Goal: Check status: Check status

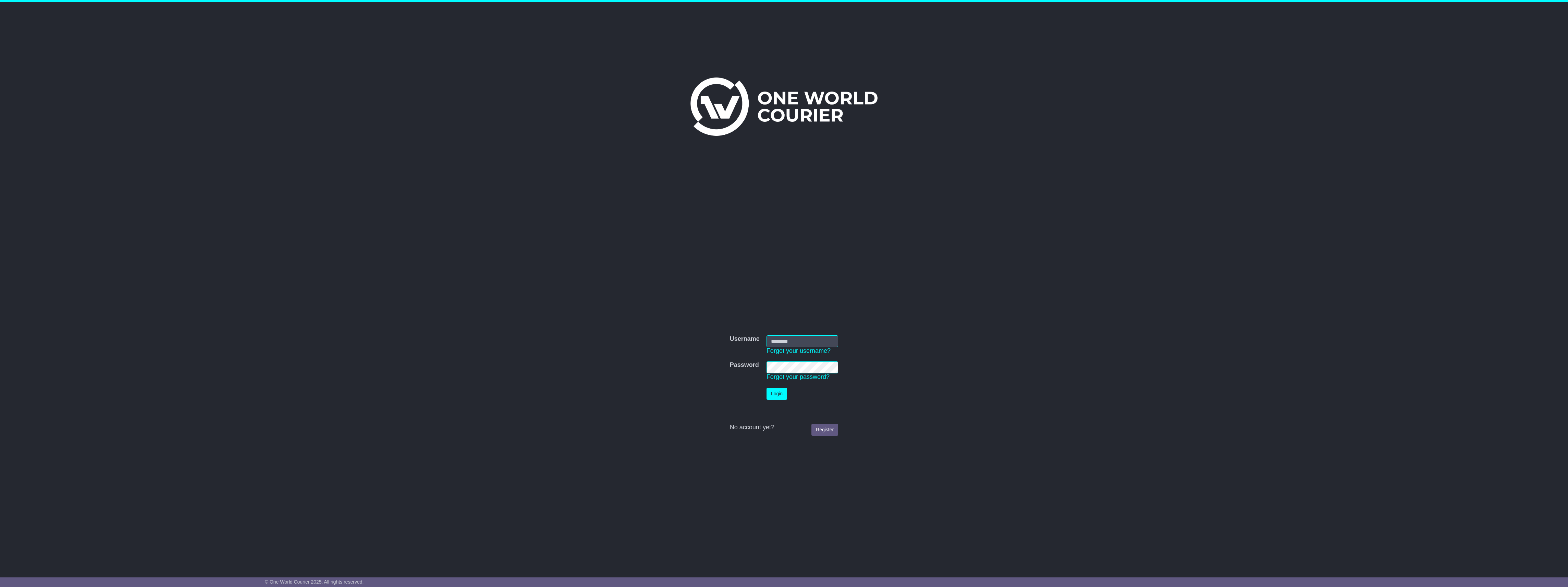
type input "**********"
click at [775, 394] on button "Login" at bounding box center [777, 394] width 21 height 12
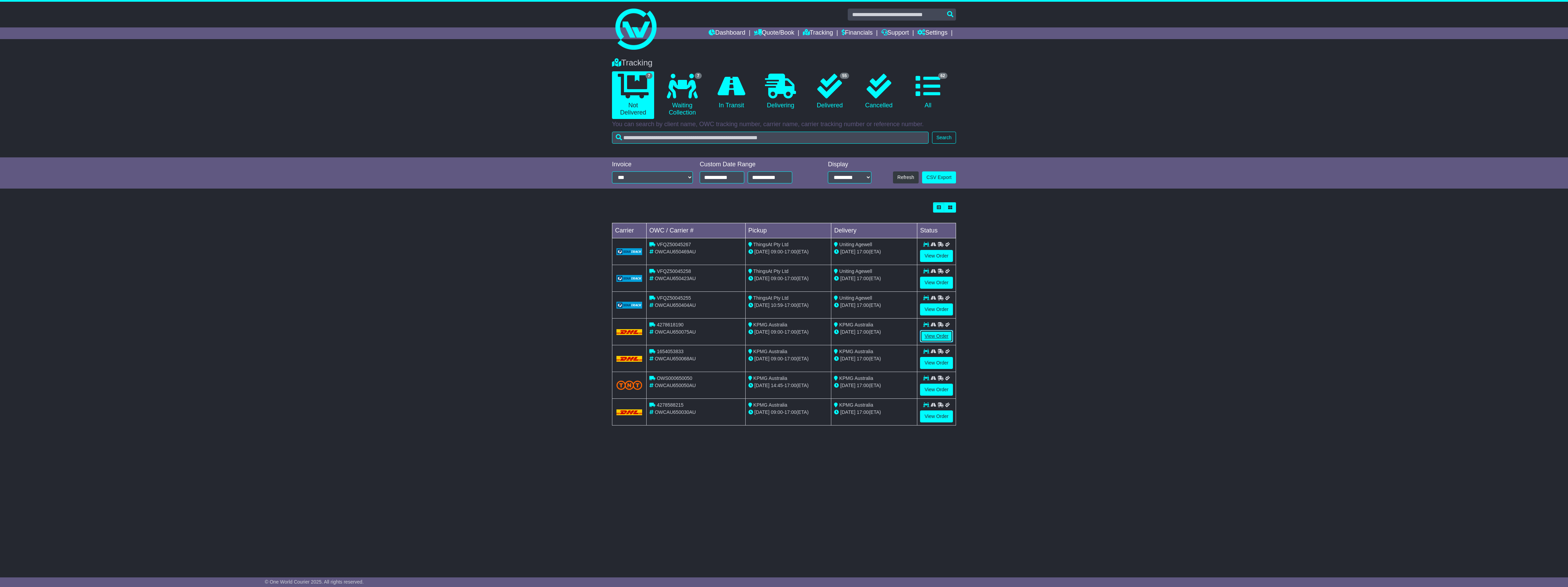
click at [936, 339] on link "View Order" at bounding box center [936, 336] width 33 height 12
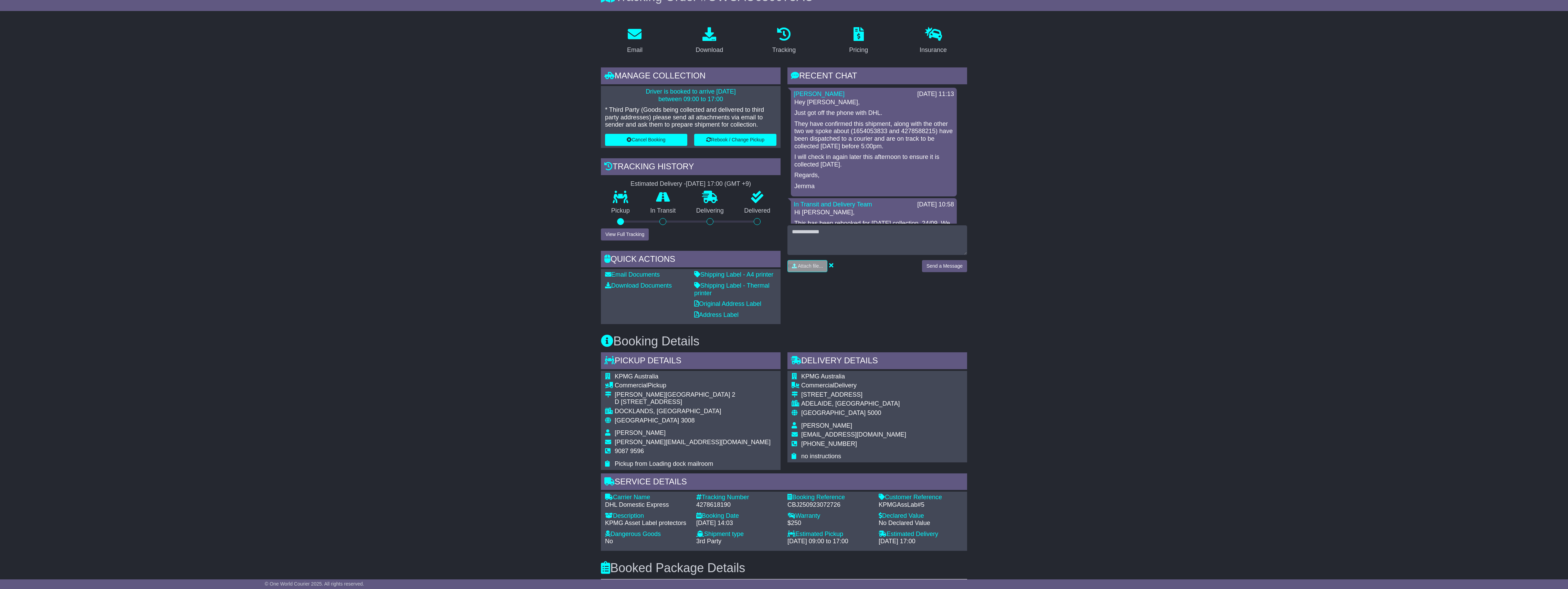
scroll to position [92, 0]
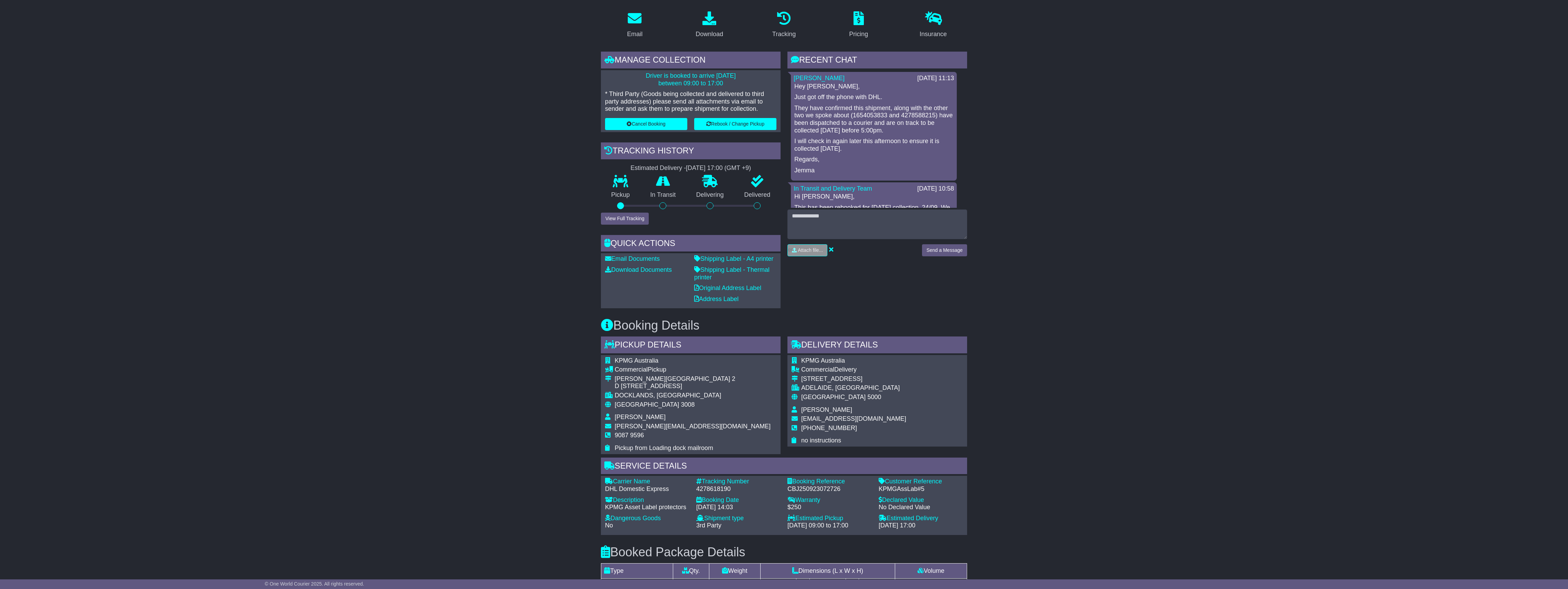
click at [709, 486] on div "4278618190" at bounding box center [738, 489] width 84 height 7
copy div "4278618190"
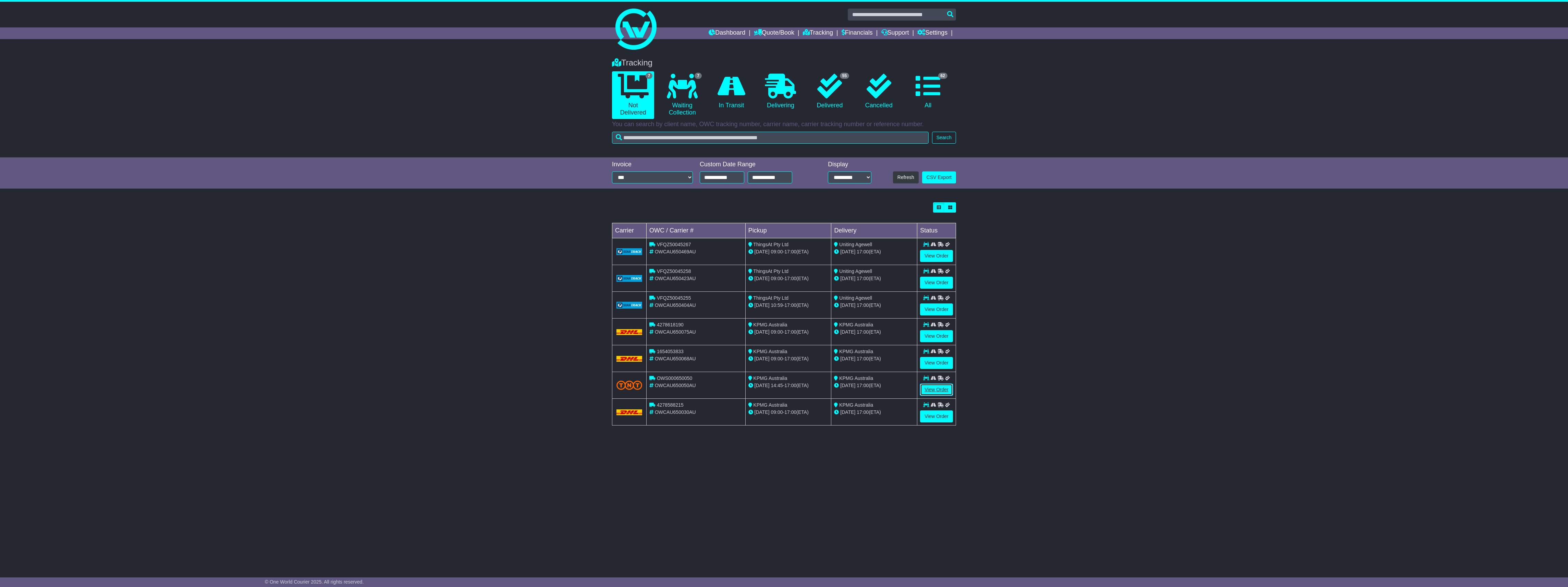
click at [938, 391] on link "View Order" at bounding box center [936, 390] width 33 height 12
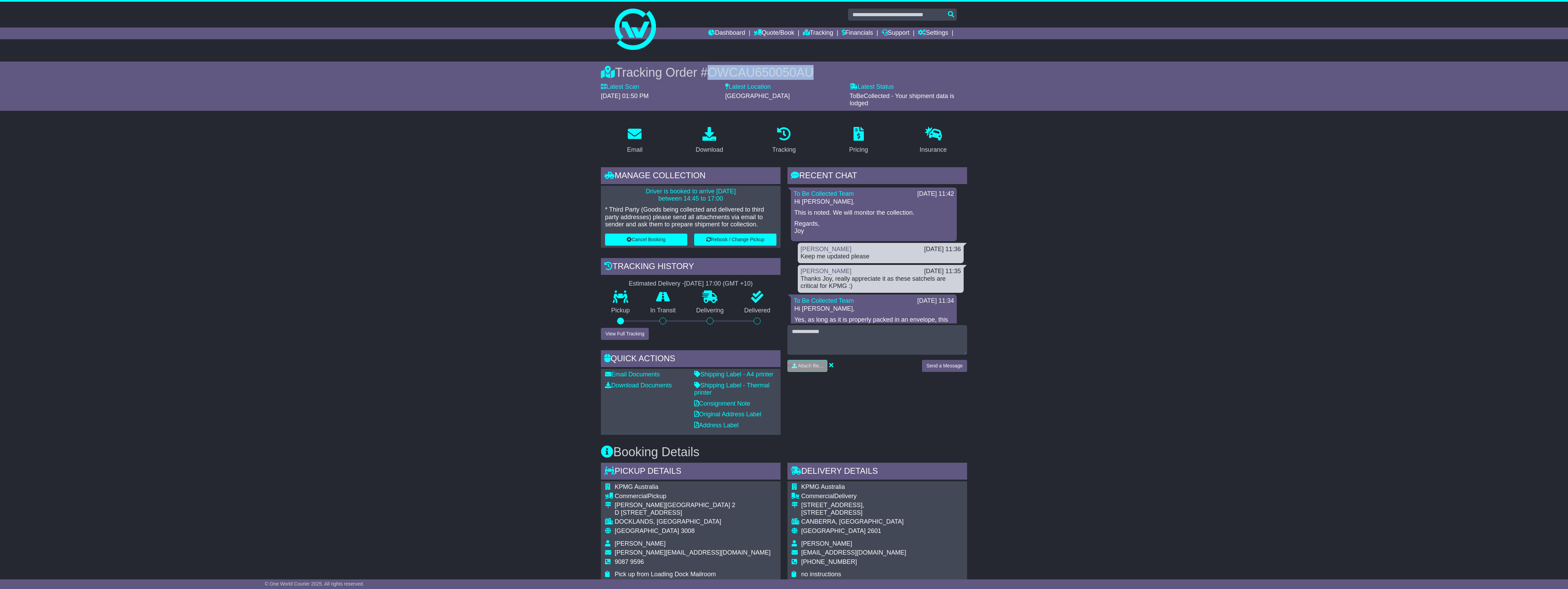
drag, startPoint x: 823, startPoint y: 70, endPoint x: 710, endPoint y: 71, distance: 113.0
click at [710, 71] on div "Tracking Order # OWCAU650050AU" at bounding box center [784, 72] width 366 height 15
copy span "OWCAU650050AU"
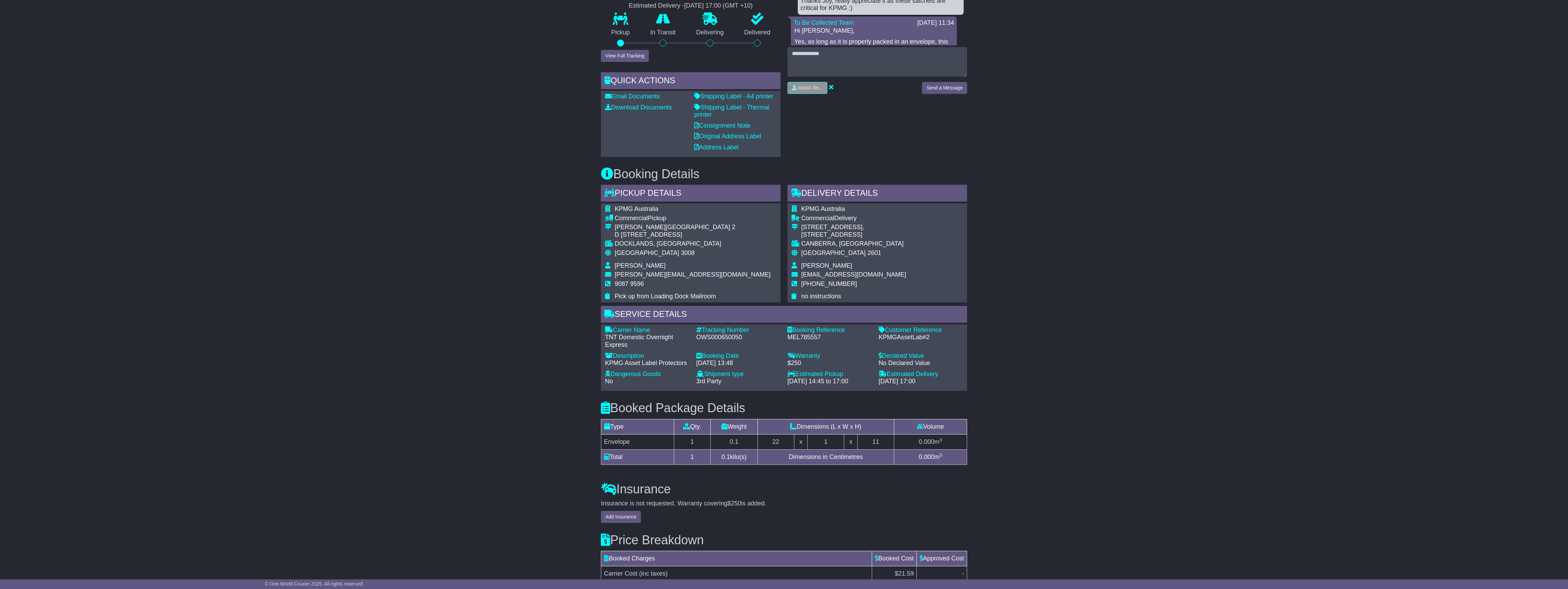
scroll to position [321, 0]
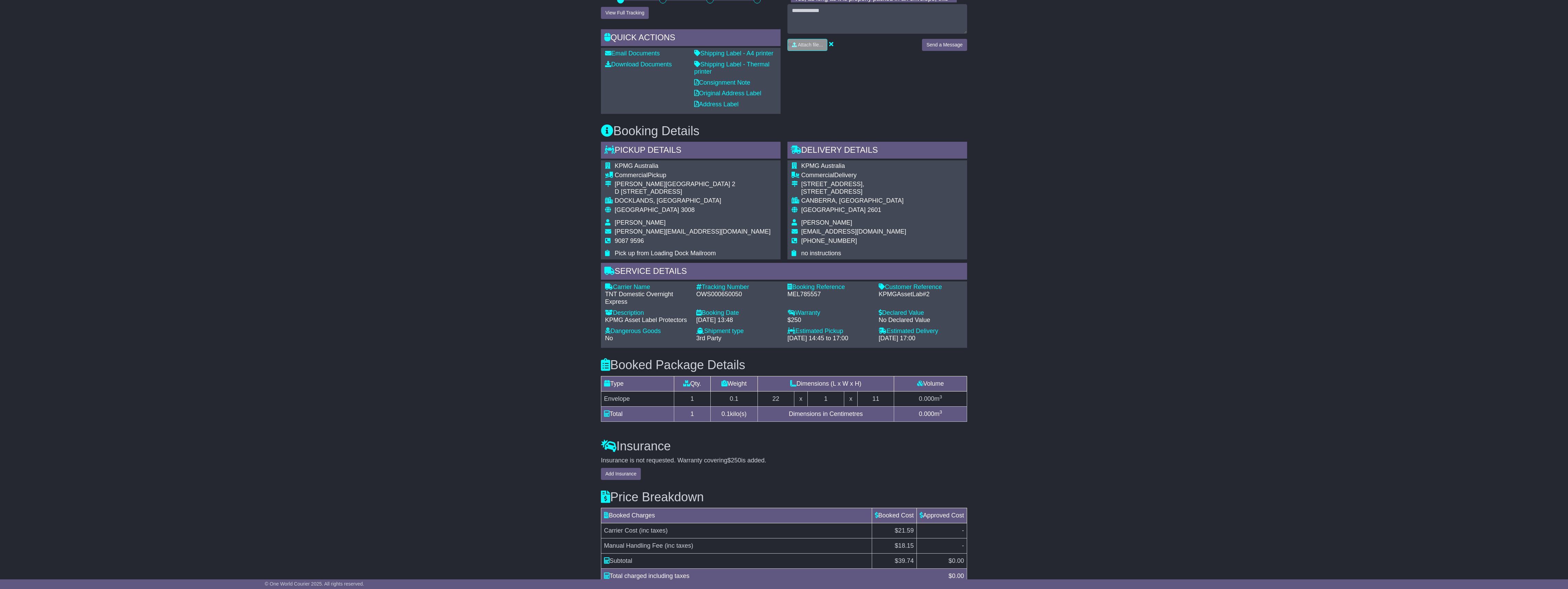
click at [723, 296] on div "Tracking Number - OWS000650050" at bounding box center [738, 294] width 91 height 23
click at [723, 291] on div "OWS000650050" at bounding box center [738, 294] width 84 height 7
copy div "OWS000650050"
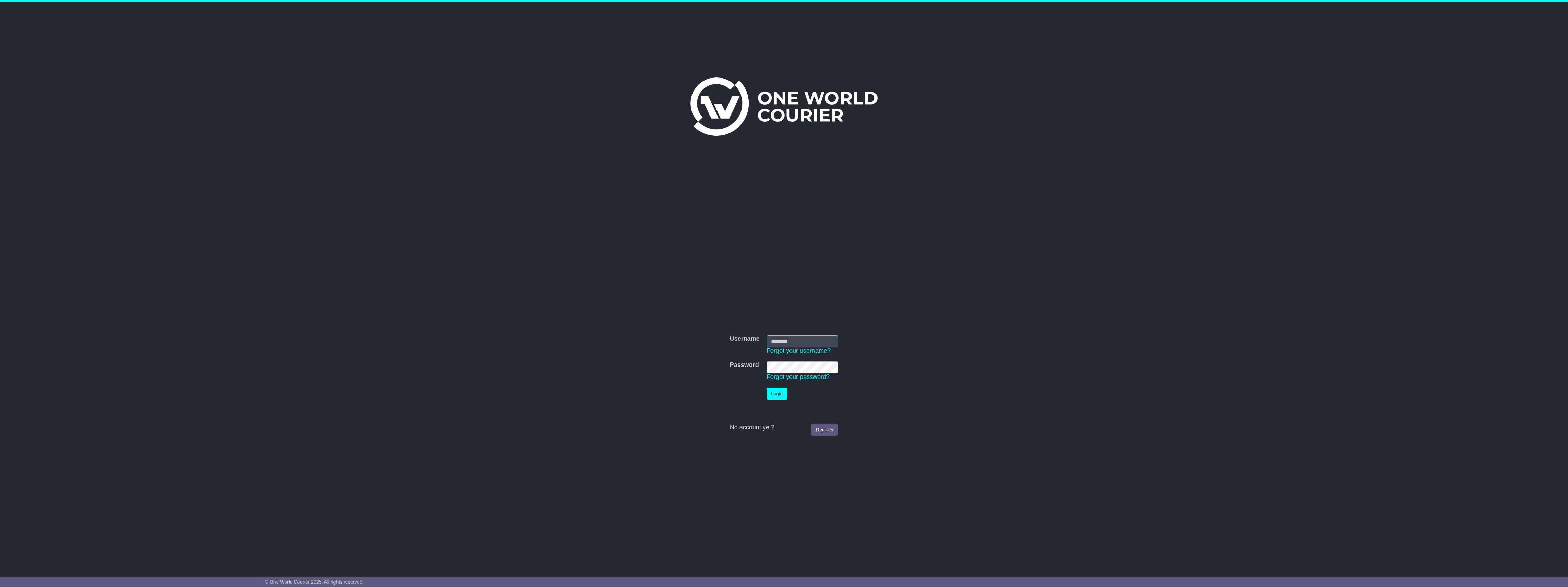
click at [797, 339] on input "Username" at bounding box center [802, 342] width 72 height 12
type input "**********"
click at [771, 399] on td "Login" at bounding box center [802, 393] width 79 height 19
click at [771, 397] on button "Login" at bounding box center [777, 394] width 21 height 12
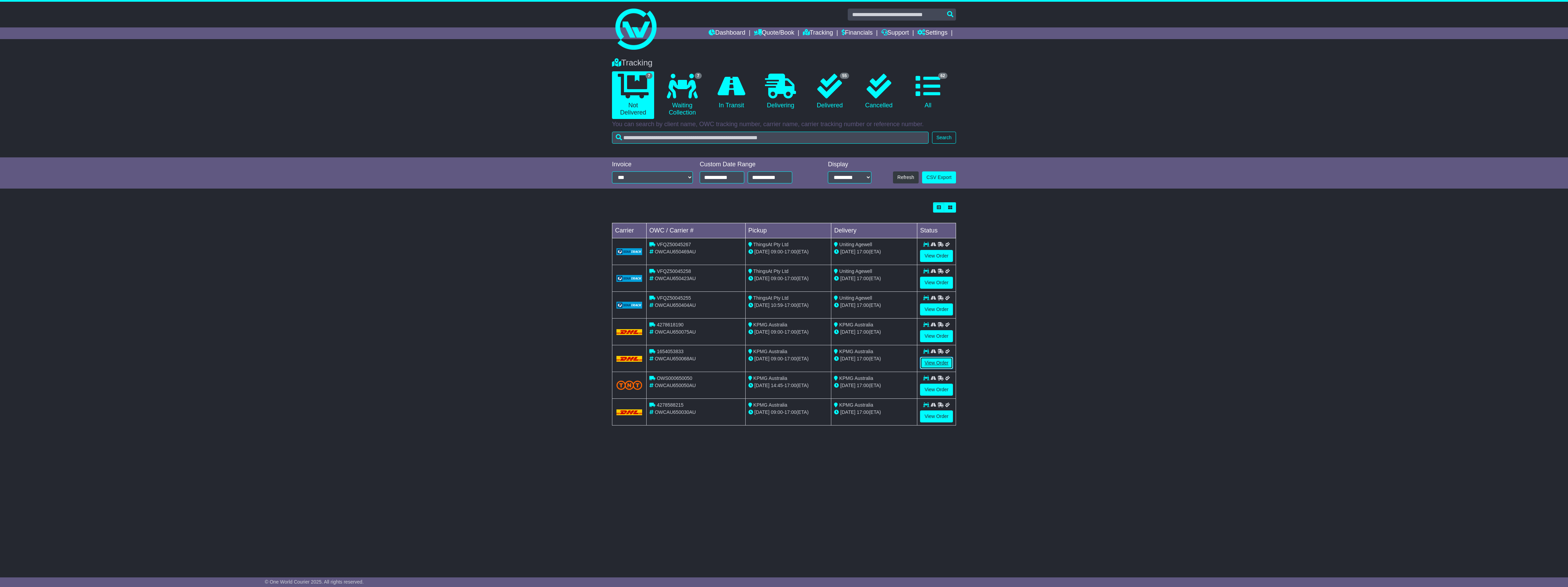
click at [940, 365] on link "View Order" at bounding box center [936, 363] width 33 height 12
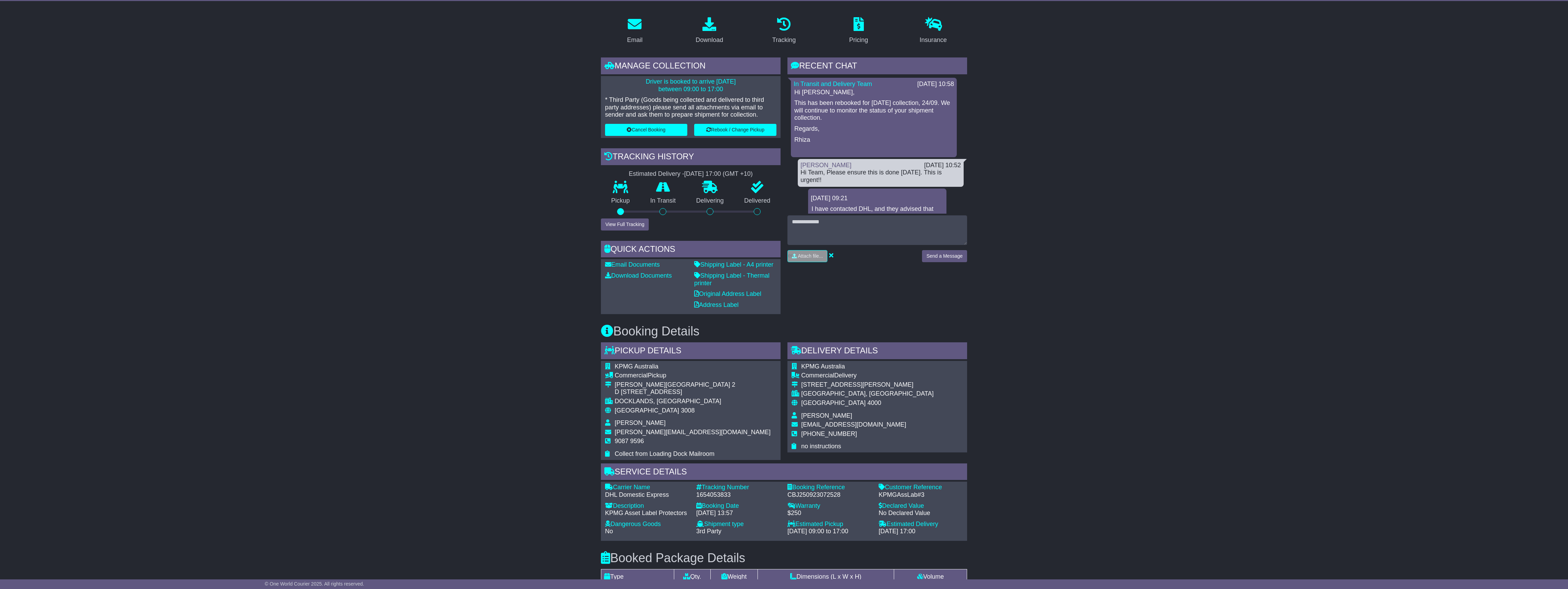
scroll to position [92, 0]
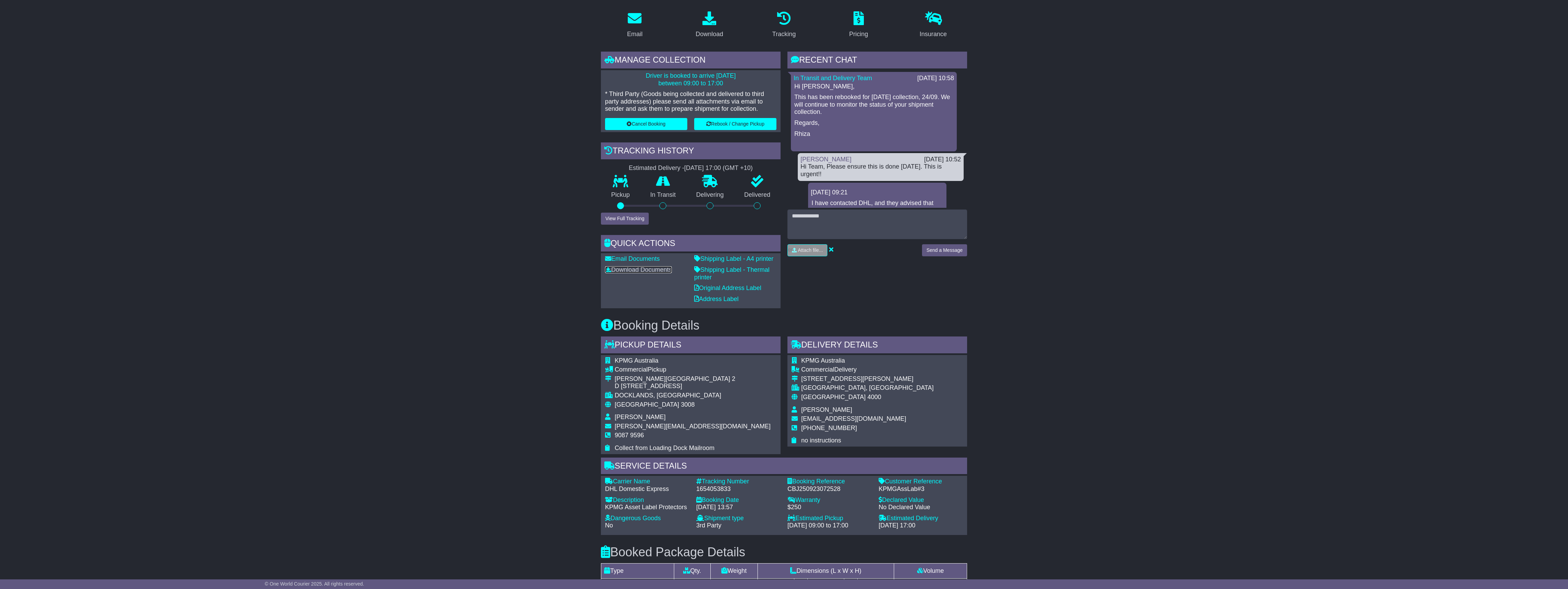
click at [633, 267] on link "Download Documents" at bounding box center [638, 269] width 67 height 7
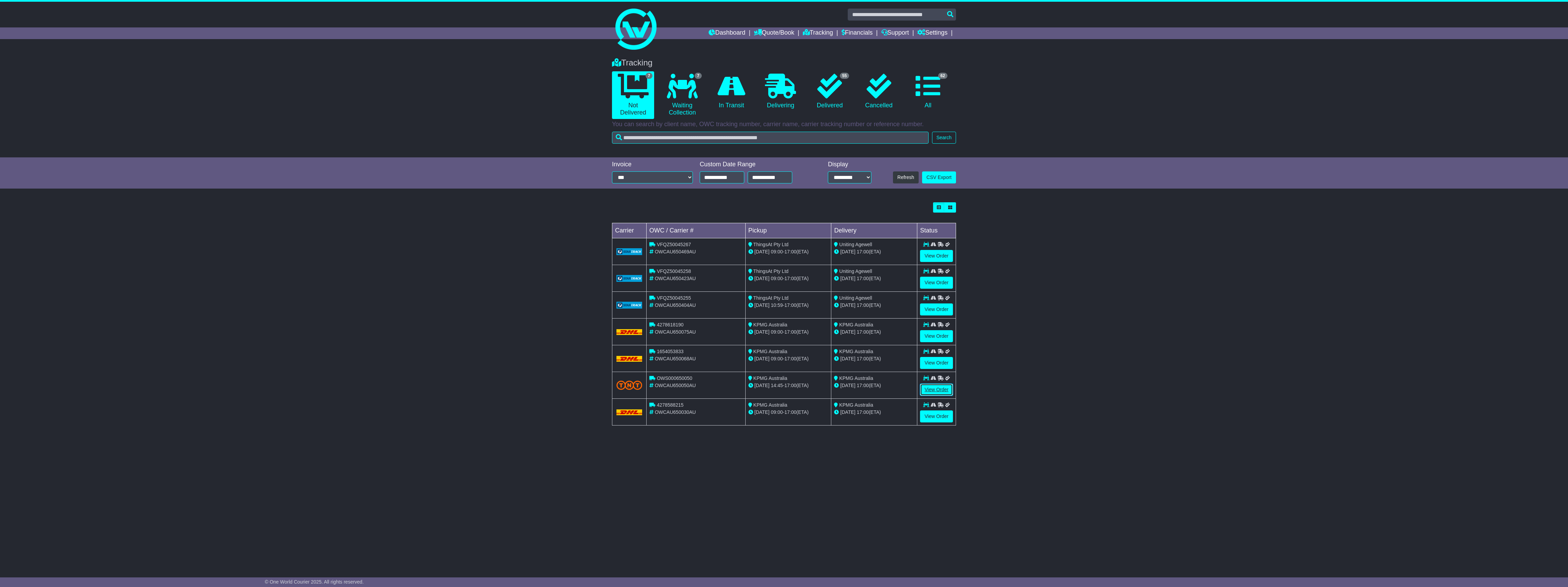
click at [929, 392] on link "View Order" at bounding box center [936, 390] width 33 height 12
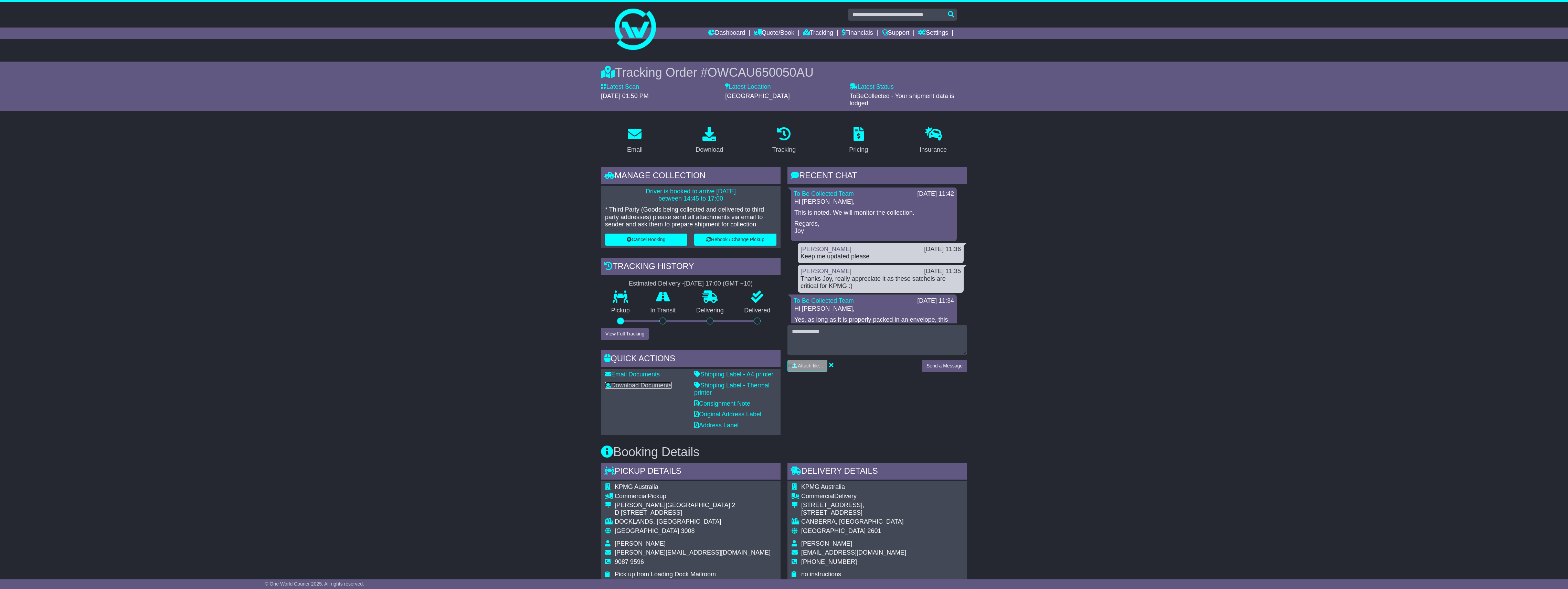
click at [619, 386] on link "Download Documents" at bounding box center [638, 385] width 67 height 7
click at [713, 29] on link "Dashboard" at bounding box center [727, 33] width 37 height 12
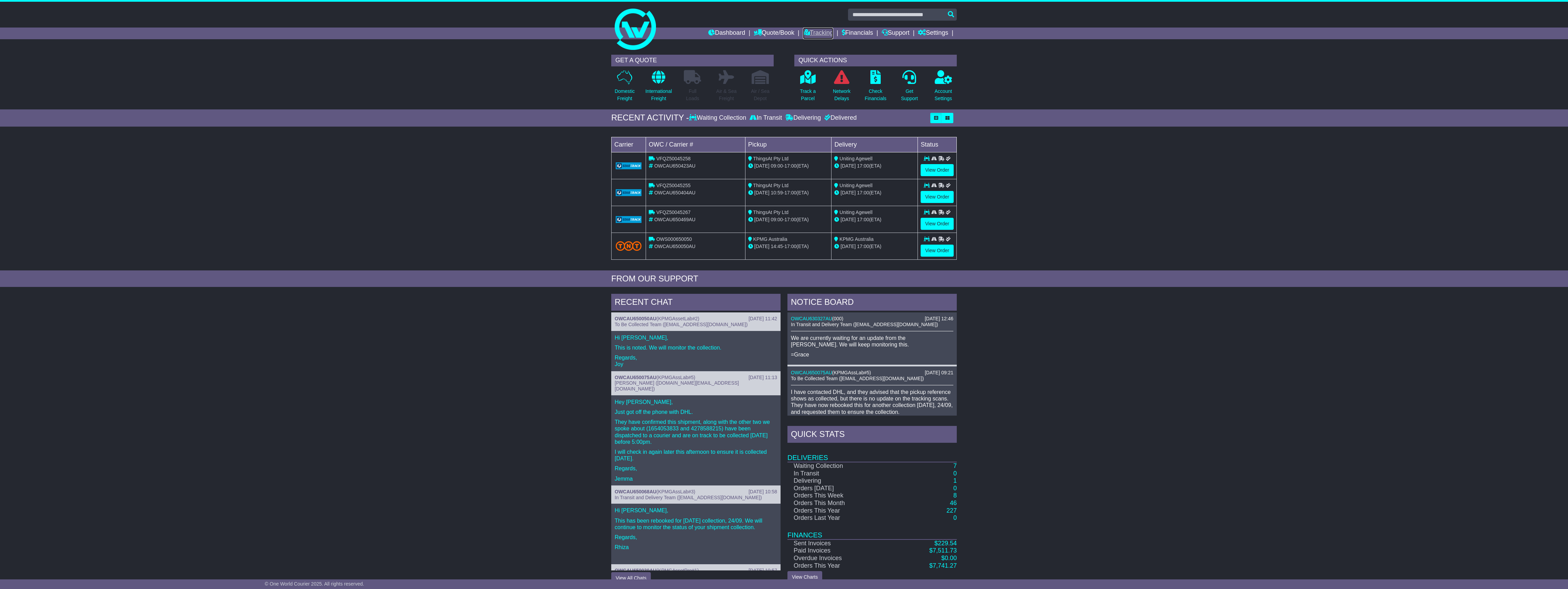
click at [808, 32] on link "Tracking" at bounding box center [818, 33] width 31 height 12
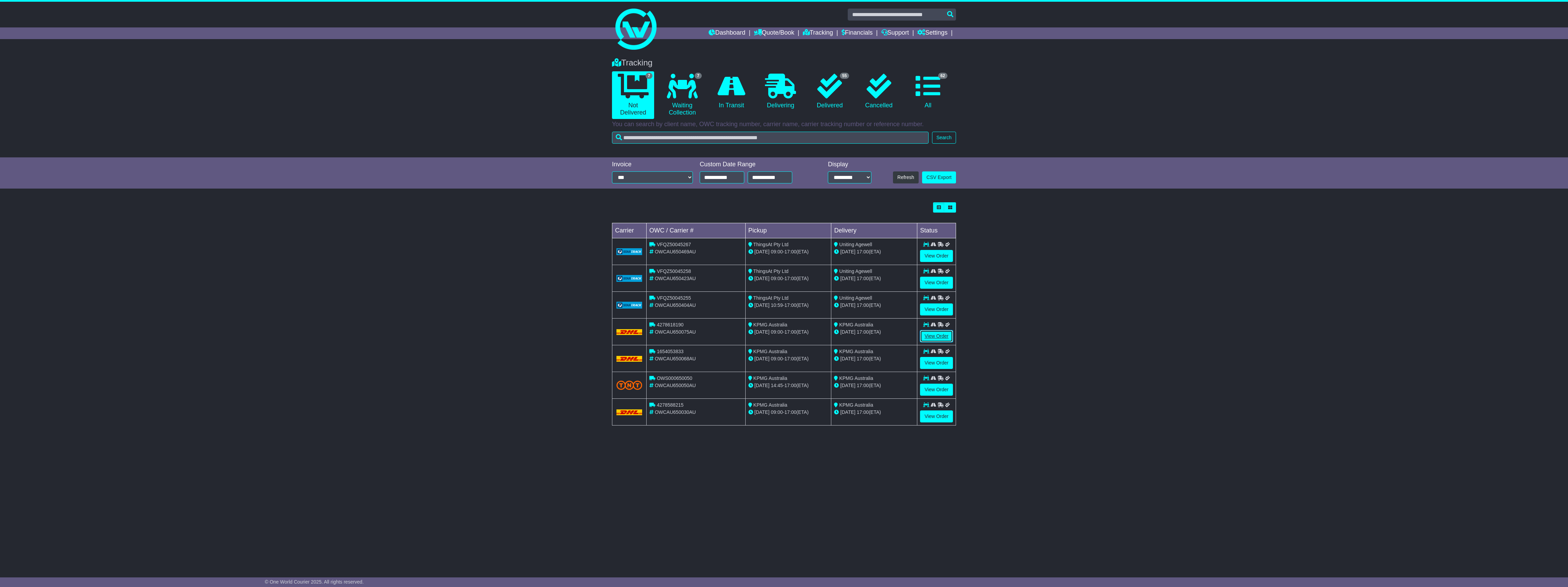
click at [942, 339] on link "View Order" at bounding box center [936, 336] width 33 height 12
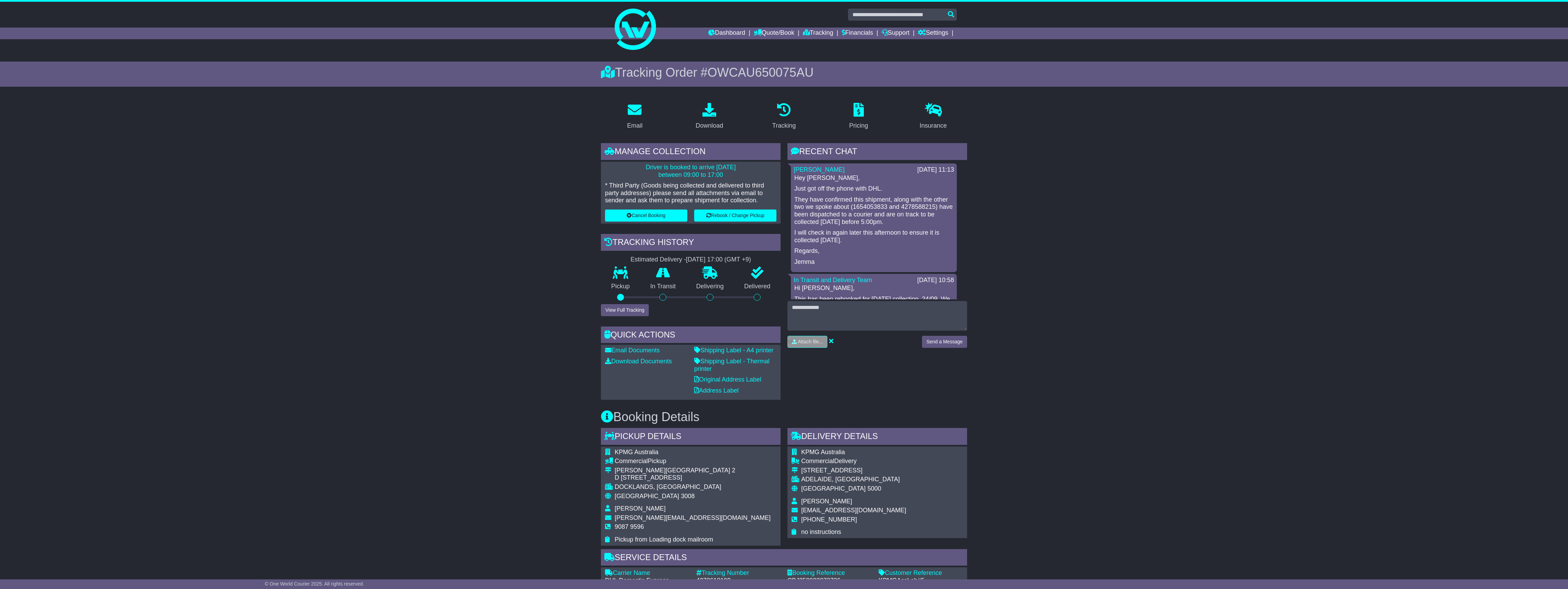
click at [669, 483] on div "DOCKLANDS, VIC" at bounding box center [692, 487] width 156 height 7
click at [669, 475] on div "D 17-27 Village Street" at bounding box center [692, 478] width 156 height 7
drag, startPoint x: 669, startPoint y: 475, endPoint x: 672, endPoint y: 488, distance: 13.3
click at [672, 488] on div "DOCKLANDS, VIC" at bounding box center [692, 487] width 156 height 7
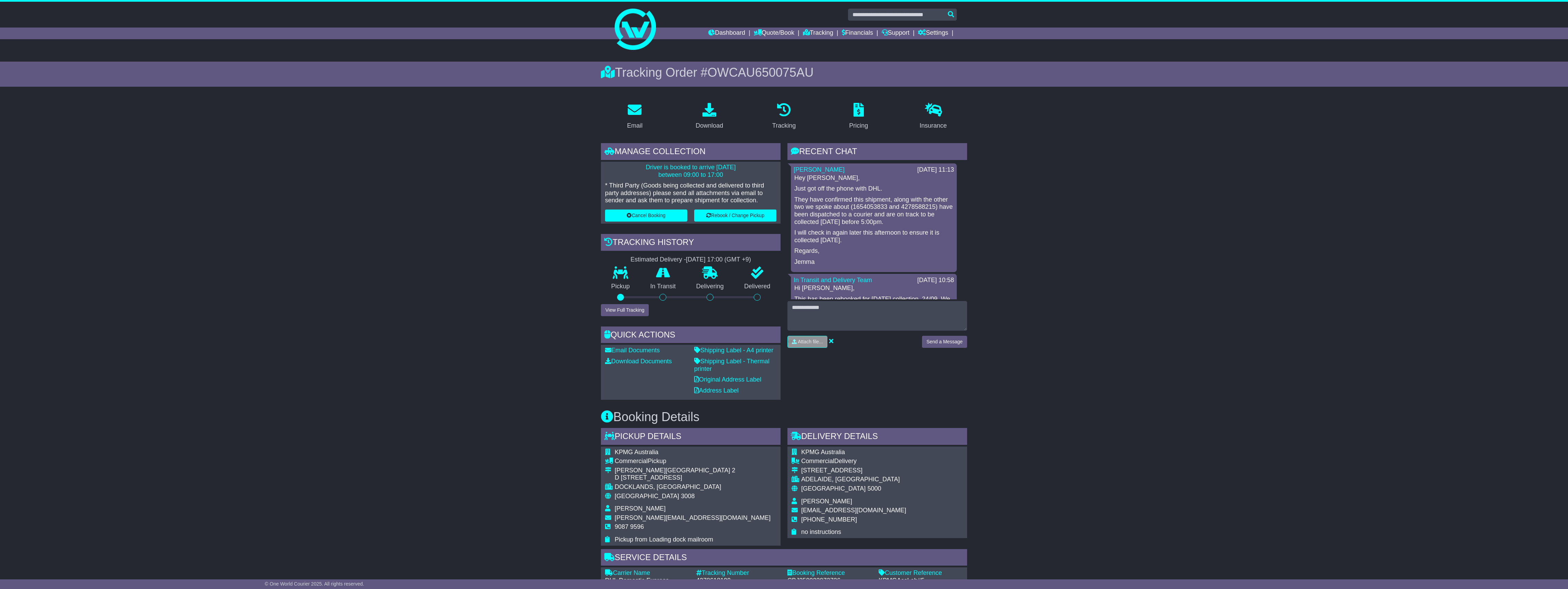
click at [662, 467] on div "Collins Square Tower 2" at bounding box center [692, 470] width 156 height 7
drag, startPoint x: 678, startPoint y: 476, endPoint x: 616, endPoint y: 469, distance: 62.4
click at [616, 469] on td "Collins Square Tower 2 D 17-27 Village Street" at bounding box center [692, 475] width 156 height 16
copy td "Collins Square Tower 2 D 17-27 Village Street"
click at [719, 27] on link "Dashboard" at bounding box center [727, 33] width 37 height 12
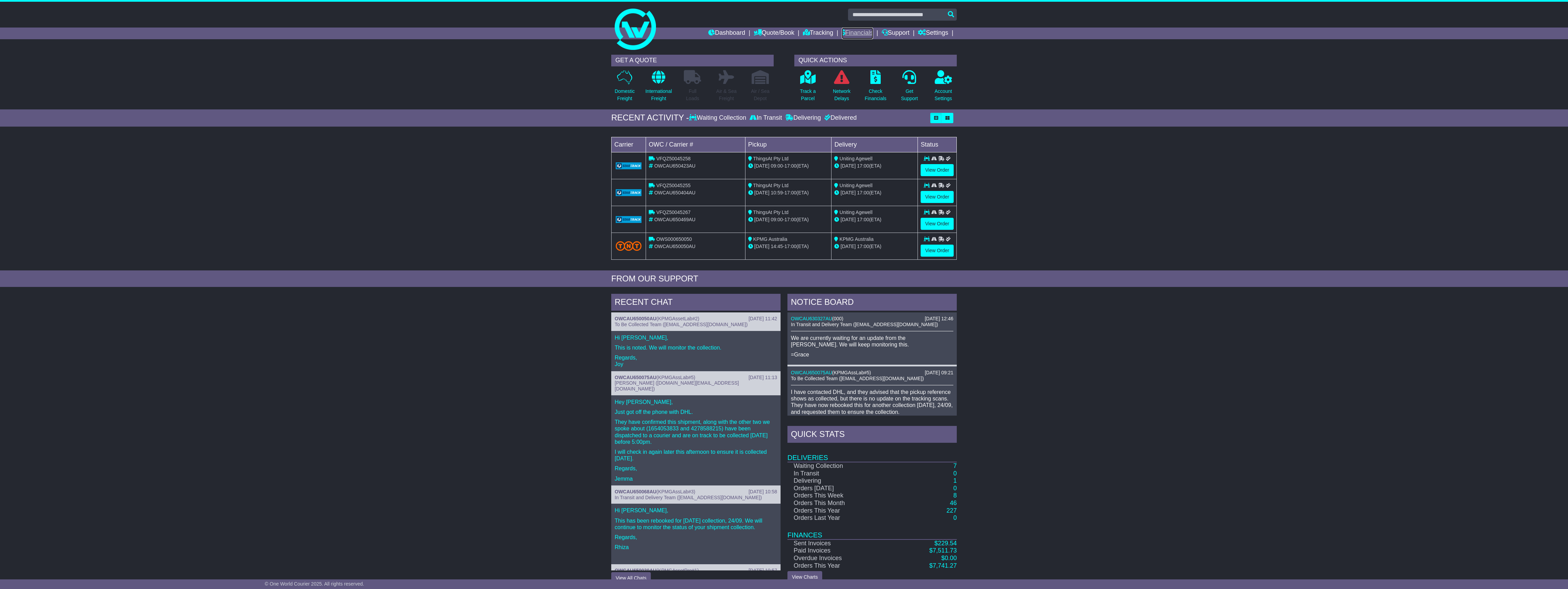
click at [857, 29] on link "Financials" at bounding box center [857, 33] width 31 height 12
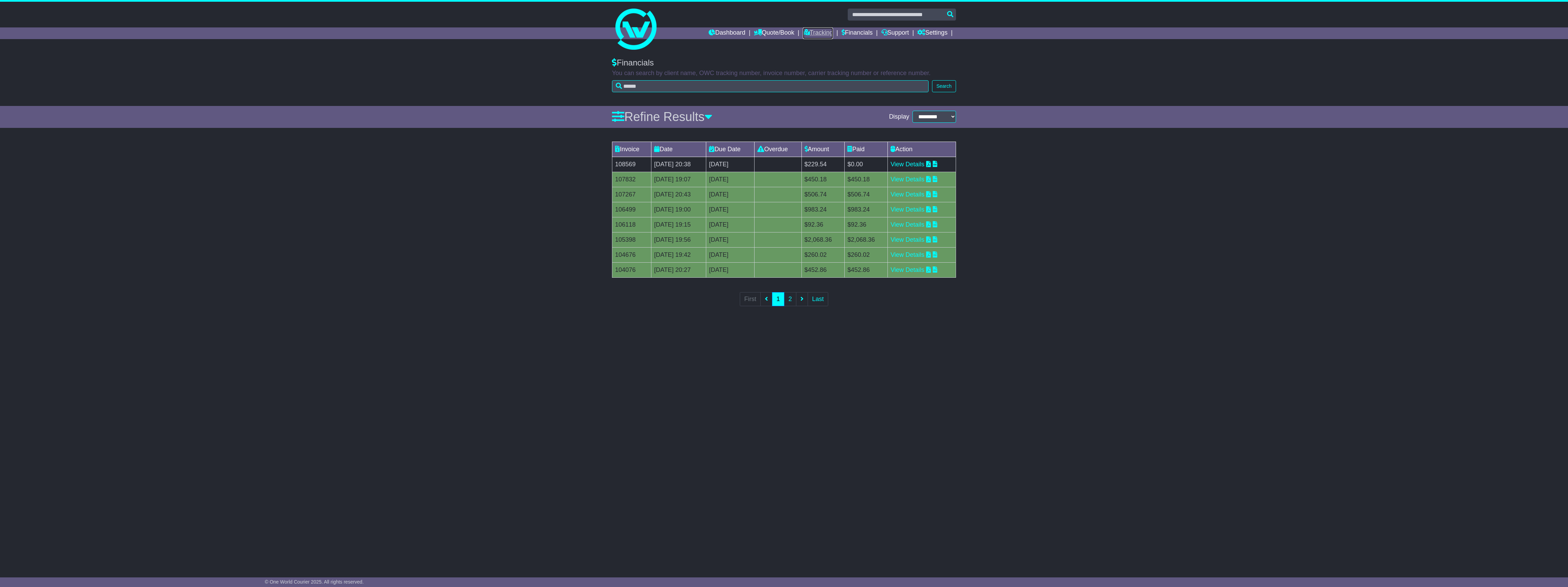
click at [807, 33] on link "Tracking" at bounding box center [818, 33] width 30 height 12
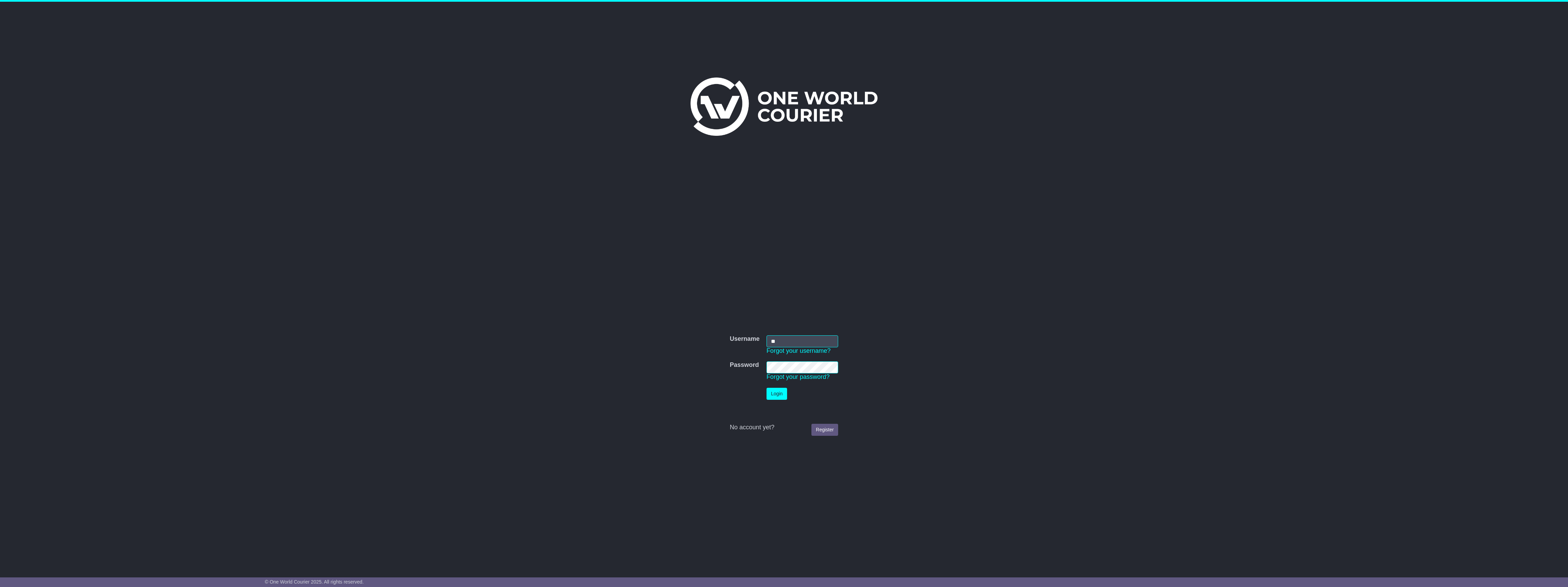
type input "*"
type input "**********"
click at [782, 354] on td "**********" at bounding box center [802, 345] width 79 height 26
click at [771, 392] on button "Login" at bounding box center [777, 394] width 21 height 12
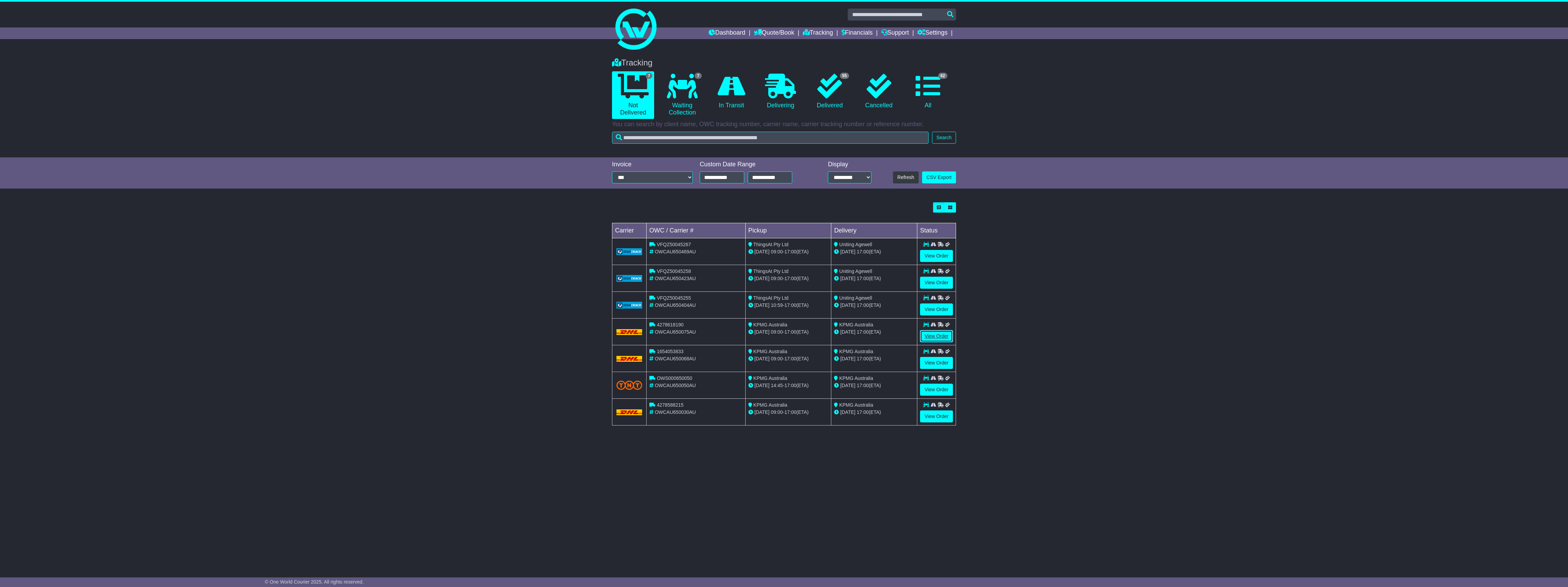
click at [942, 336] on link "View Order" at bounding box center [936, 336] width 33 height 12
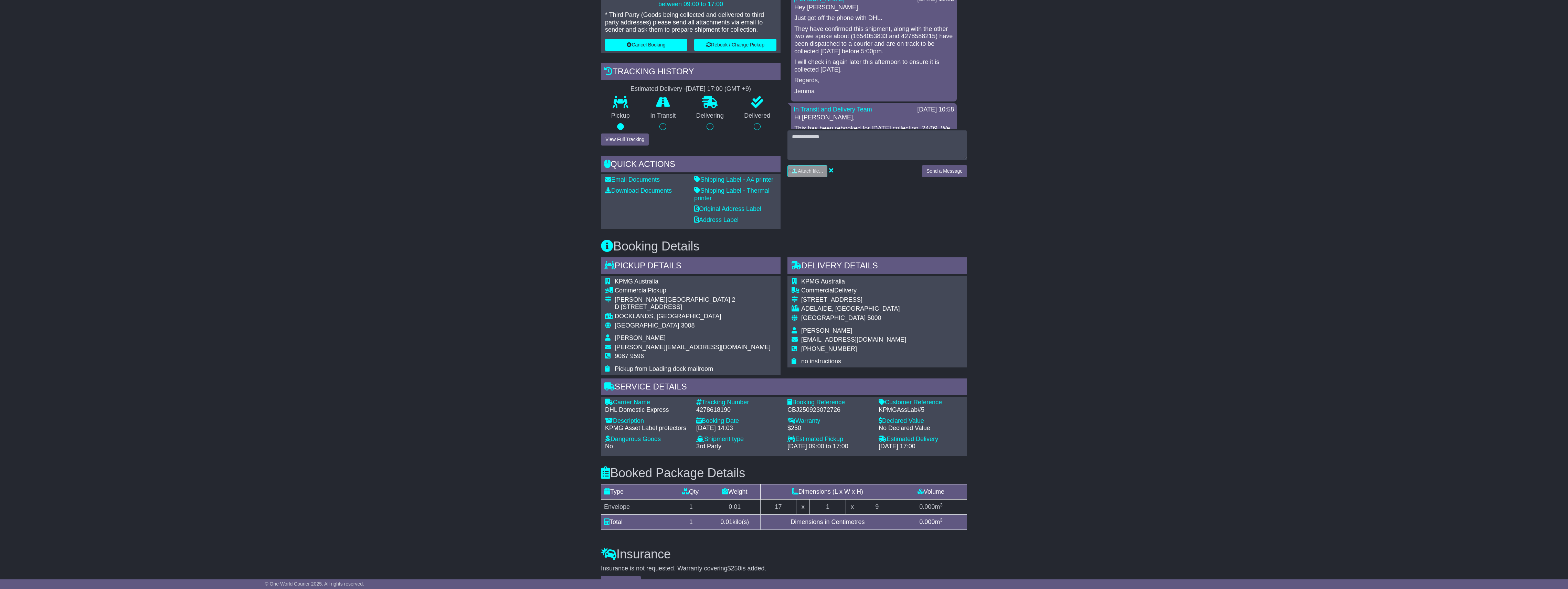
scroll to position [183, 0]
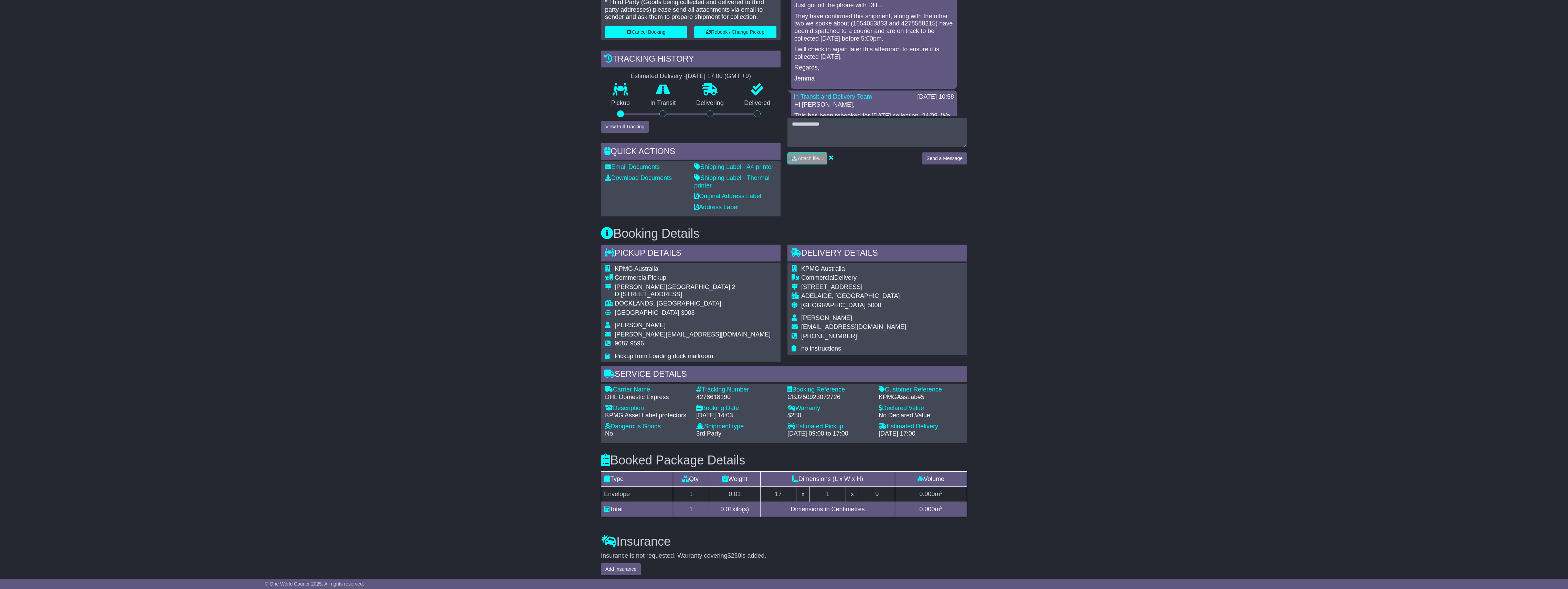
click at [718, 394] on div "4278618190" at bounding box center [738, 397] width 84 height 7
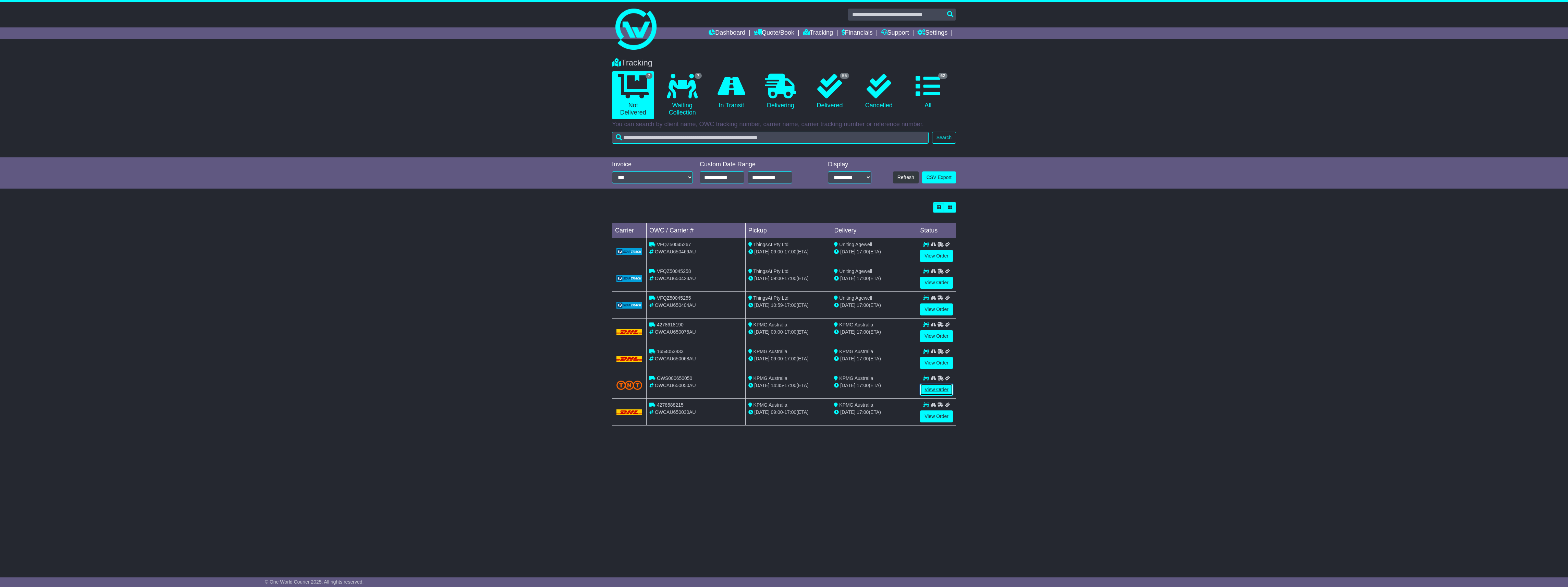
click at [946, 385] on link "View Order" at bounding box center [936, 390] width 33 height 12
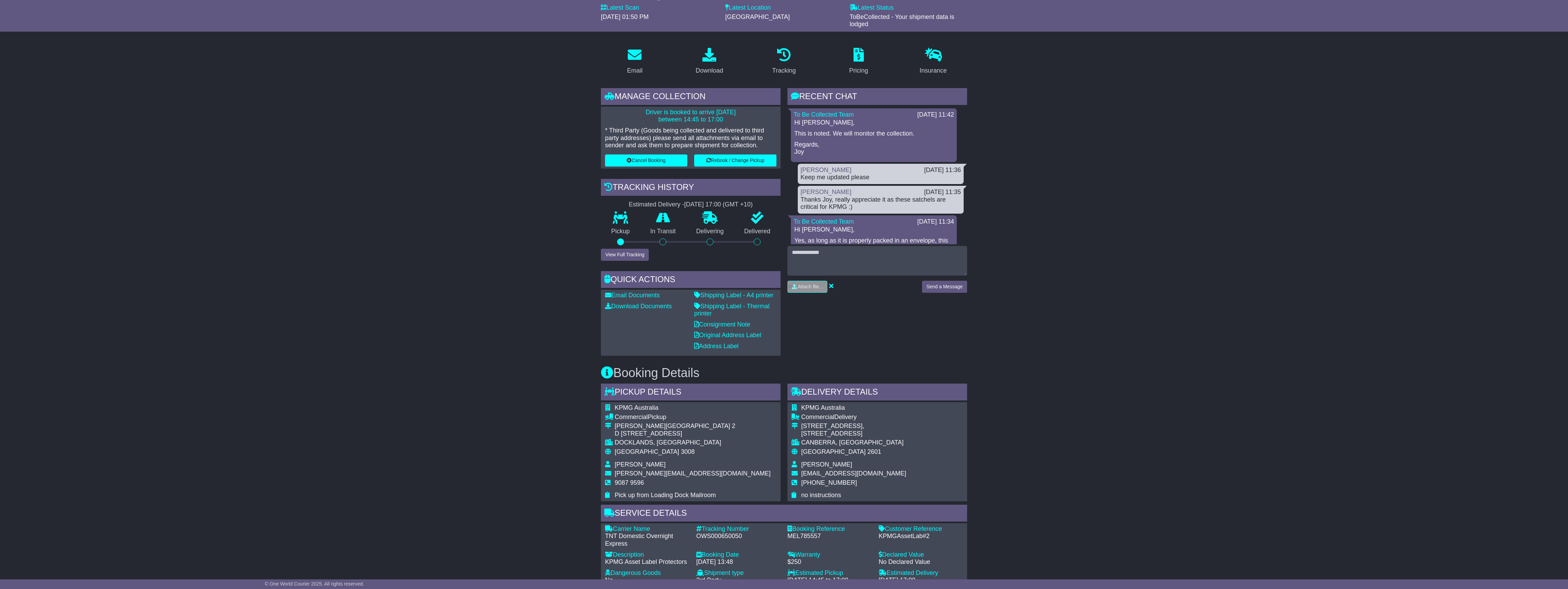
scroll to position [92, 0]
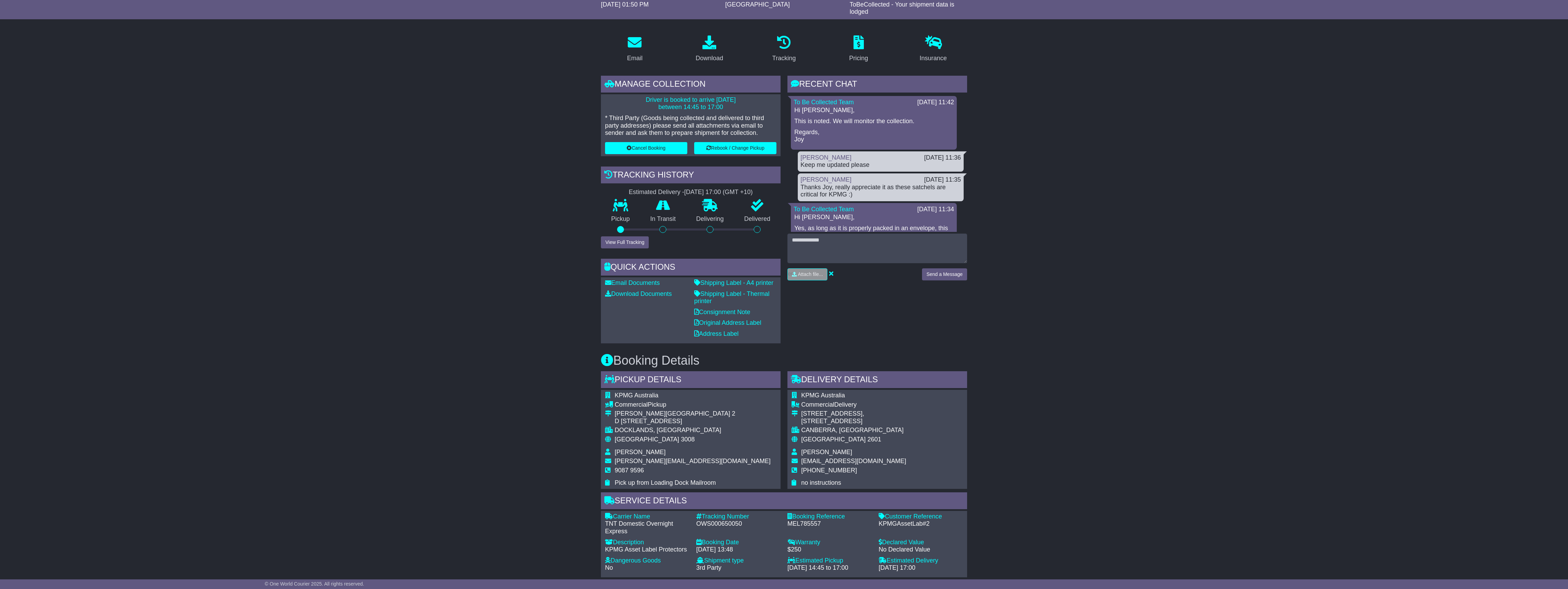
click at [720, 520] on div "OWS000650050" at bounding box center [738, 524] width 84 height 7
copy div "OWS000650050"
click at [832, 246] on textarea at bounding box center [877, 248] width 180 height 29
type textarea "**********"
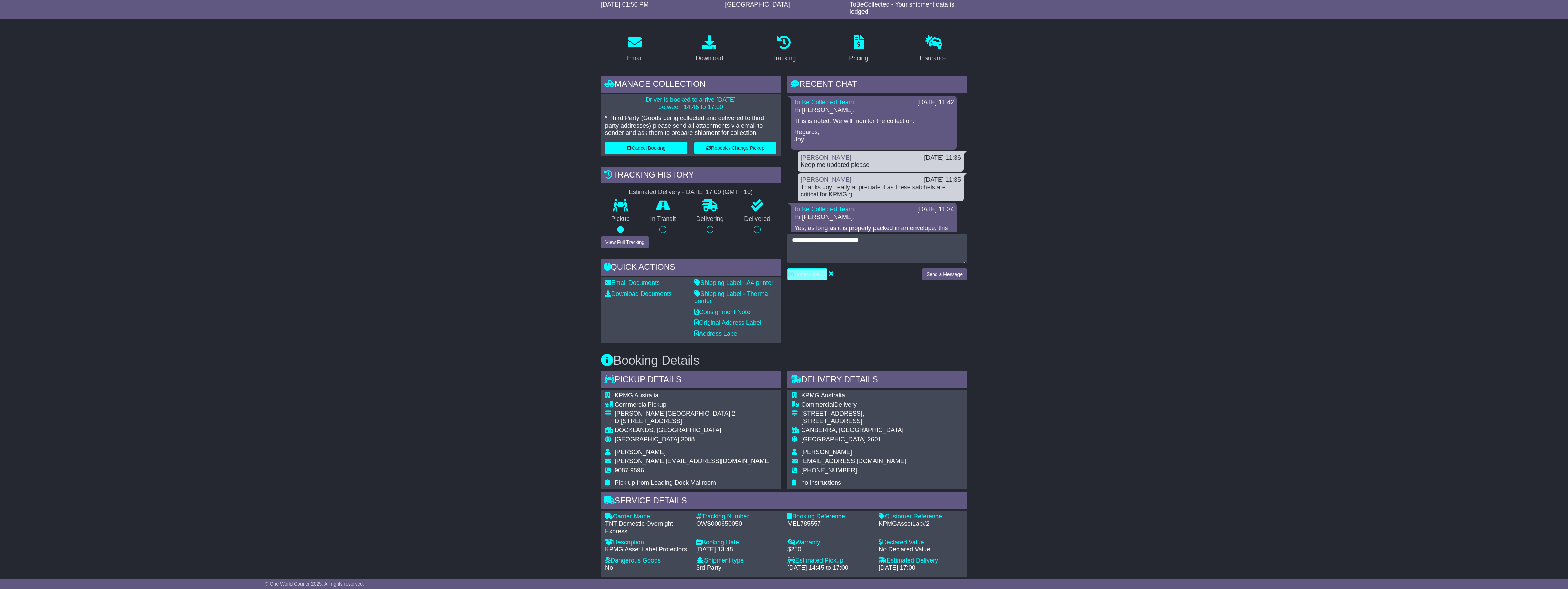
click at [810, 277] on input "file" at bounding box center [775, 274] width 105 height 12
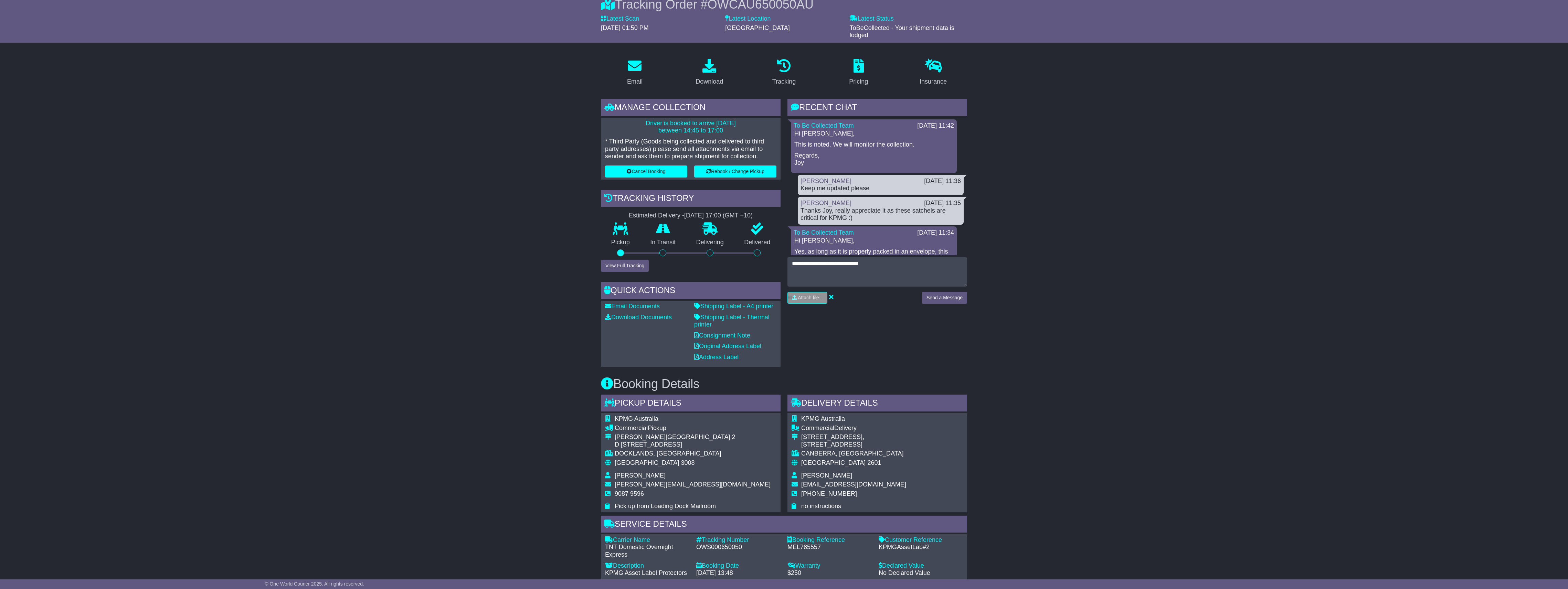
scroll to position [46, 0]
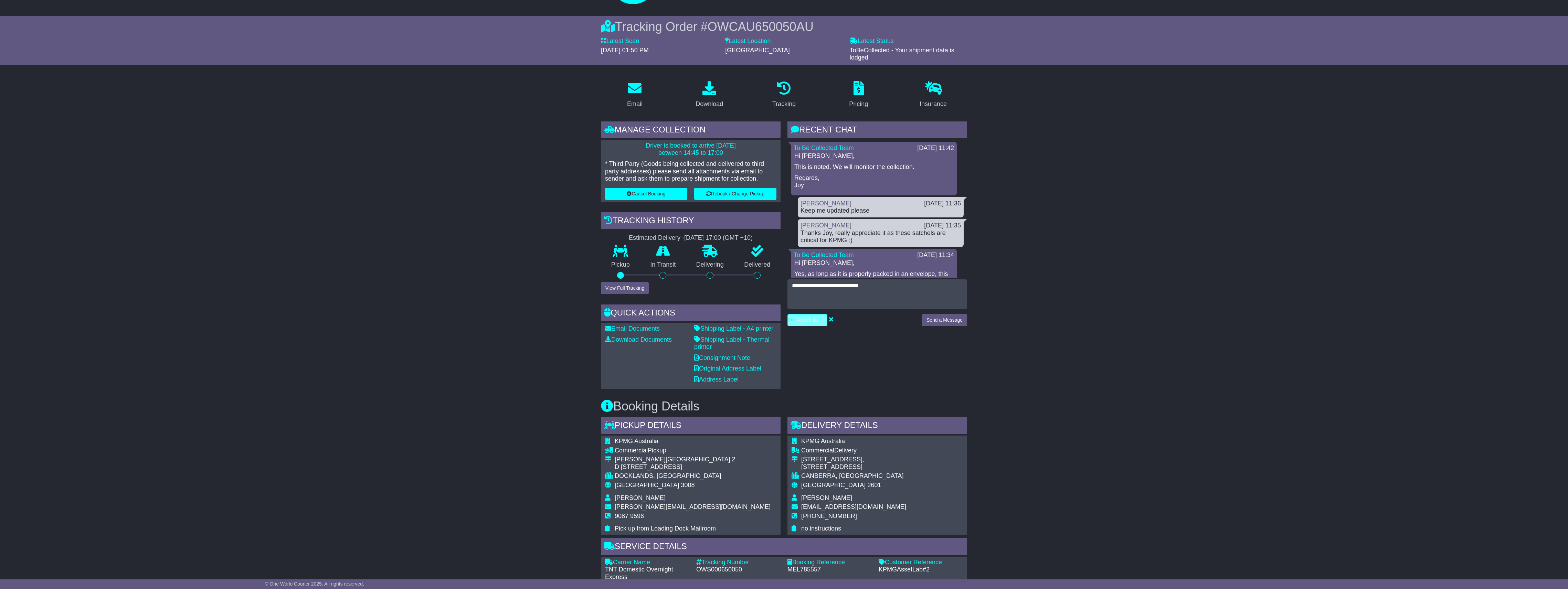
click at [808, 321] on input "file" at bounding box center [775, 320] width 105 height 12
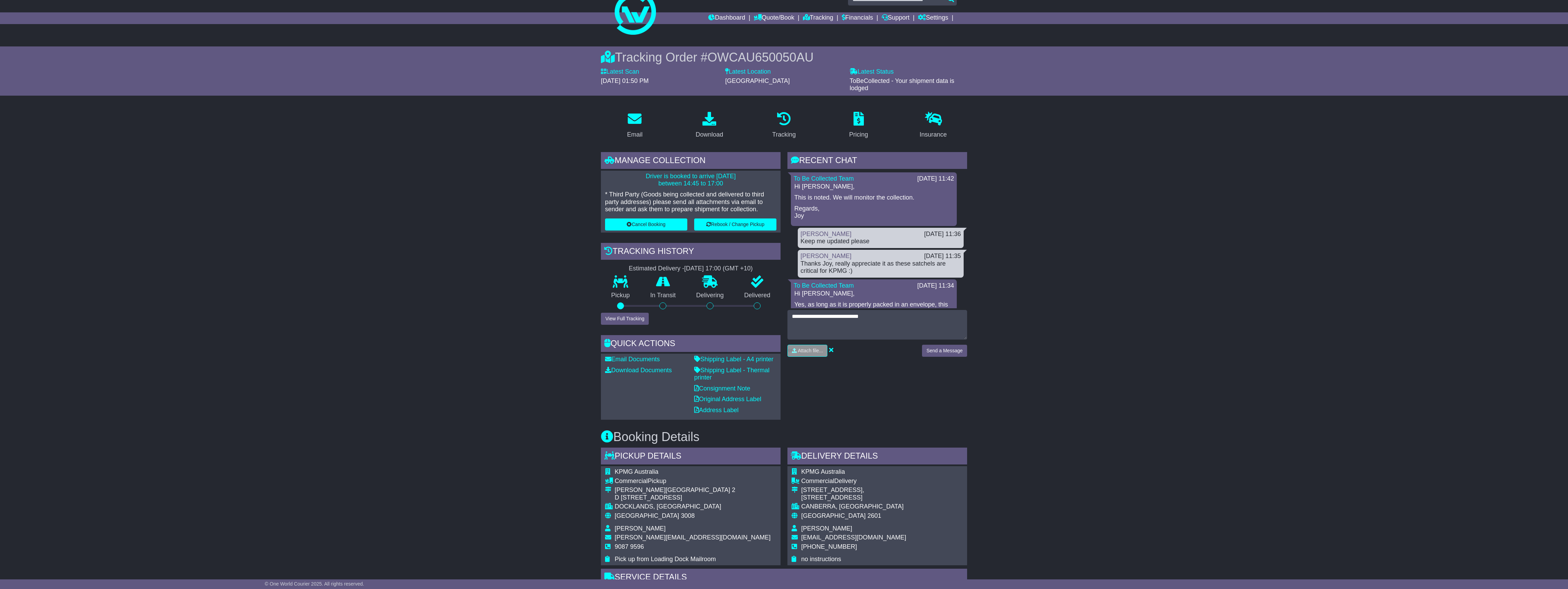
scroll to position [0, 0]
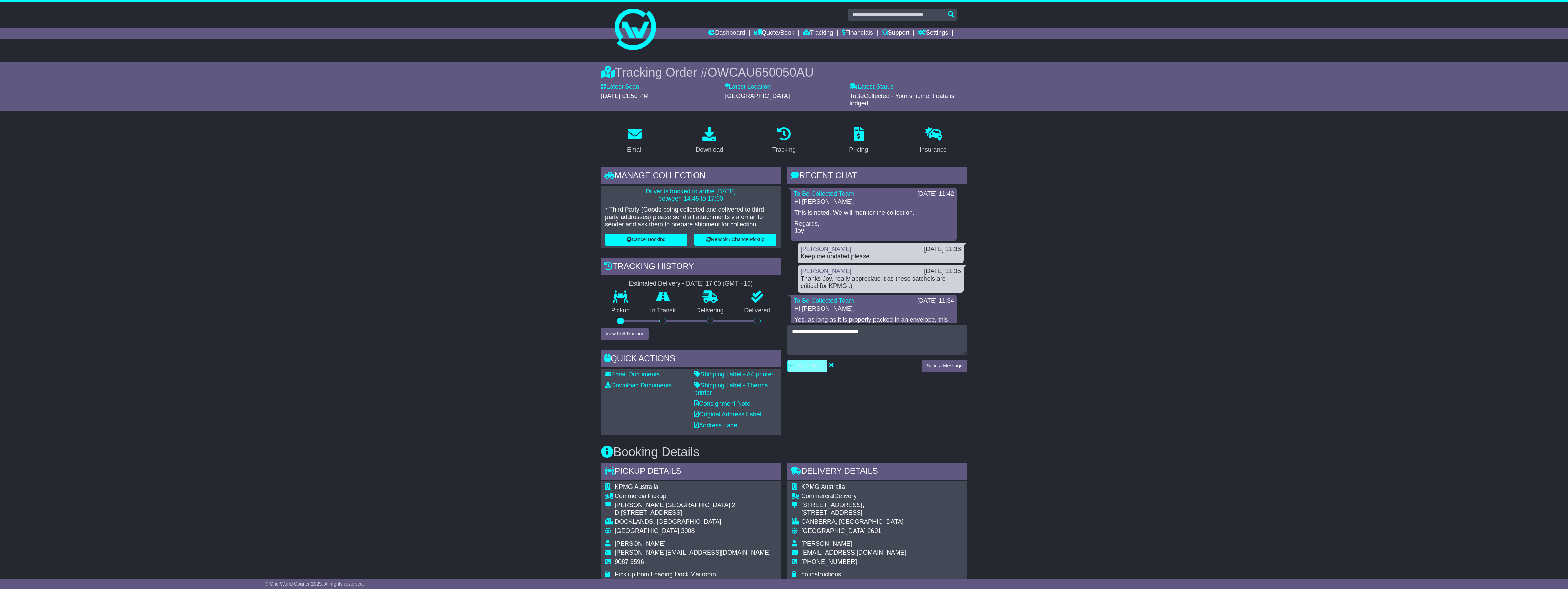
click at [818, 368] on input "file" at bounding box center [775, 365] width 105 height 12
type input "**********"
click at [940, 367] on button "Send a Message" at bounding box center [944, 366] width 45 height 12
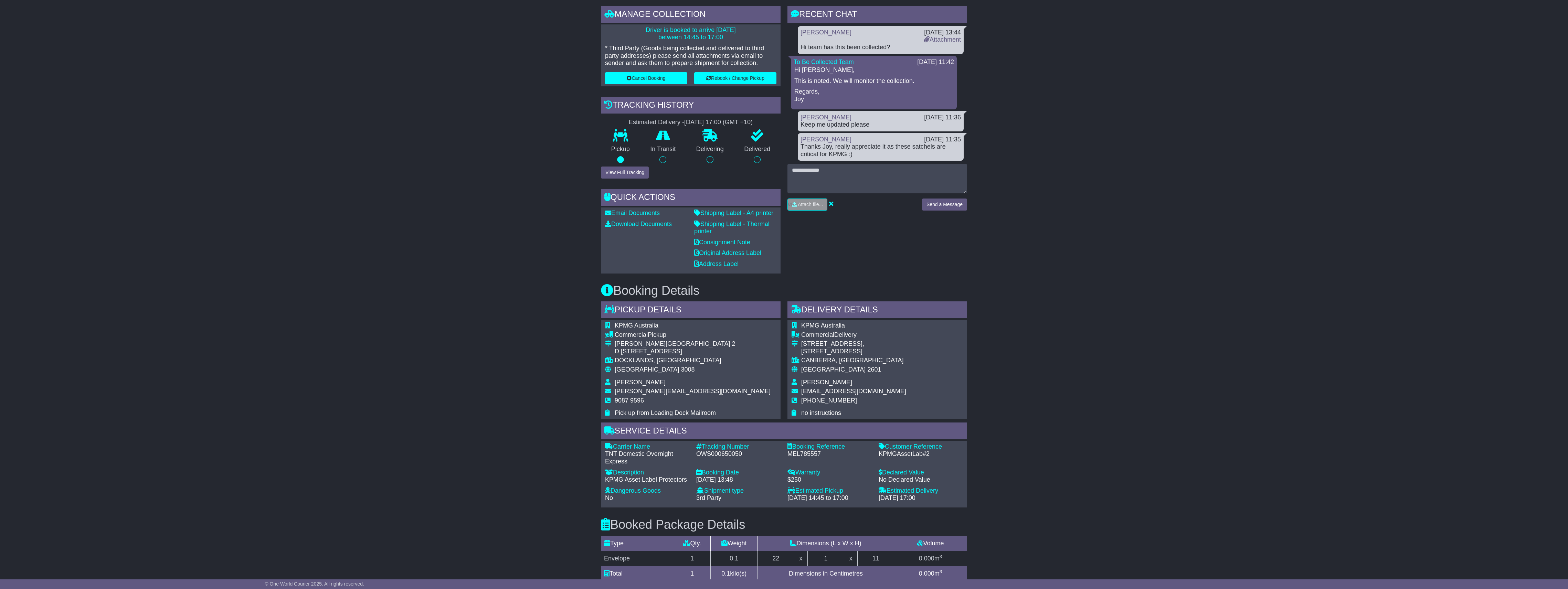
scroll to position [183, 0]
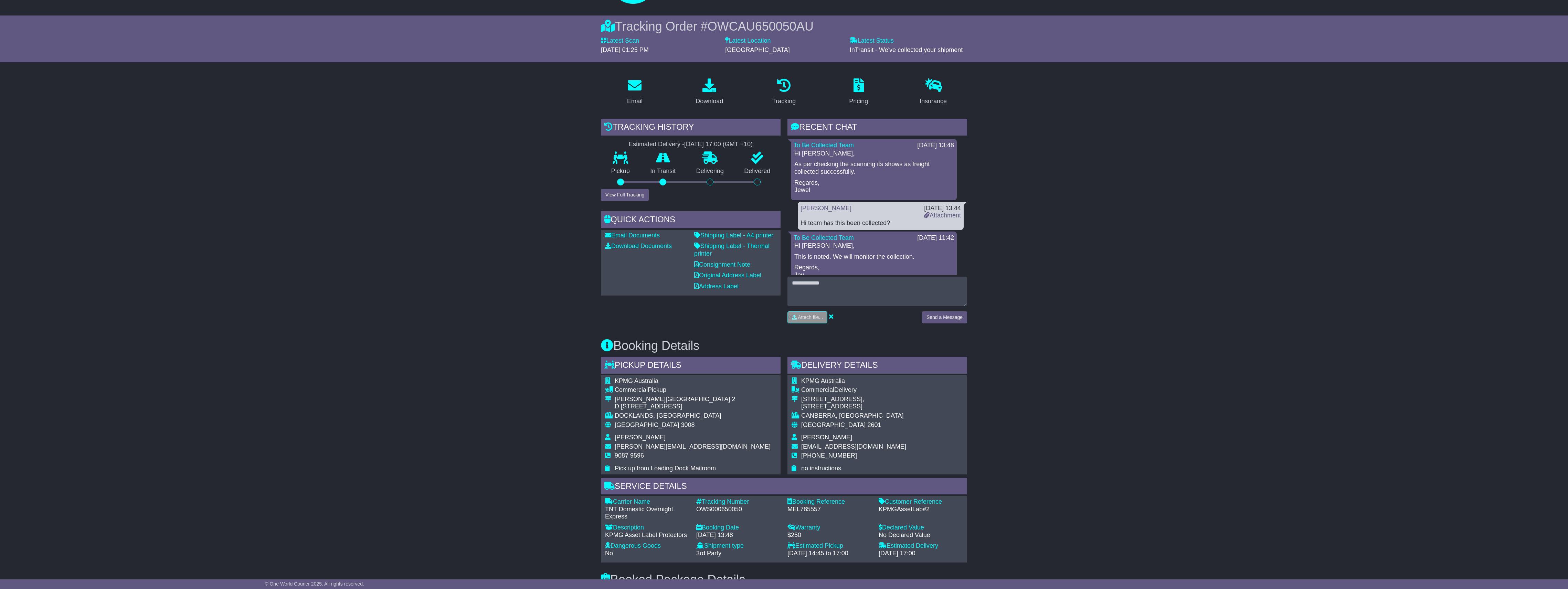
scroll to position [46, 0]
click at [636, 194] on button "View Full Tracking" at bounding box center [625, 196] width 48 height 12
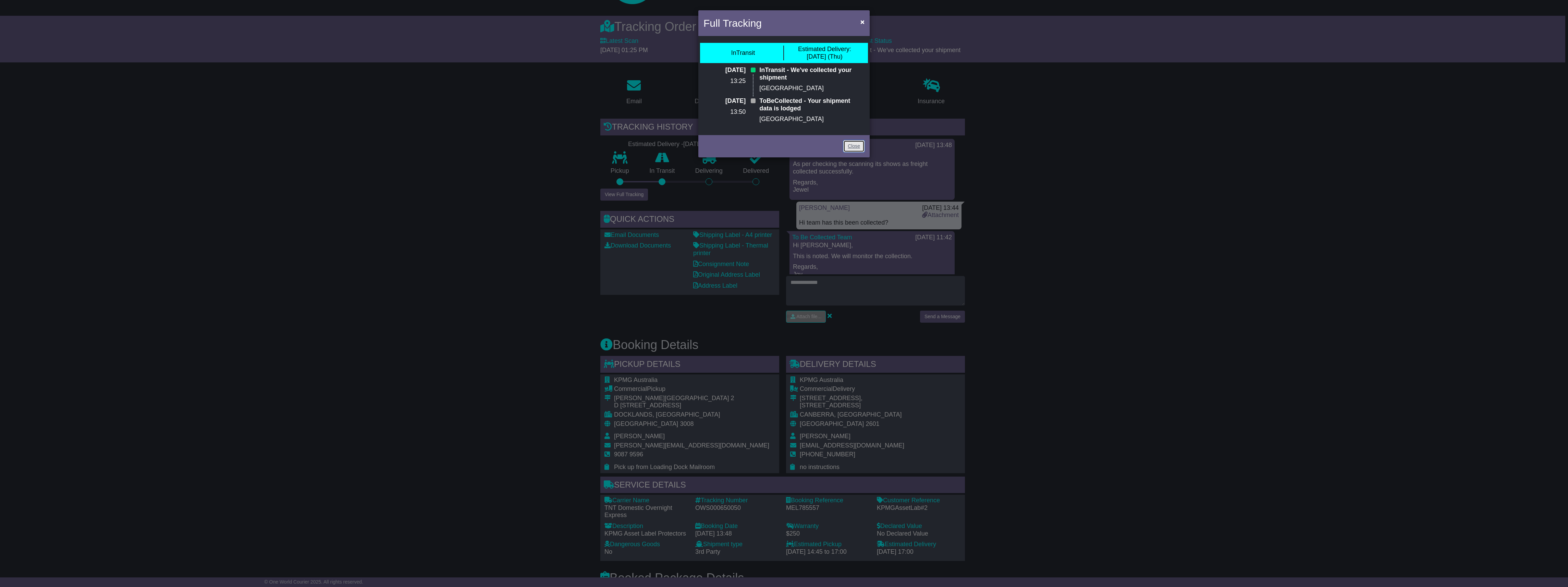
click at [857, 142] on link "Close" at bounding box center [853, 146] width 21 height 12
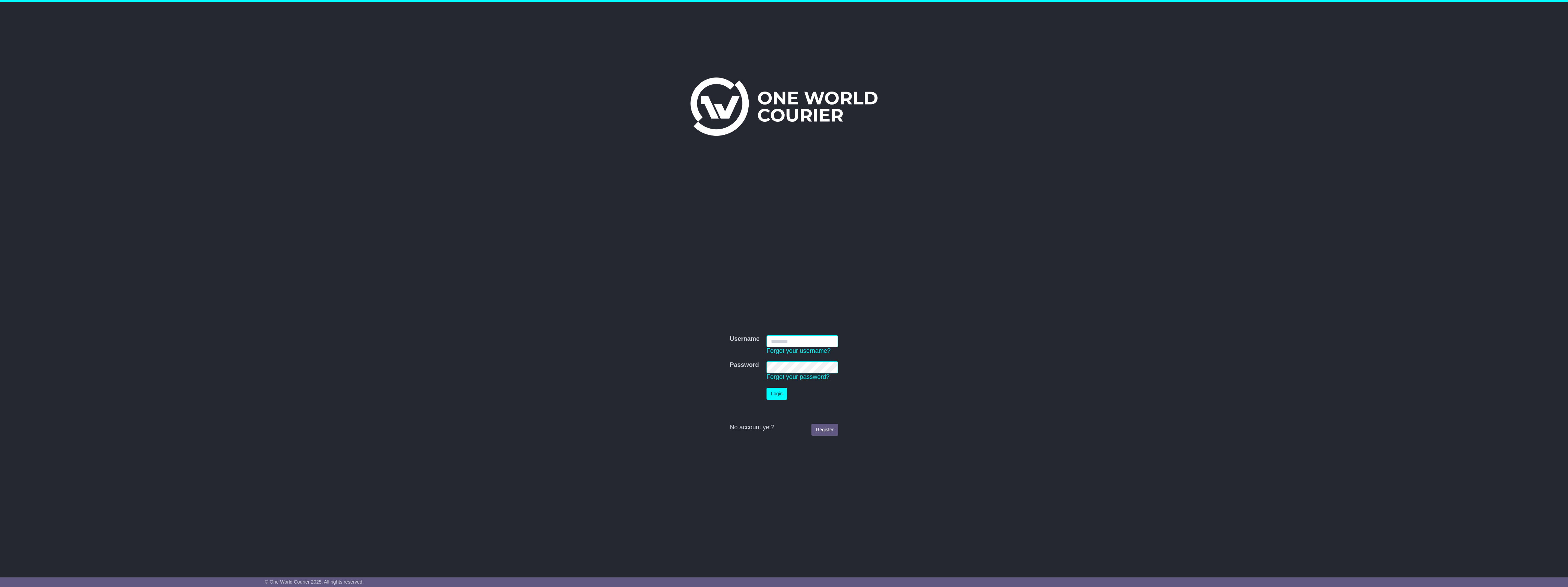
click at [804, 339] on input "Username" at bounding box center [802, 342] width 72 height 12
type input "**********"
click at [768, 397] on button "Login" at bounding box center [777, 394] width 21 height 12
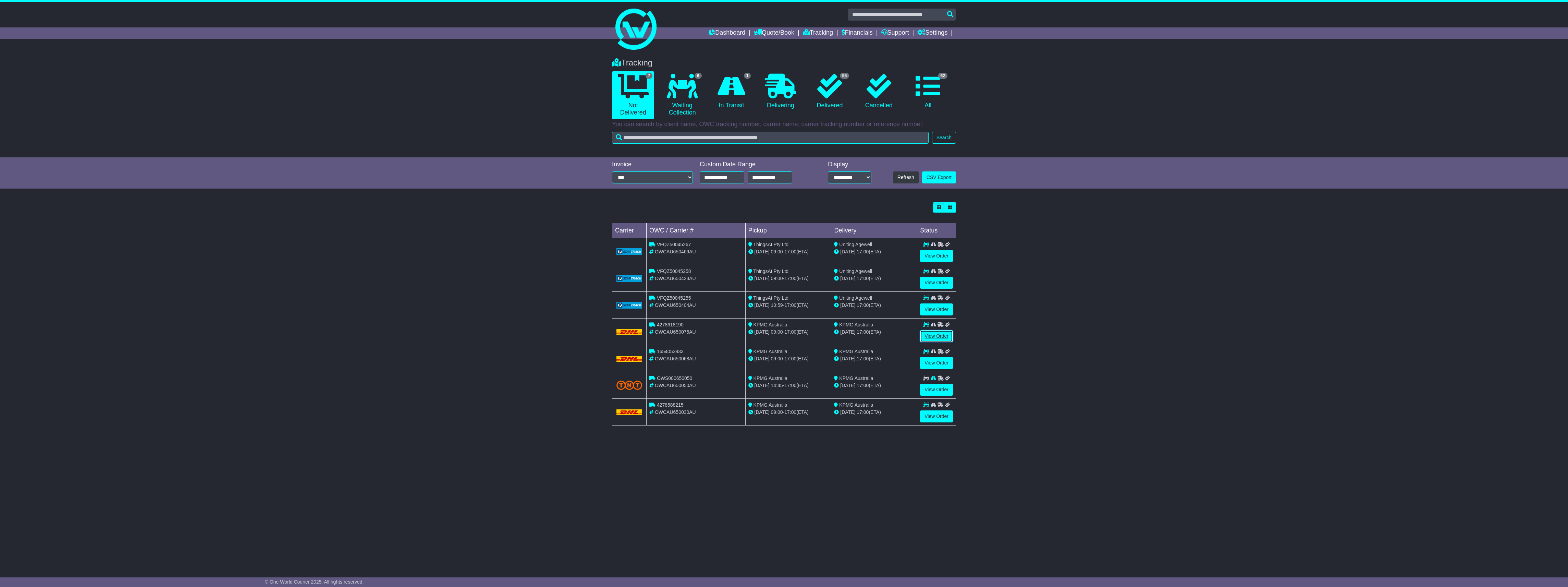
click at [935, 340] on link "View Order" at bounding box center [936, 336] width 33 height 12
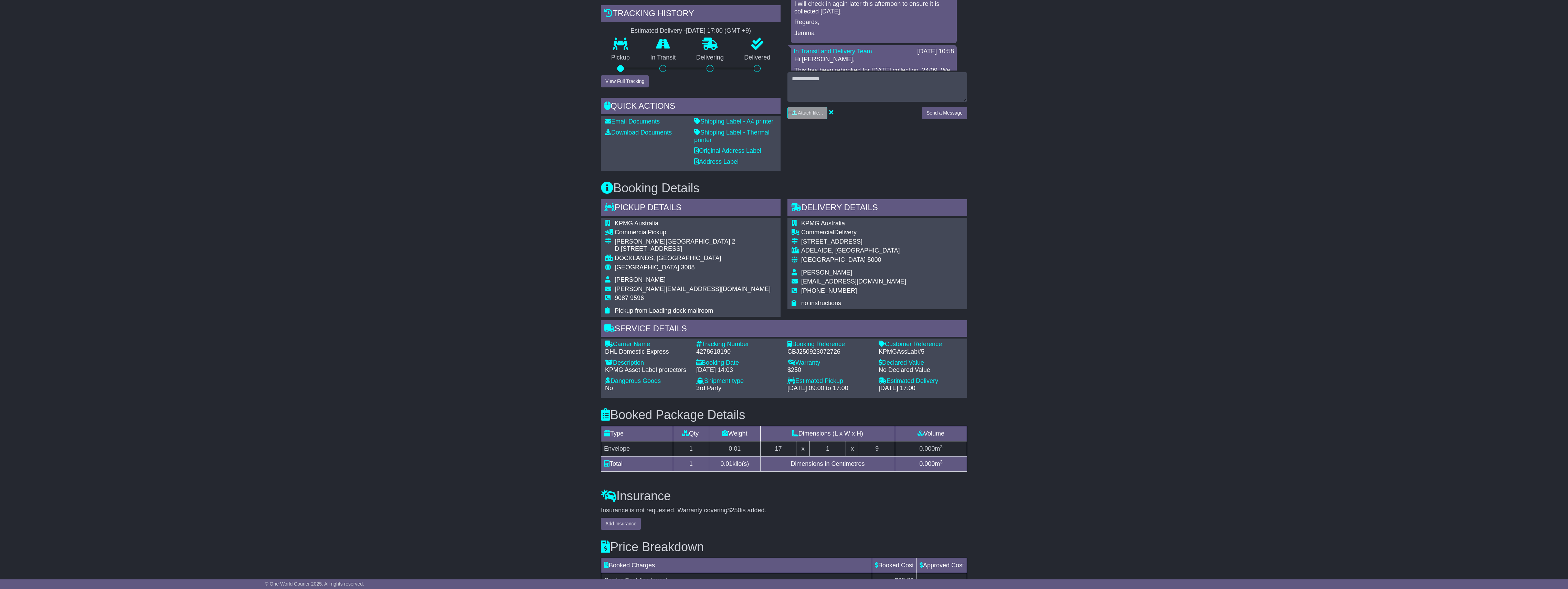
scroll to position [229, 0]
click at [716, 351] on div "4278618190" at bounding box center [738, 351] width 84 height 7
copy div "4278618190"
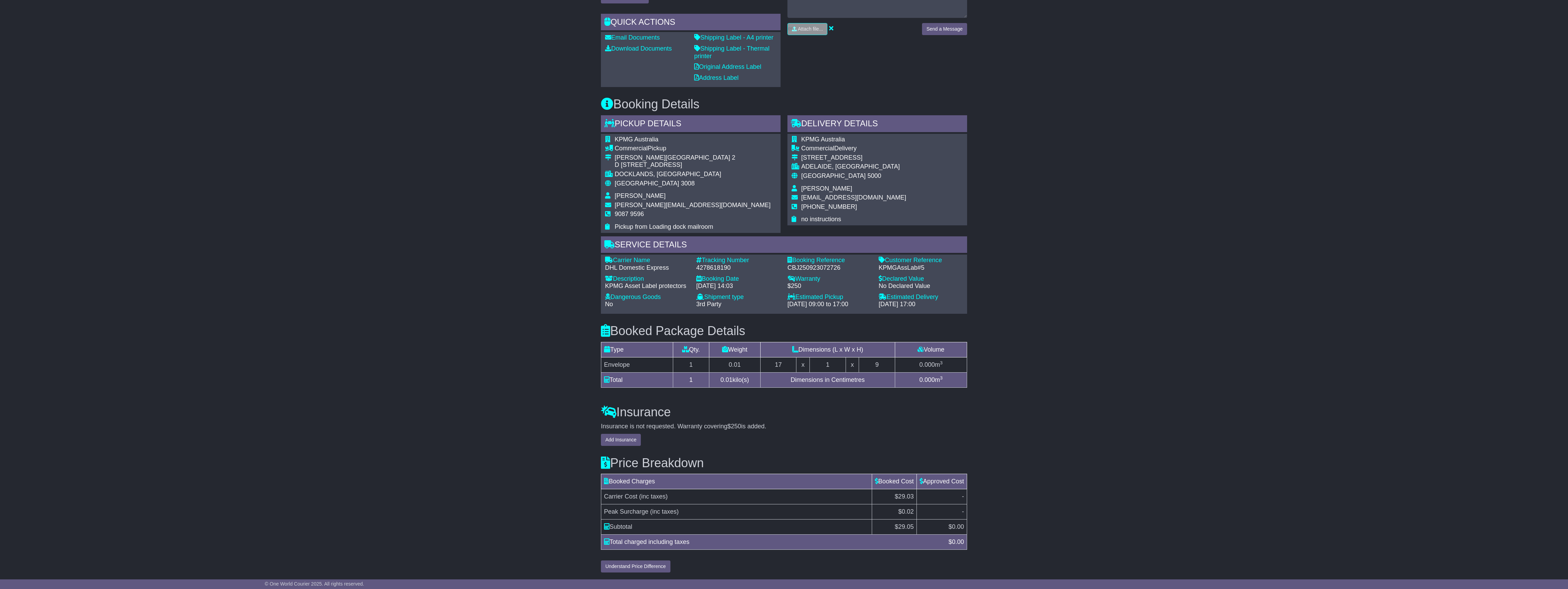
scroll to position [0, 0]
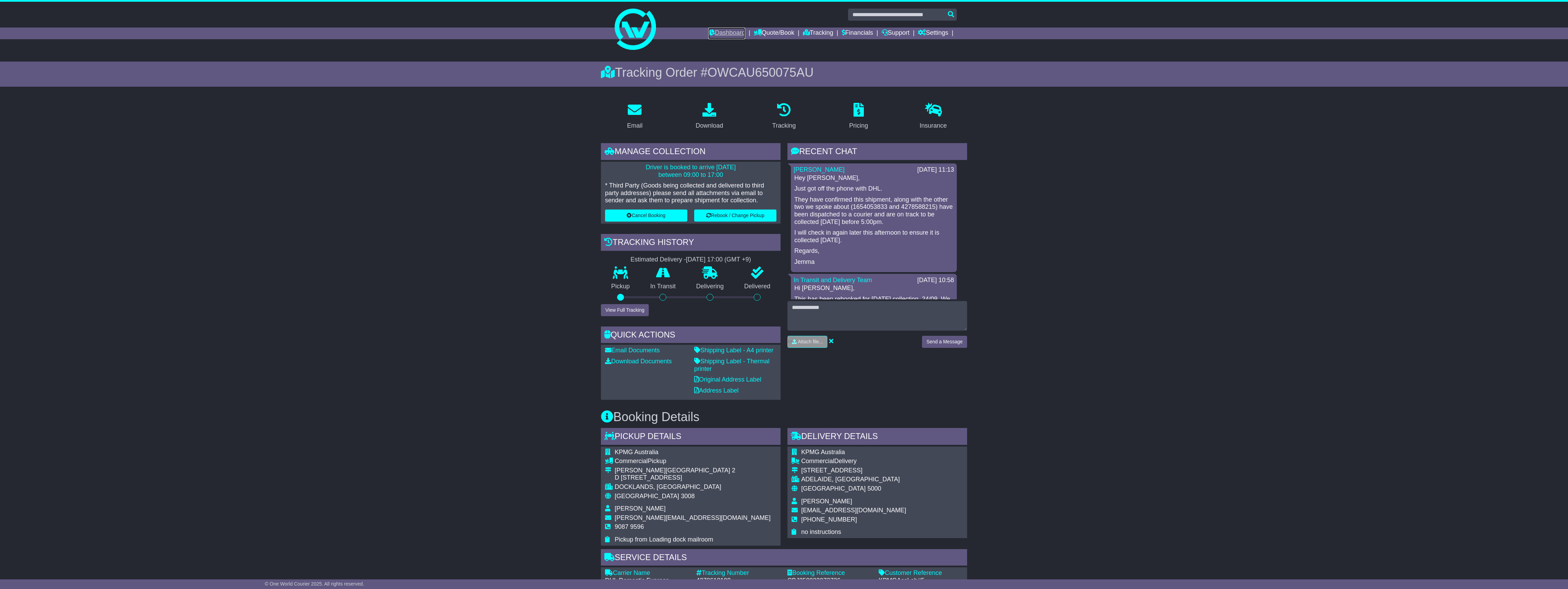
click at [733, 29] on link "Dashboard" at bounding box center [727, 33] width 37 height 12
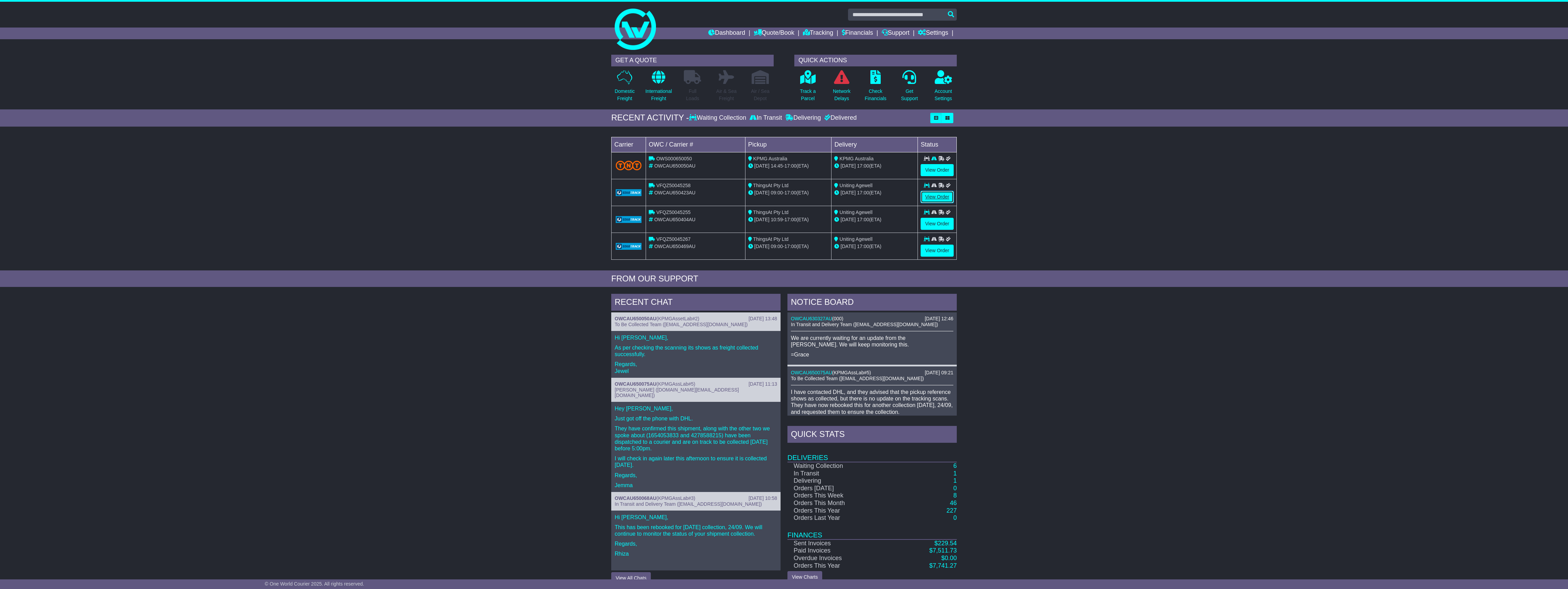
click at [934, 194] on link "View Order" at bounding box center [937, 197] width 33 height 12
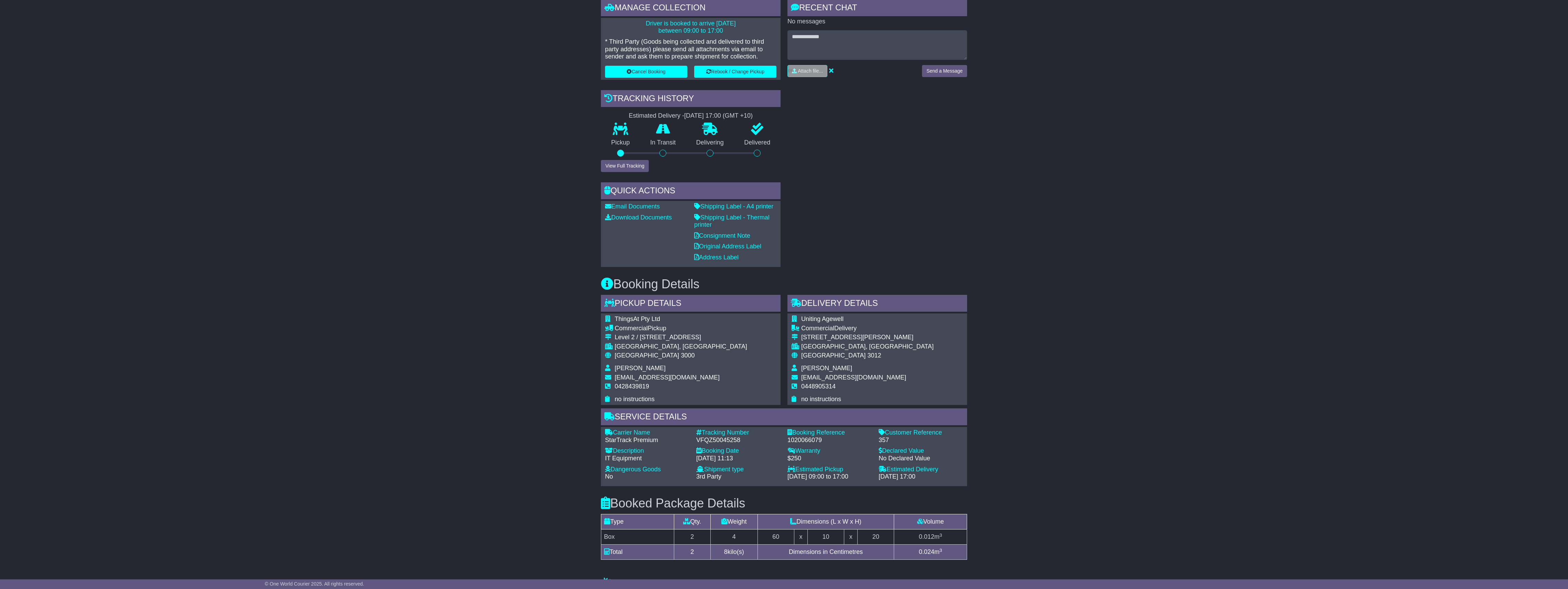
scroll to position [229, 0]
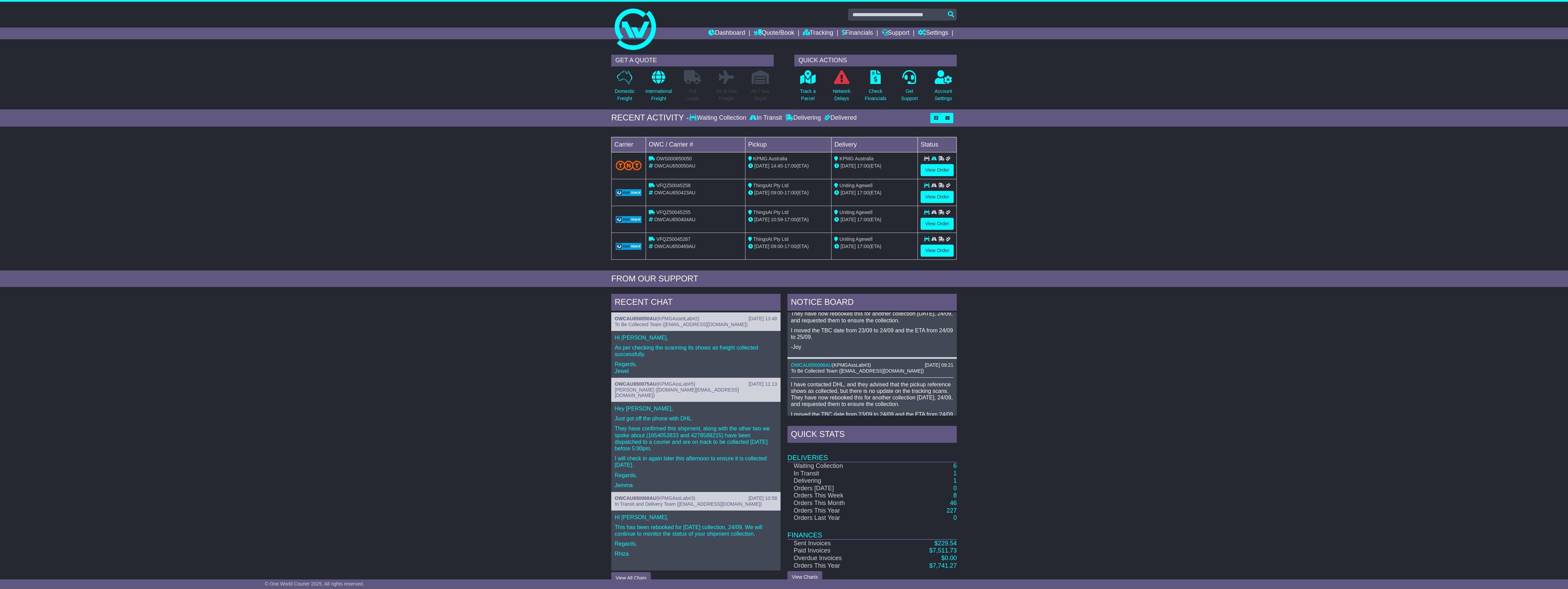
drag, startPoint x: 688, startPoint y: 82, endPoint x: 702, endPoint y: 81, distance: 14.0
click at [694, 82] on icon at bounding box center [693, 77] width 17 height 14
click at [683, 87] on div "Full Loads" at bounding box center [692, 87] width 34 height 36
click at [688, 82] on icon at bounding box center [693, 77] width 17 height 14
click at [731, 73] on icon at bounding box center [726, 77] width 15 height 14
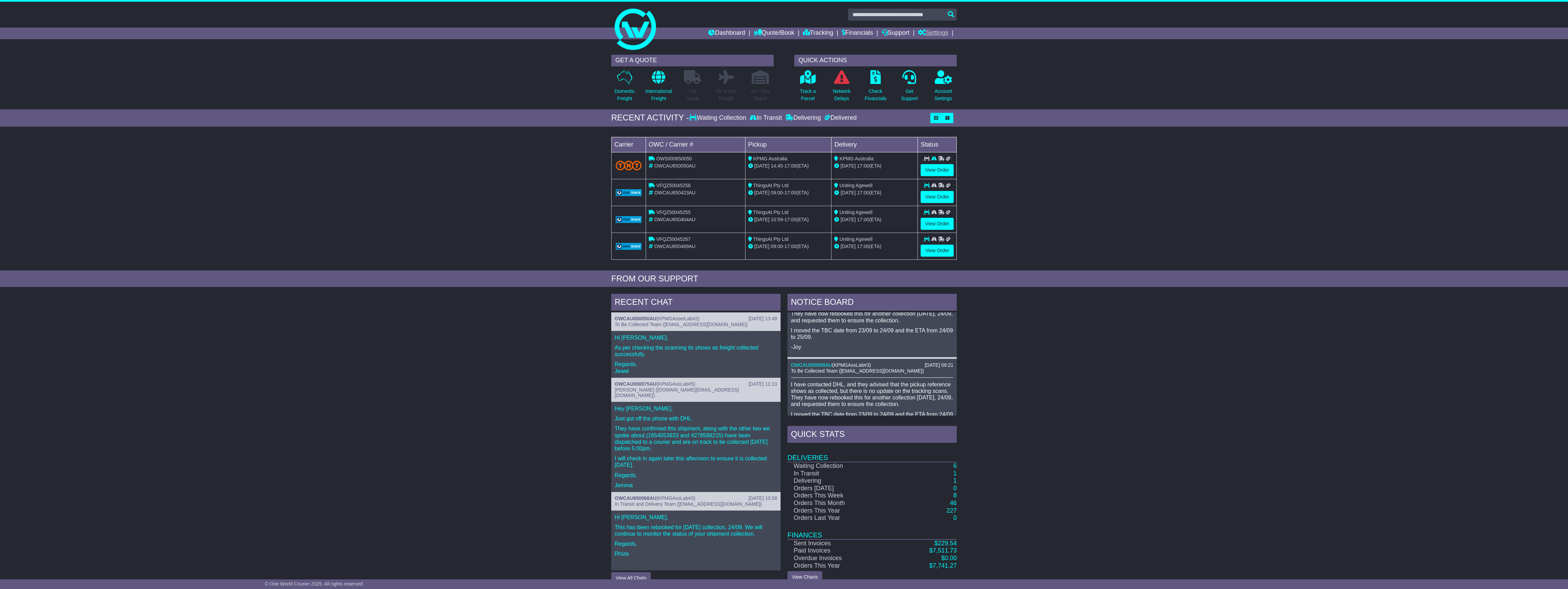
click at [928, 28] on link "Settings" at bounding box center [933, 33] width 31 height 12
click at [929, 47] on link "Settings" at bounding box center [945, 45] width 54 height 7
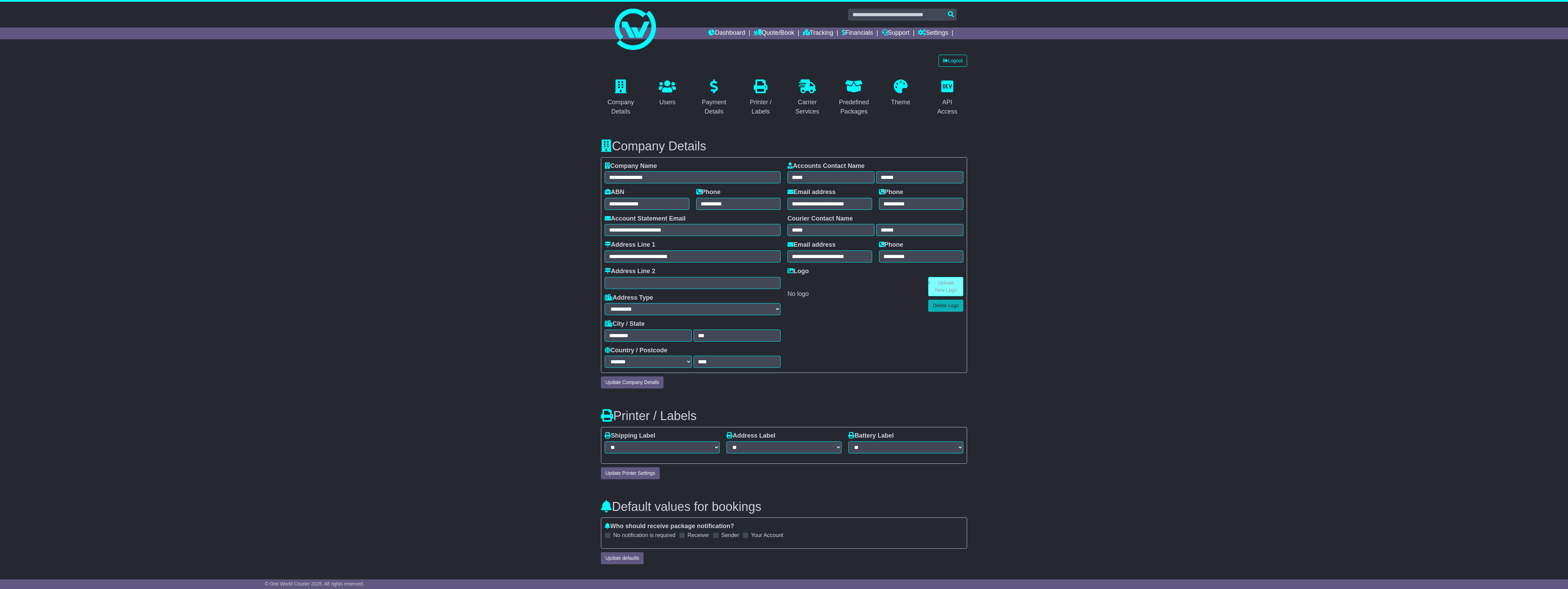
select select "**********"
select select "**"
click at [627, 100] on div "Company Details" at bounding box center [620, 107] width 31 height 18
click at [851, 33] on link "Financials" at bounding box center [857, 33] width 31 height 12
click at [806, 34] on link "Tracking" at bounding box center [818, 33] width 31 height 12
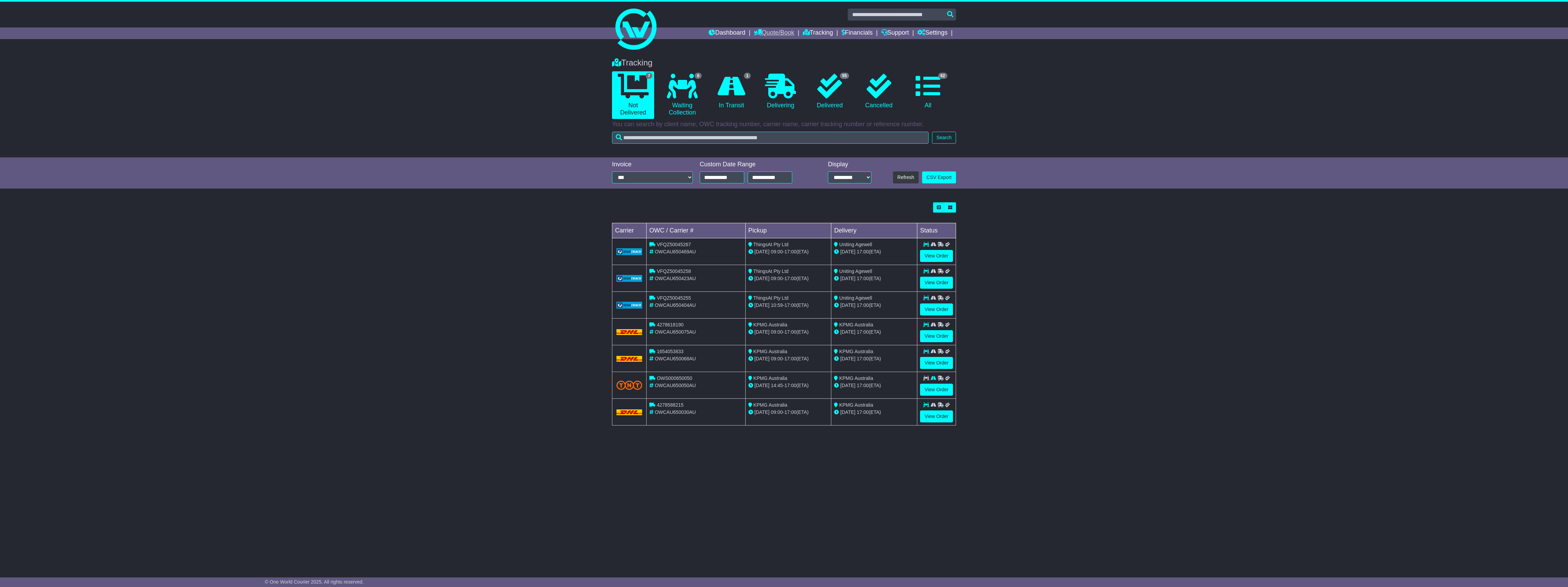
click at [760, 33] on link "Quote/Book" at bounding box center [774, 33] width 40 height 12
click at [766, 52] on link "International" at bounding box center [781, 52] width 54 height 7
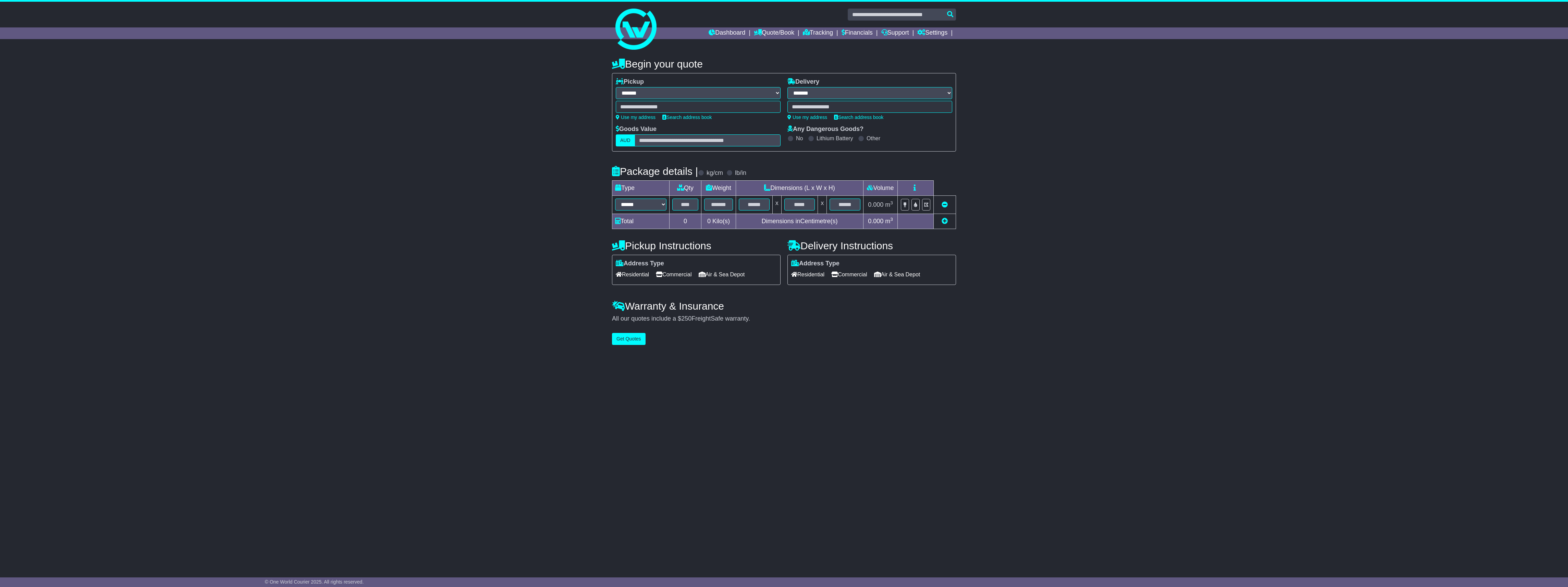
select select "**"
select select
click at [709, 107] on div at bounding box center [698, 107] width 165 height 12
type input "****"
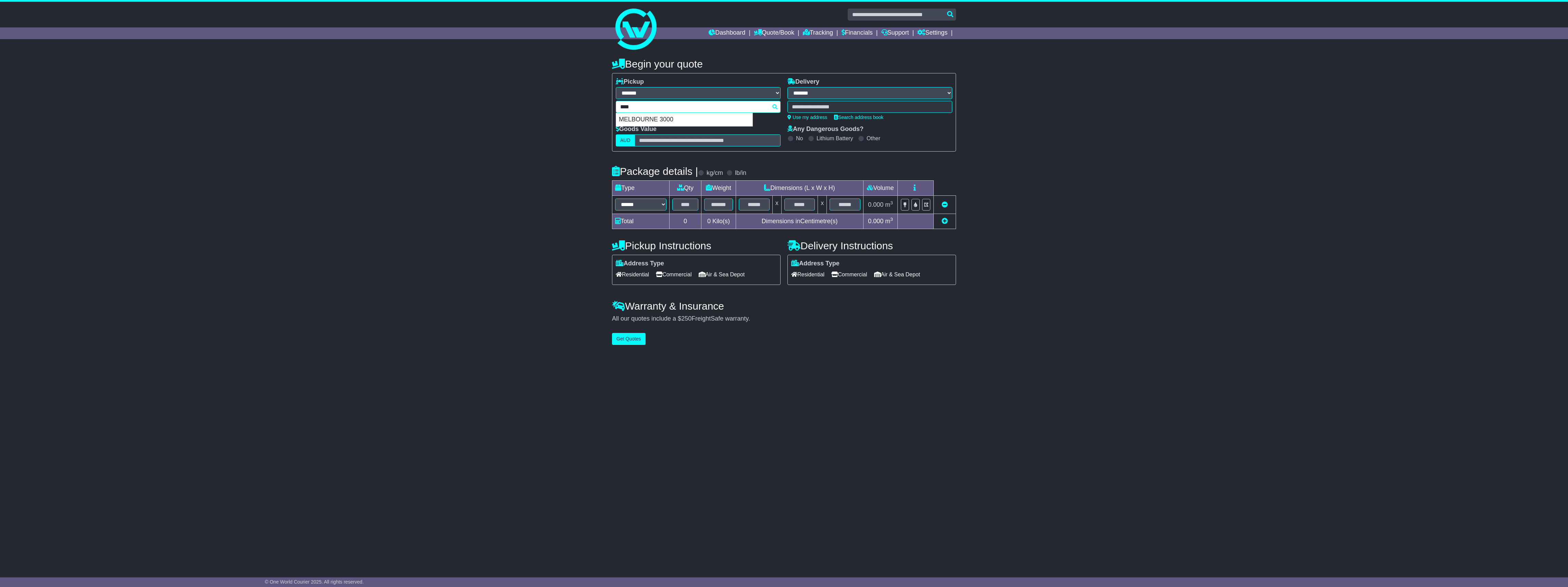
click at [676, 122] on div "MELBOURNE 3000" at bounding box center [684, 119] width 136 height 13
type input "**********"
click at [821, 107] on div at bounding box center [870, 107] width 165 height 12
click at [836, 95] on select "**********" at bounding box center [870, 93] width 165 height 12
select select "**"
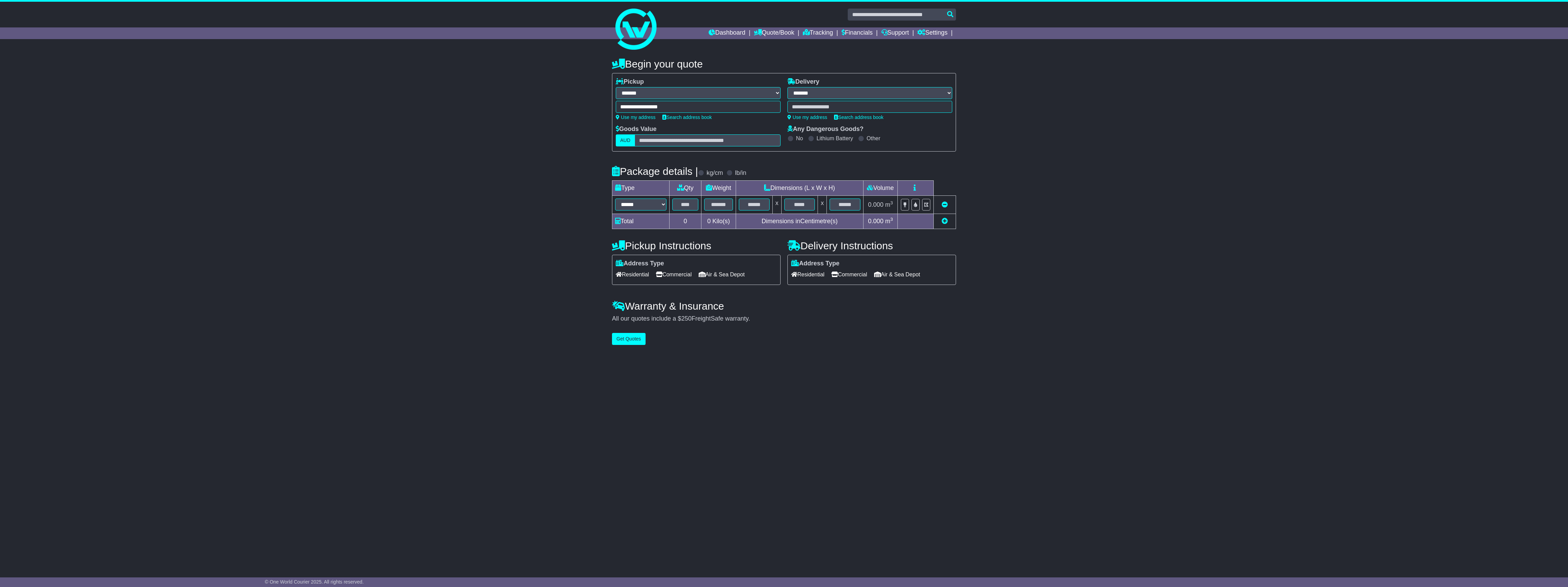
click at [788, 87] on select "**********" at bounding box center [870, 93] width 165 height 12
type input "*****"
click at [852, 116] on div "VOLOS 38221 - 38223" at bounding box center [856, 119] width 136 height 13
type input "**********"
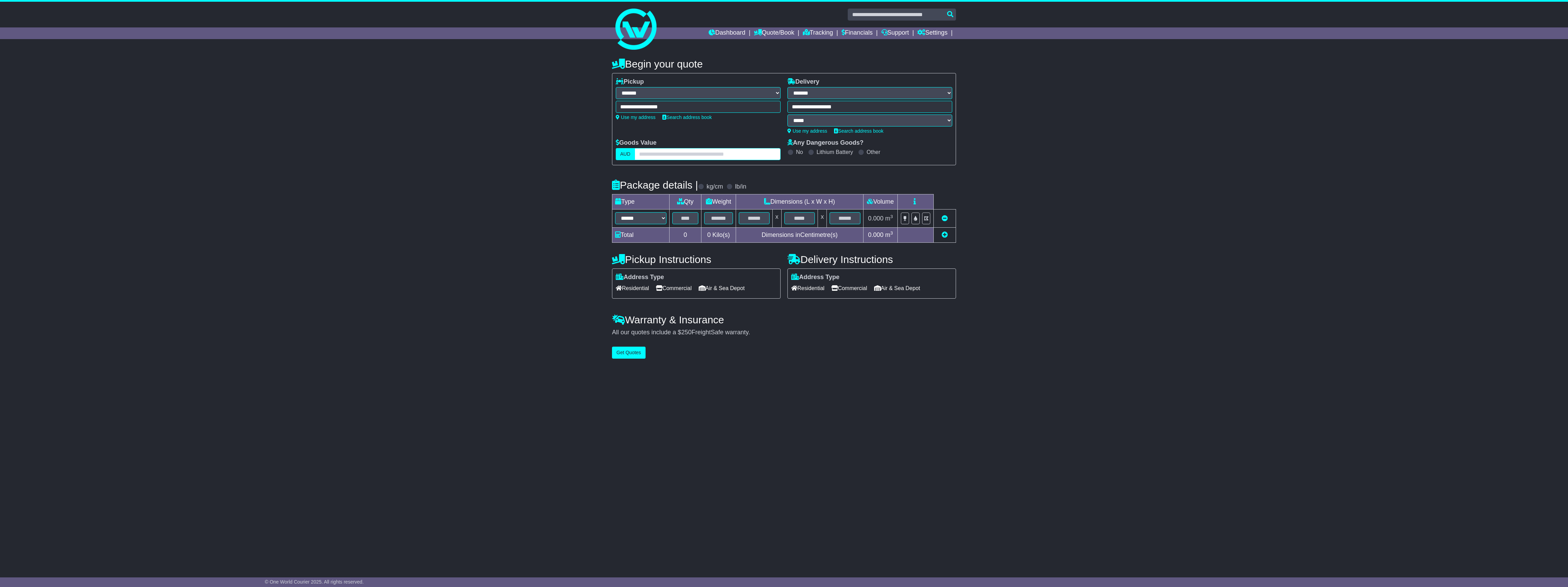
click at [671, 152] on input "text" at bounding box center [708, 154] width 146 height 12
type input "****"
click at [642, 218] on select "****** ****** *** ******** ***** **** **** ****** *** *******" at bounding box center [640, 218] width 51 height 12
select select "*****"
click at [615, 213] on select "****** ****** *** ******** ***** **** **** ****** *** *******" at bounding box center [640, 218] width 51 height 12
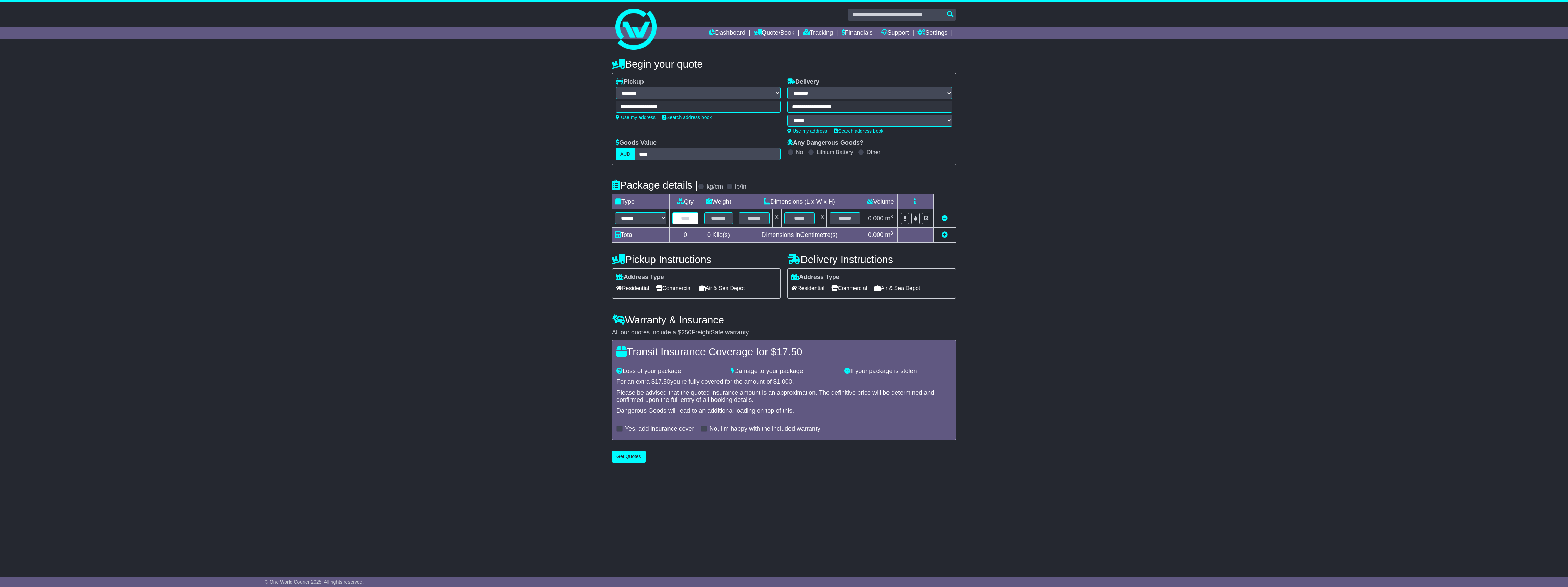
click at [682, 222] on input "text" at bounding box center [685, 218] width 26 height 12
type input "*"
click at [716, 224] on input "text" at bounding box center [718, 218] width 29 height 12
type input "*"
click at [757, 216] on input "text" at bounding box center [754, 218] width 31 height 12
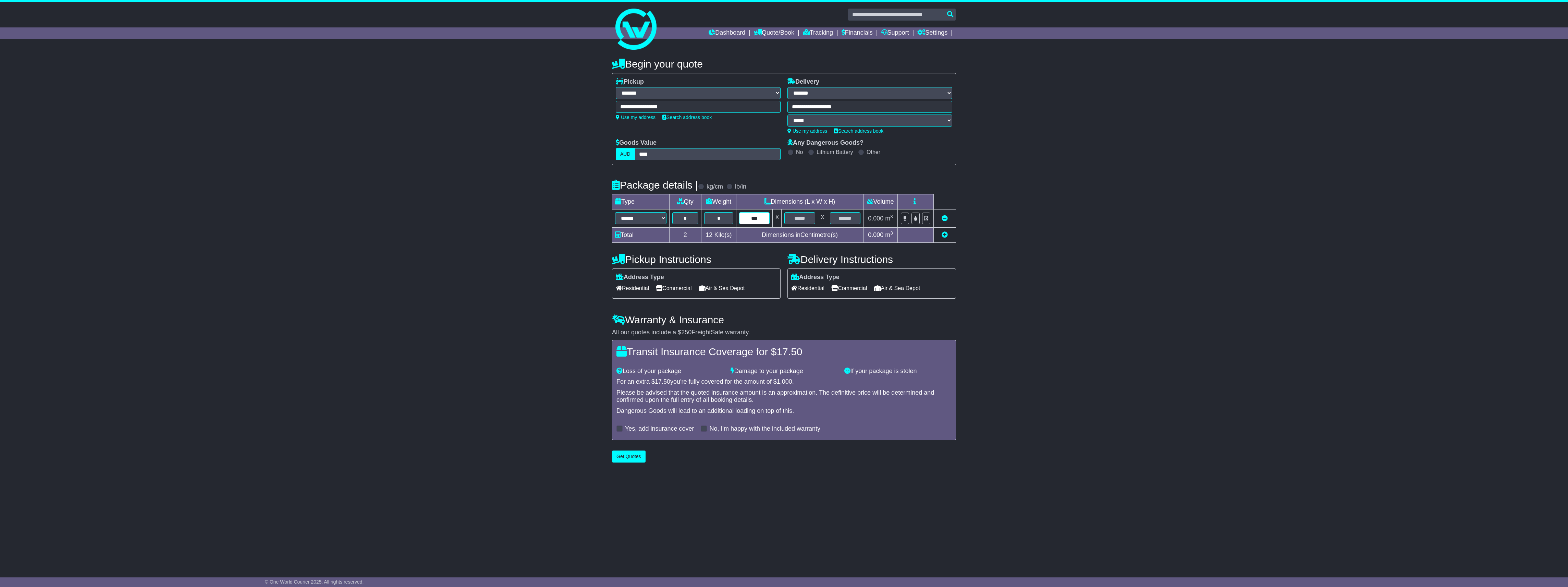
type input "***"
click at [797, 223] on input "text" at bounding box center [800, 218] width 30 height 12
type input "**"
click at [834, 218] on input "text" at bounding box center [845, 218] width 30 height 12
type input "**"
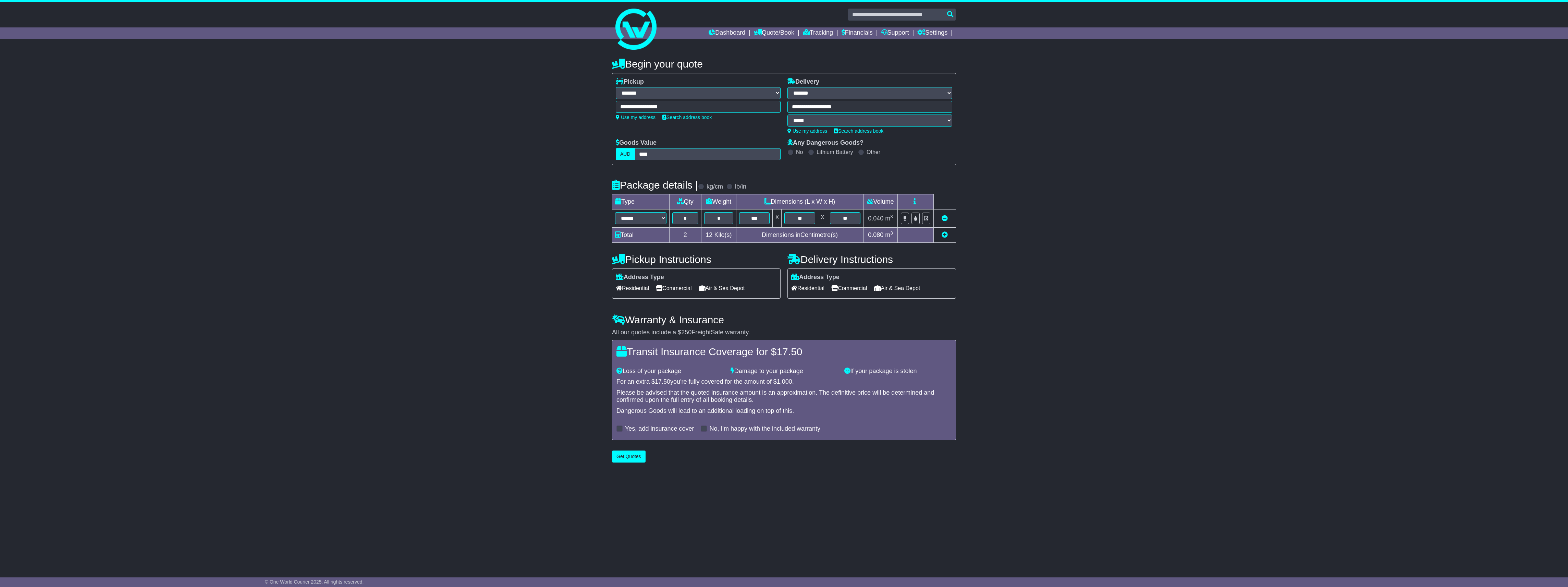
drag, startPoint x: 1077, startPoint y: 312, endPoint x: 1073, endPoint y: 313, distance: 4.1
click at [1076, 312] on div "**********" at bounding box center [784, 258] width 1568 height 415
click at [637, 455] on button "Get Quotes" at bounding box center [628, 457] width 33 height 12
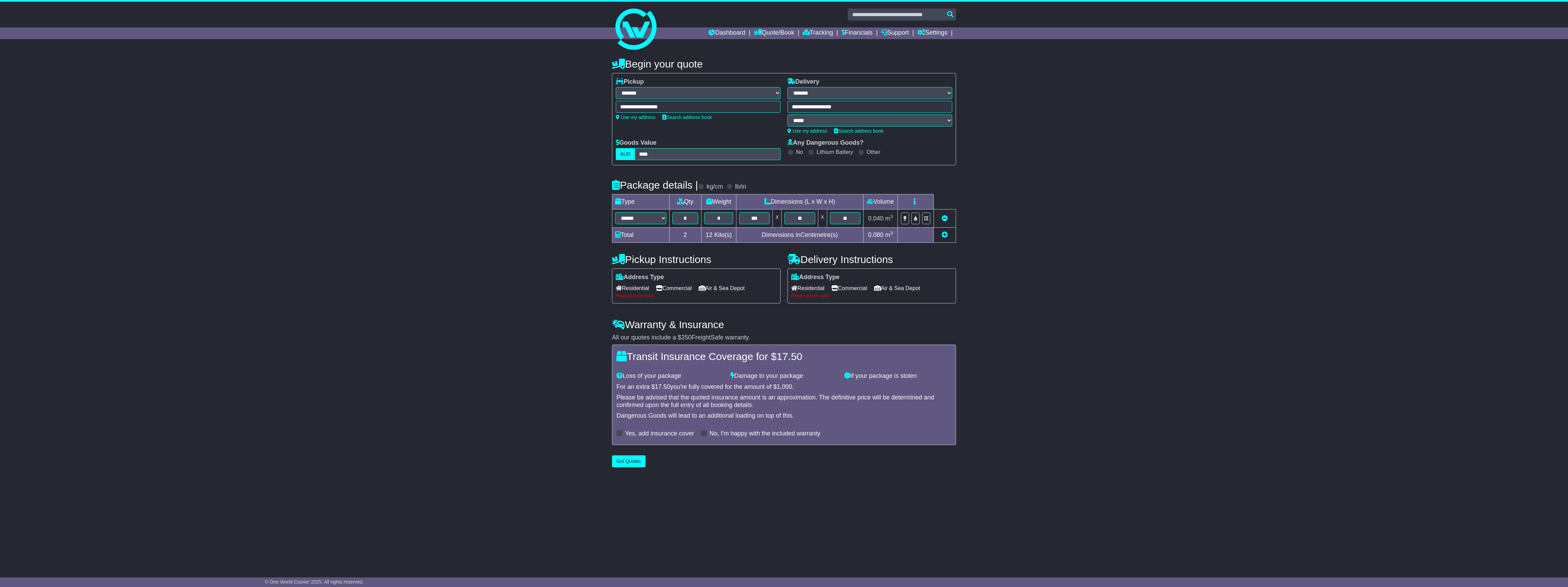
click at [639, 287] on span "Residential" at bounding box center [632, 287] width 33 height 10
click at [670, 285] on span "Commercial" at bounding box center [673, 287] width 36 height 10
click at [662, 287] on icon at bounding box center [659, 287] width 7 height 5
click at [824, 290] on span "Residential" at bounding box center [808, 287] width 33 height 10
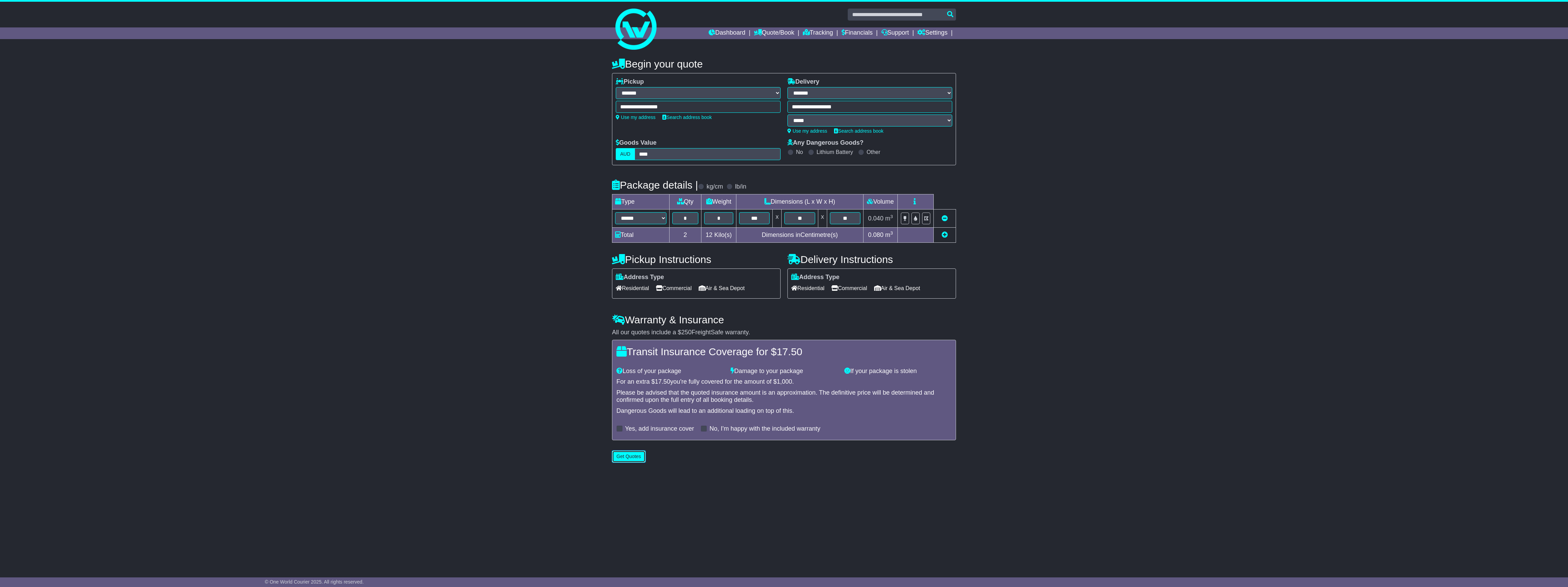
click at [636, 454] on button "Get Quotes" at bounding box center [628, 457] width 33 height 12
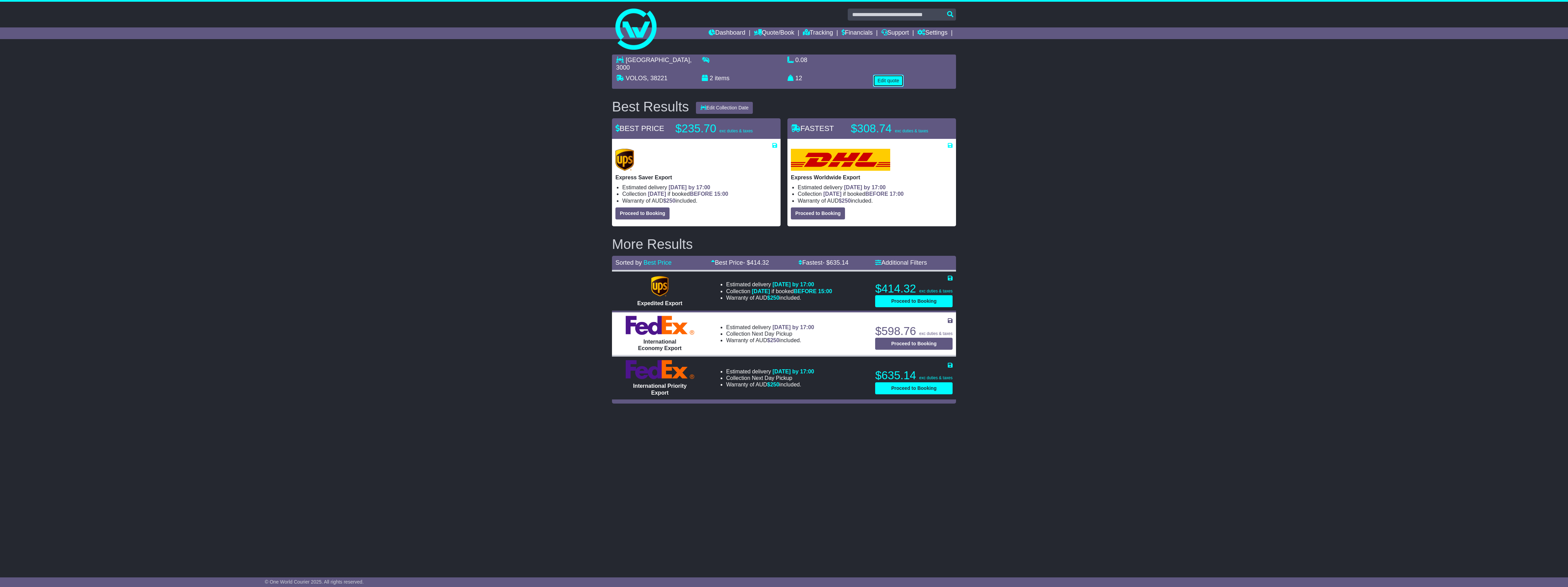
click at [892, 75] on button "Edit quote" at bounding box center [888, 81] width 30 height 12
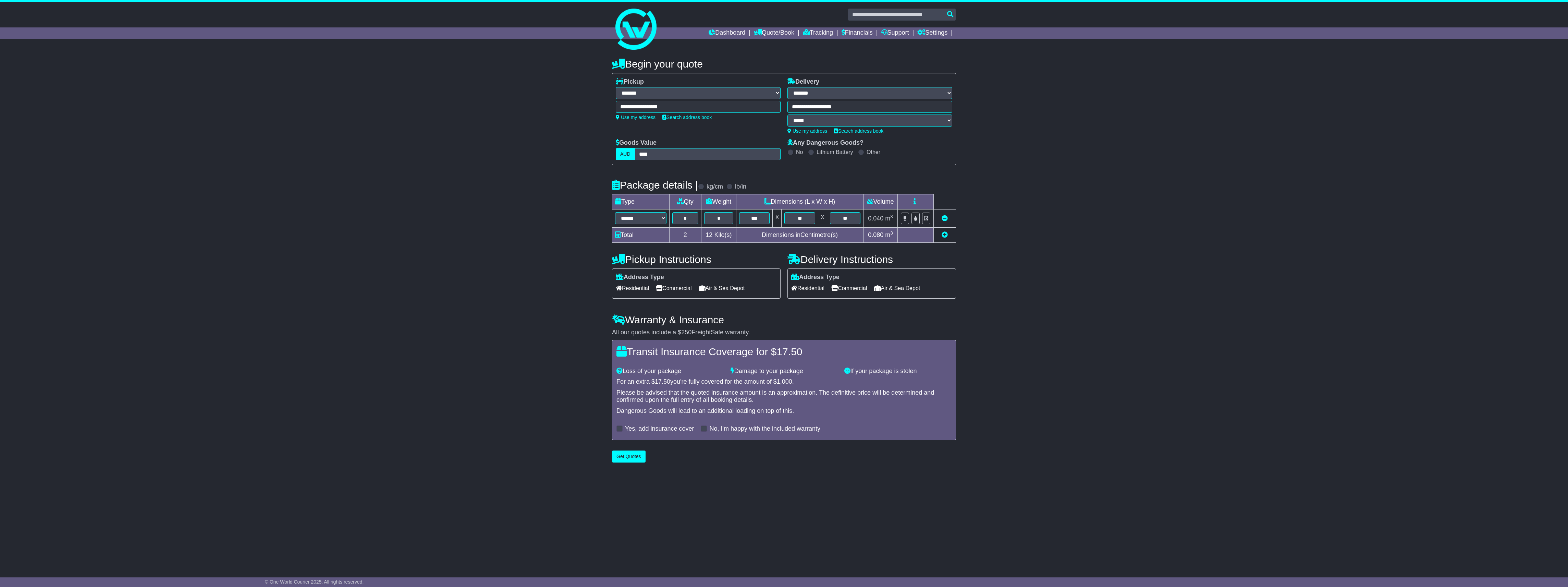
click at [854, 104] on div "**********" at bounding box center [870, 114] width 165 height 26
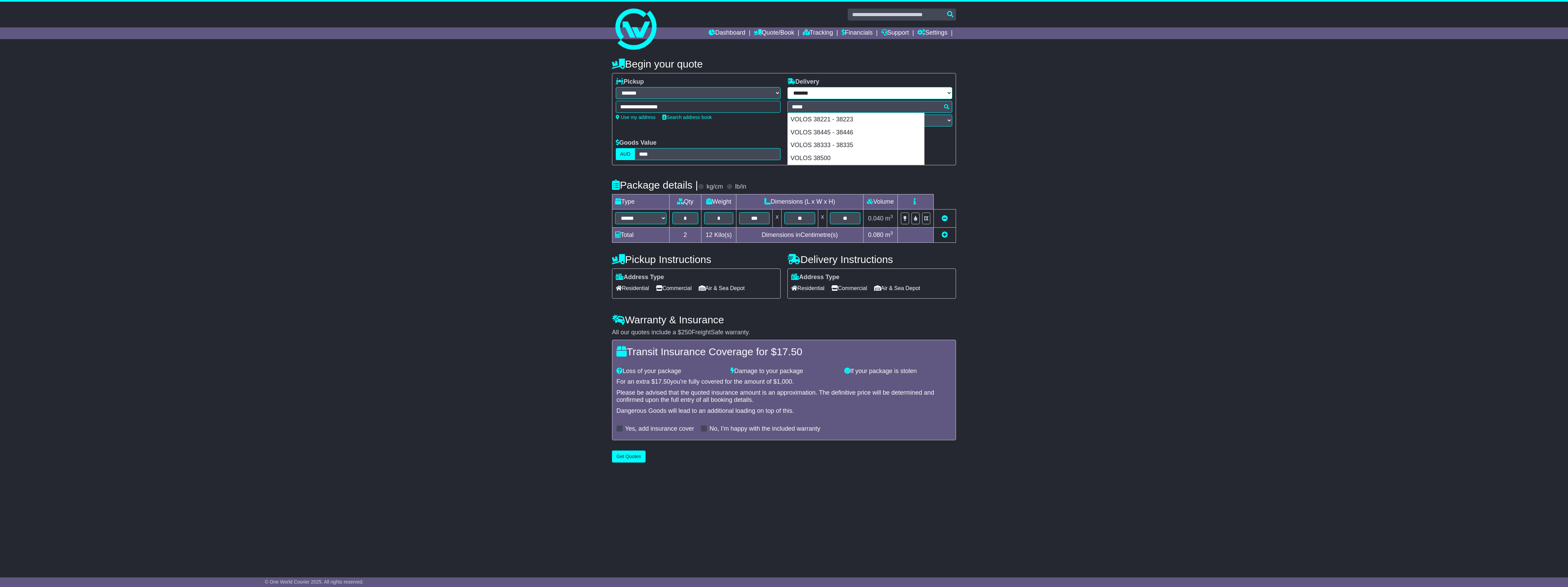
click at [845, 96] on select "**********" at bounding box center [870, 93] width 165 height 12
select select "***"
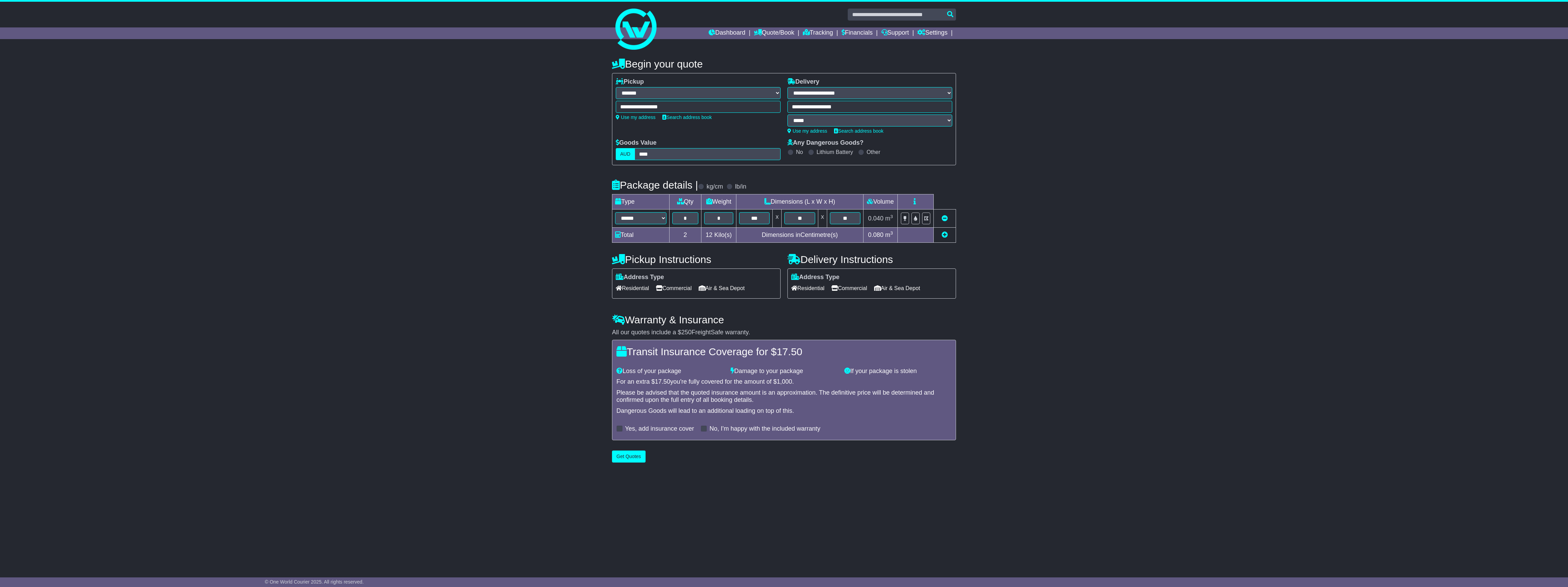
click at [788, 87] on select "**********" at bounding box center [870, 93] width 165 height 12
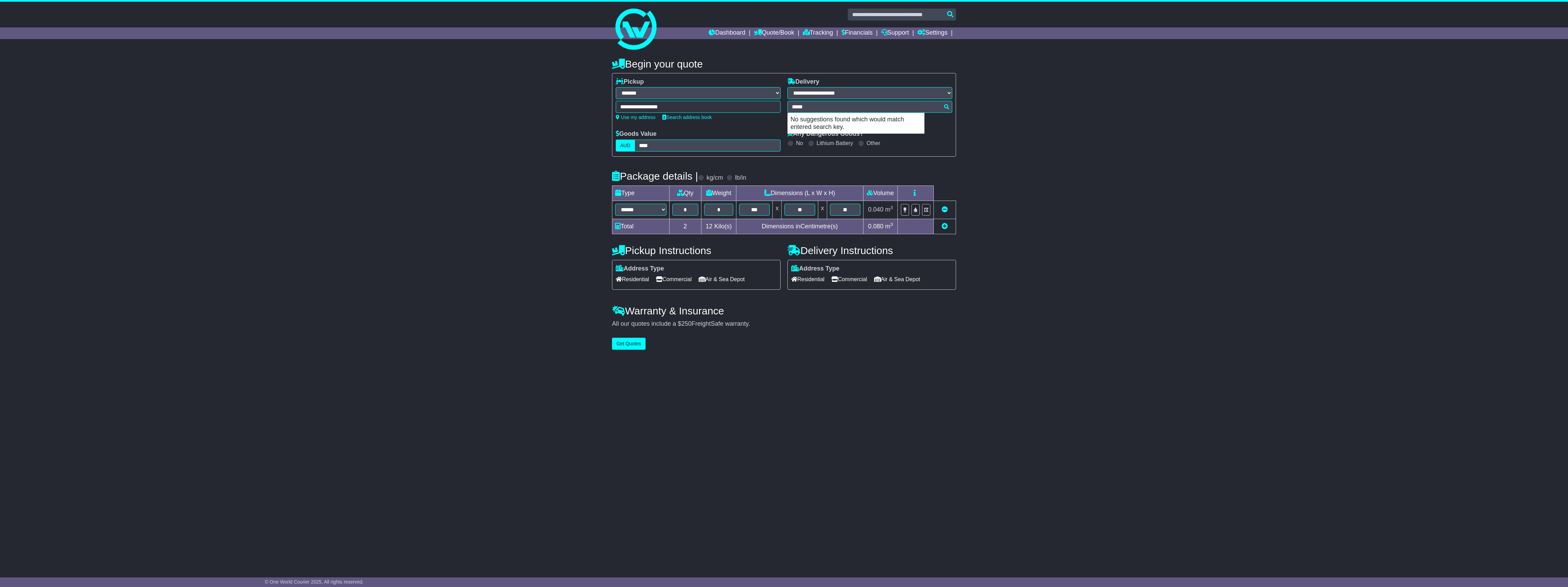
drag, startPoint x: 648, startPoint y: 105, endPoint x: 643, endPoint y: 105, distance: 5.0
click at [643, 105] on div "**********" at bounding box center [784, 114] width 343 height 73
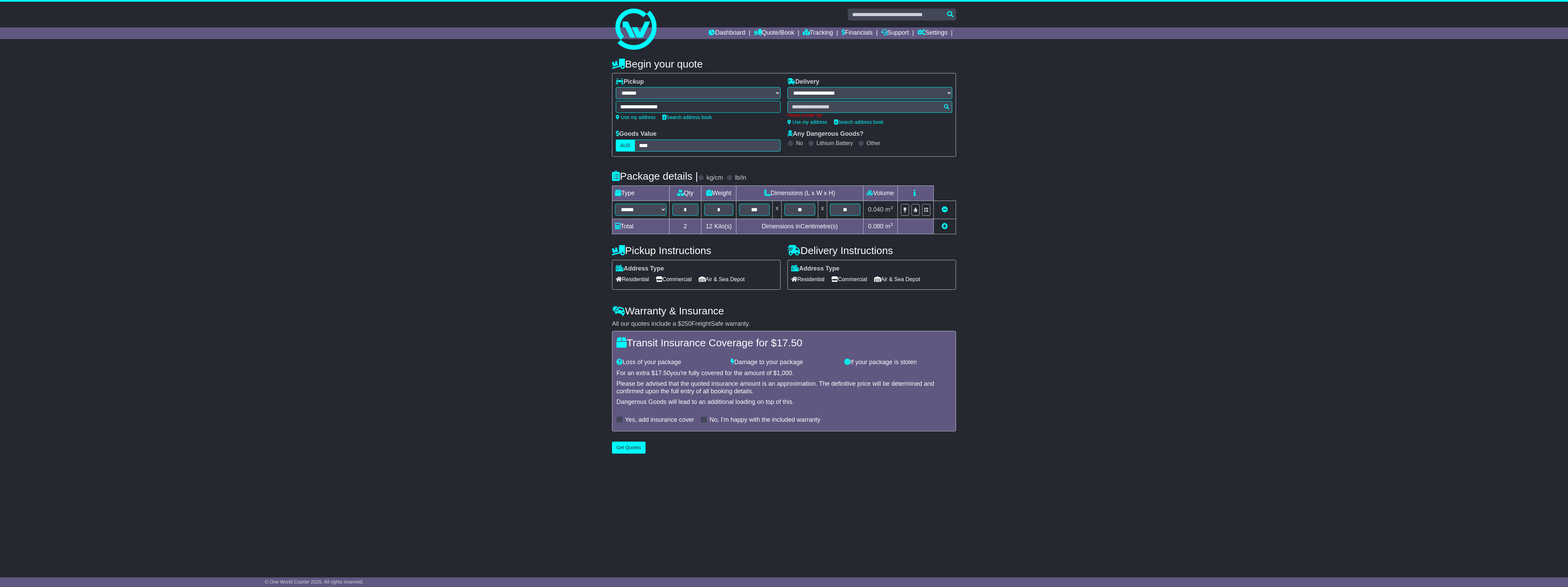
click at [943, 106] on input "text" at bounding box center [870, 107] width 165 height 12
click at [864, 105] on input "text" at bounding box center [870, 107] width 165 height 12
click at [1099, 265] on div "**********" at bounding box center [784, 254] width 1568 height 406
click at [831, 100] on location-search "**********" at bounding box center [870, 102] width 165 height 30
click at [829, 107] on div "Please provide city" at bounding box center [870, 110] width 165 height 17
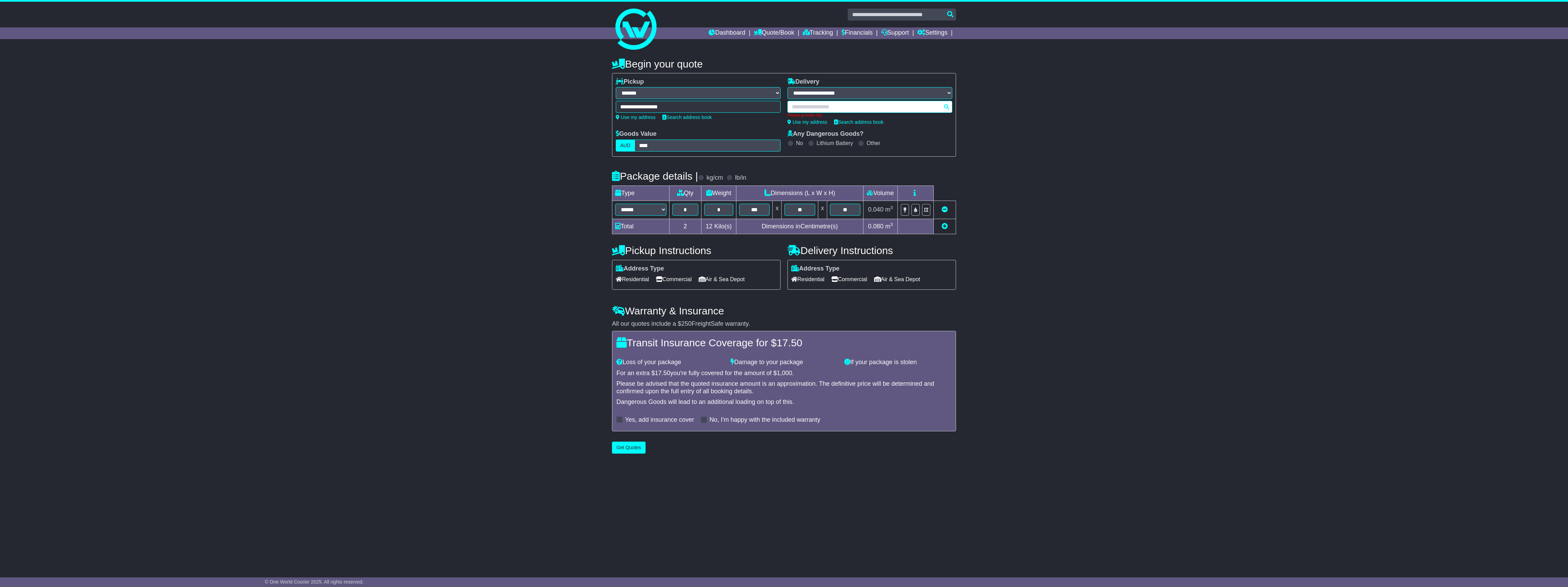
type input "*"
click at [821, 104] on input "*" at bounding box center [870, 107] width 165 height 12
drag, startPoint x: 783, startPoint y: 103, endPoint x: 755, endPoint y: 103, distance: 28.0
click at [755, 103] on div "**********" at bounding box center [784, 114] width 343 height 73
type input "**"
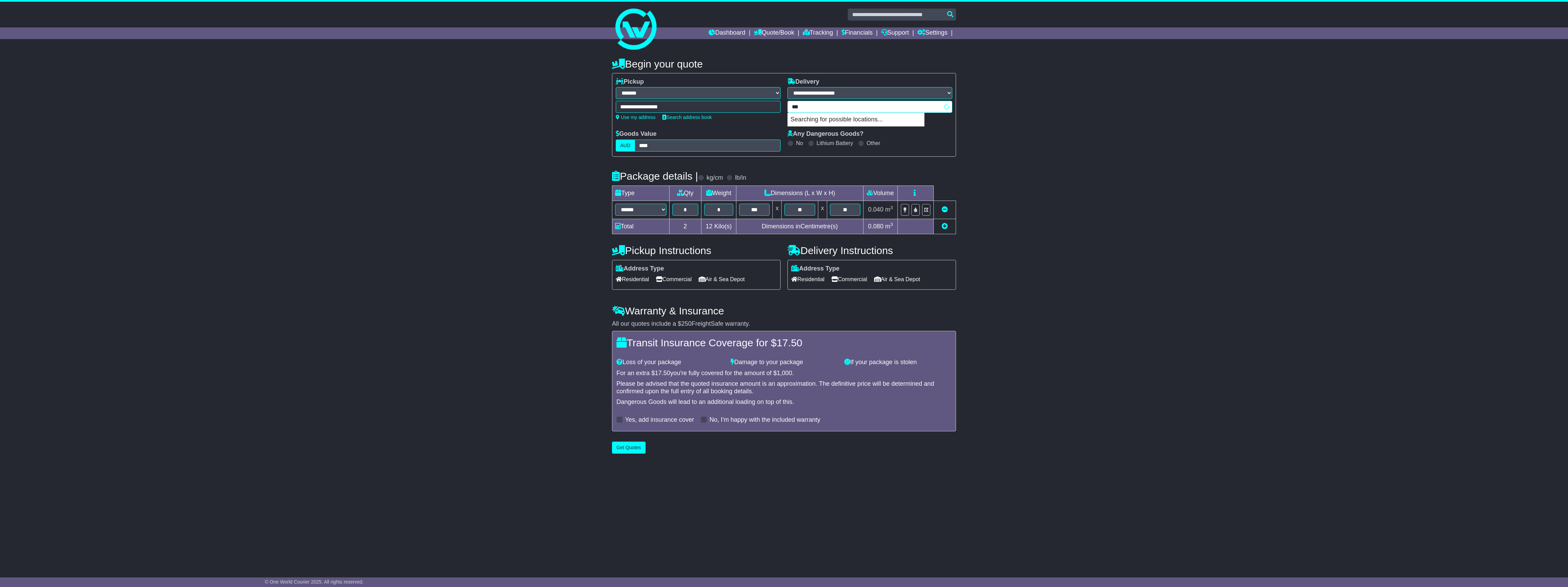
type input "**********"
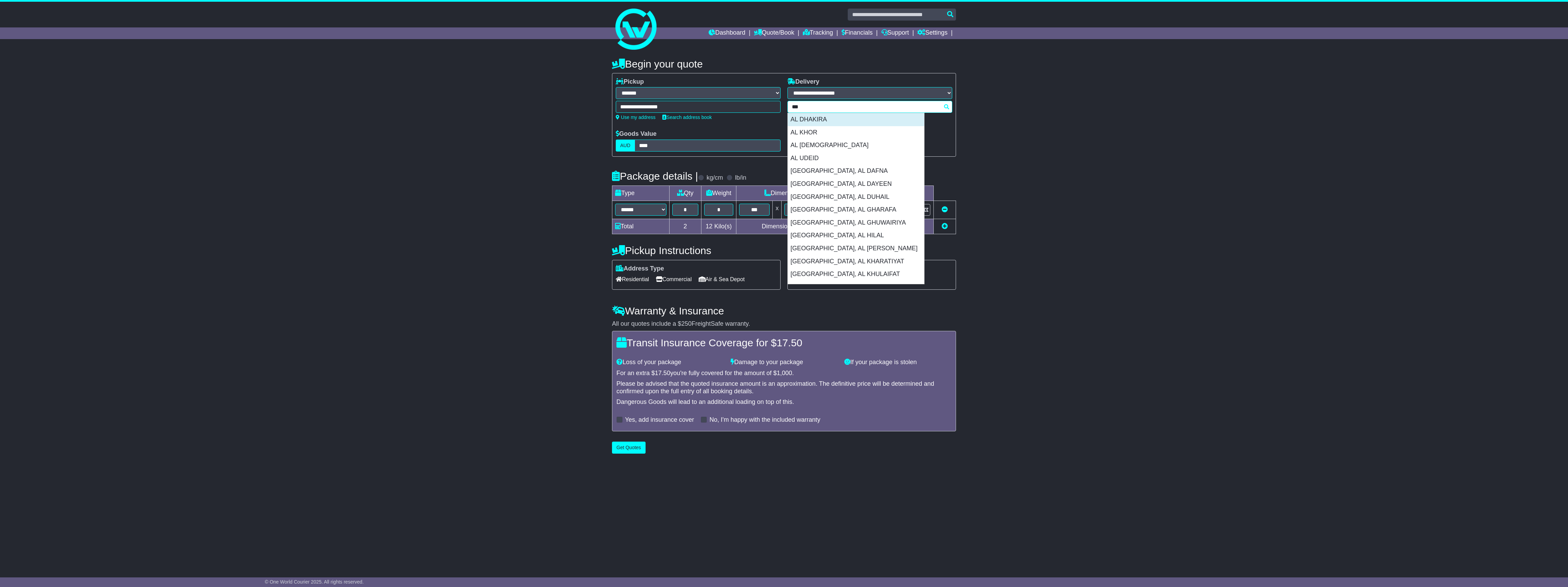
click at [838, 119] on div "AL DHAKIRA" at bounding box center [856, 119] width 136 height 13
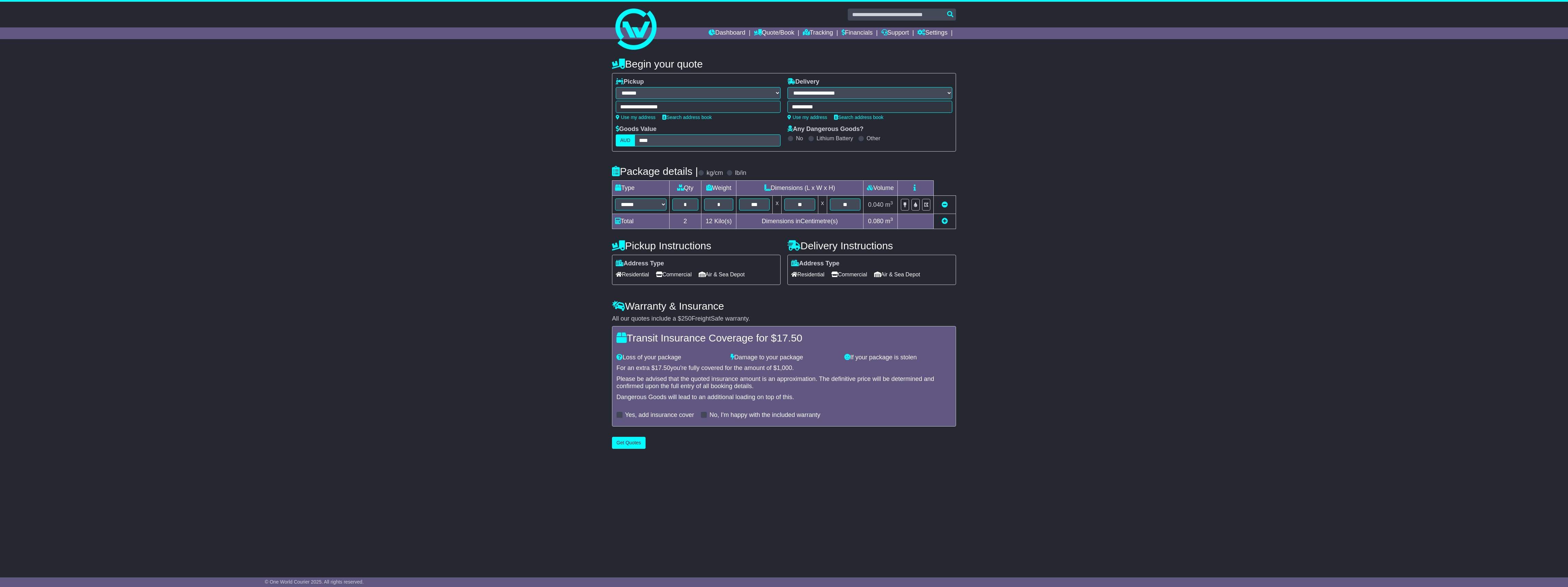
type input "**********"
click at [632, 445] on button "Get Quotes" at bounding box center [628, 443] width 33 height 12
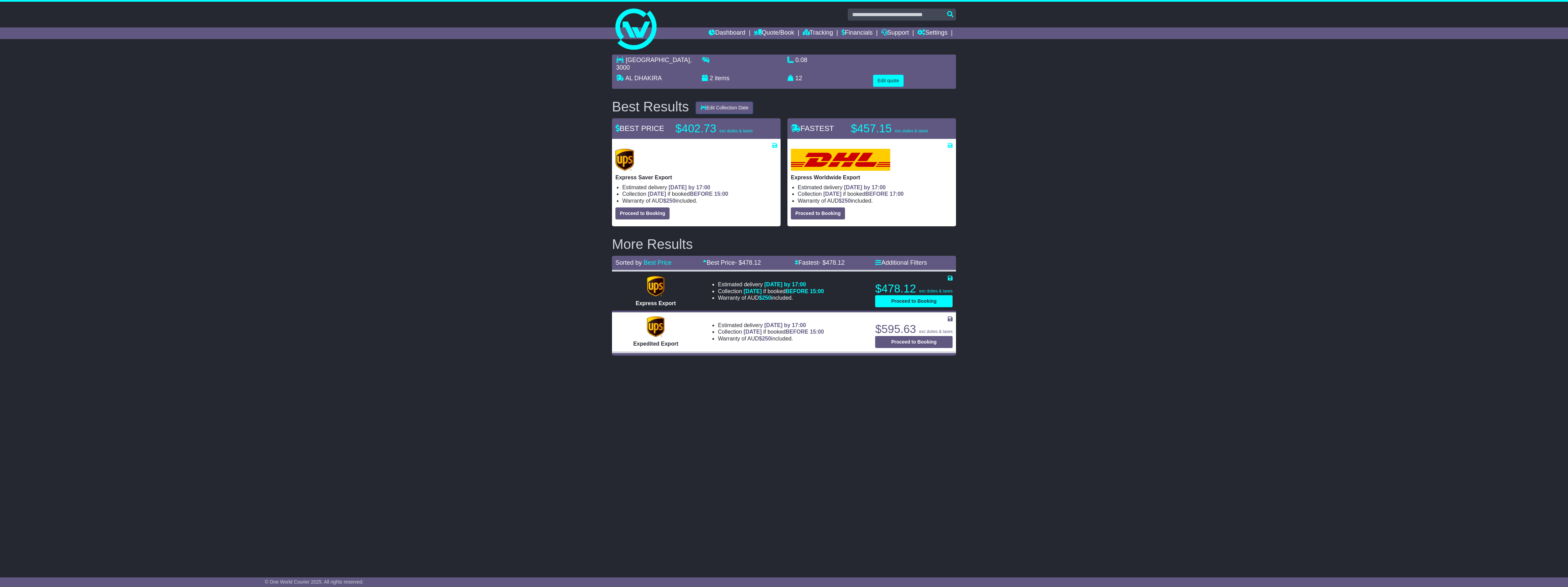
click at [716, 104] on button "Edit Collection Date" at bounding box center [724, 108] width 57 height 12
click at [747, 102] on button "Edit Collection Date" at bounding box center [724, 108] width 57 height 12
click at [891, 75] on button "Edit quote" at bounding box center [888, 81] width 30 height 12
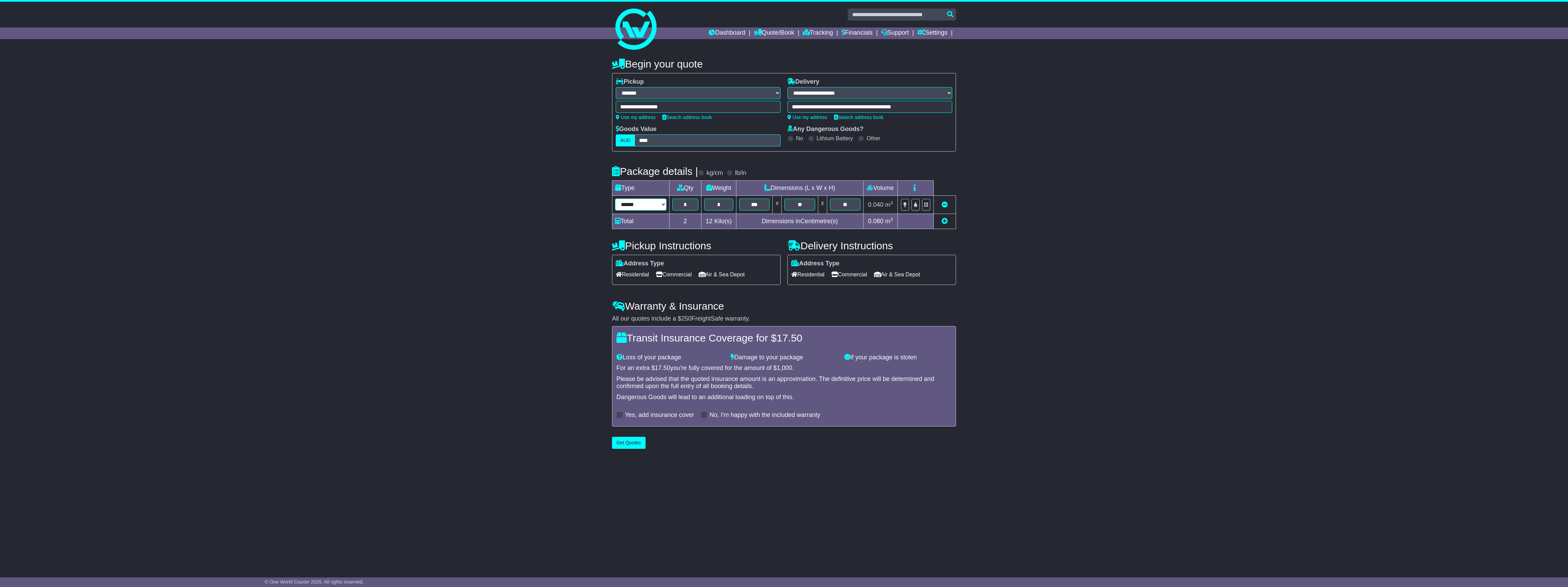
click at [646, 206] on select "****** ****** *** ******** ***** **** **** ****** *** *******" at bounding box center [640, 205] width 51 height 12
select select "*****"
click at [615, 199] on select "****** ****** *** ******** ***** **** **** ****** *** *******" at bounding box center [640, 205] width 51 height 12
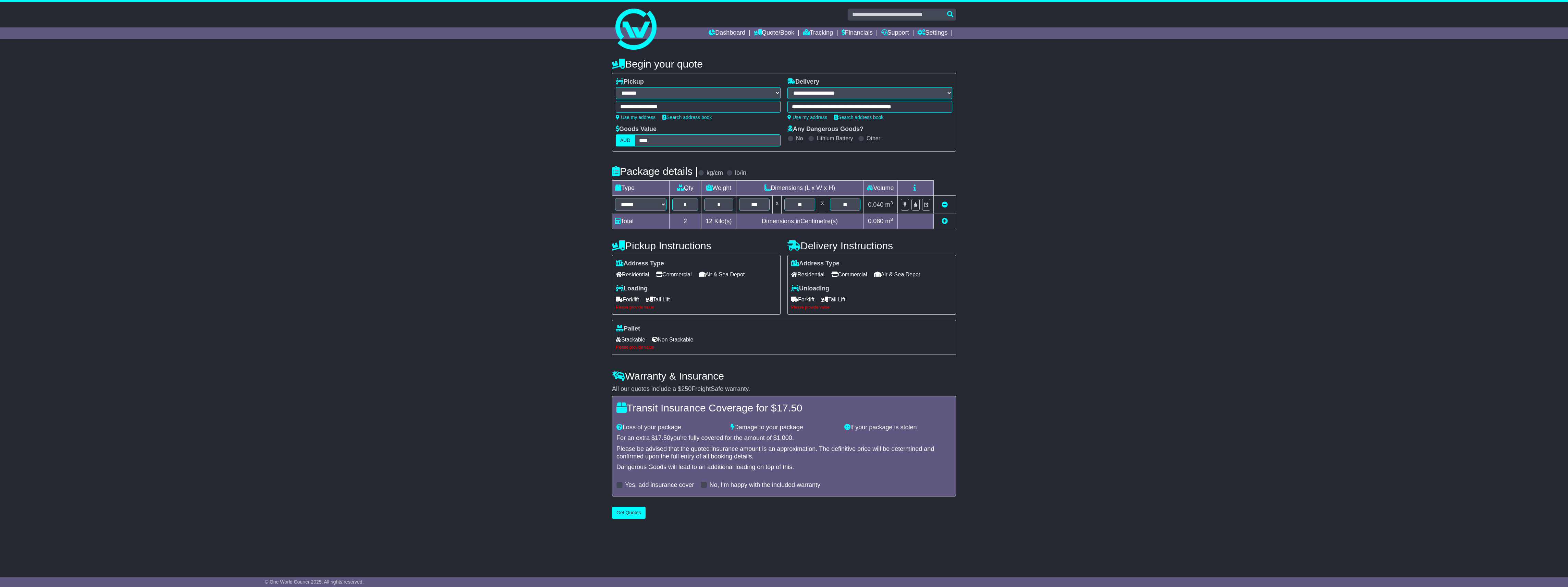
click at [632, 301] on span "Forklift" at bounding box center [628, 299] width 23 height 10
click at [665, 303] on span "Tail Lift" at bounding box center [657, 299] width 24 height 10
click at [841, 300] on span "Tail Lift" at bounding box center [833, 299] width 24 height 10
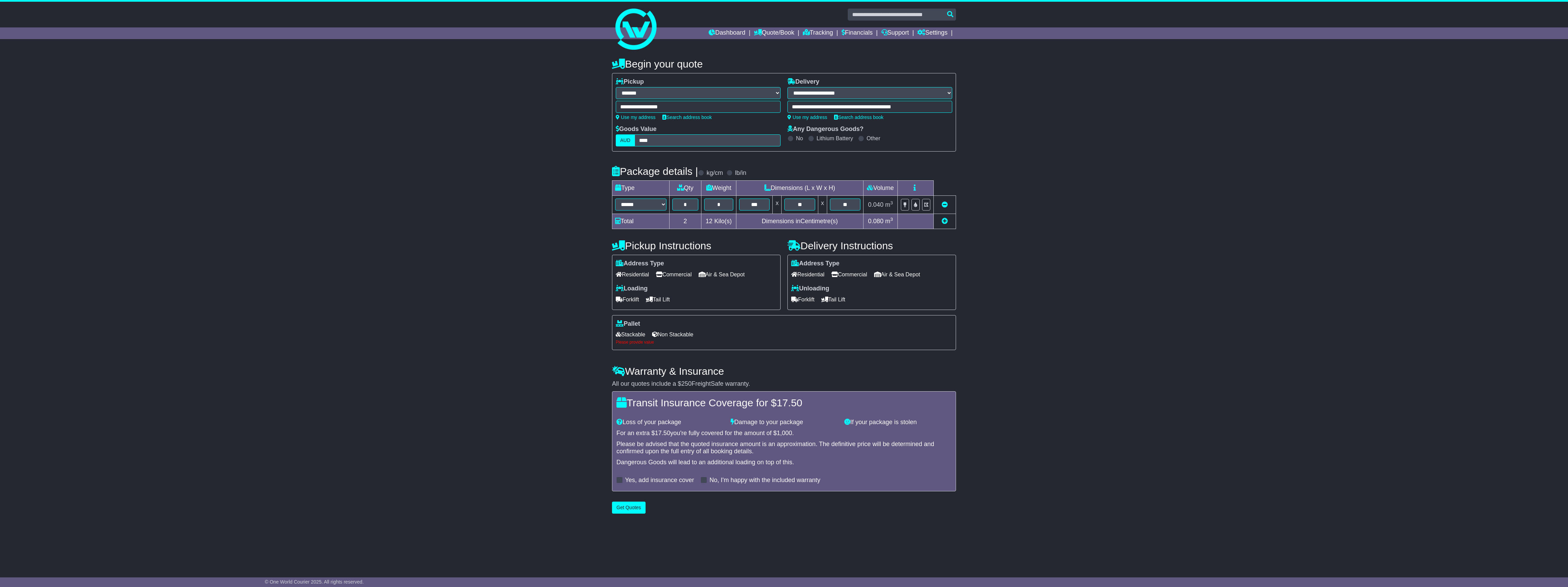
click at [674, 337] on span "Non Stackable" at bounding box center [673, 334] width 41 height 10
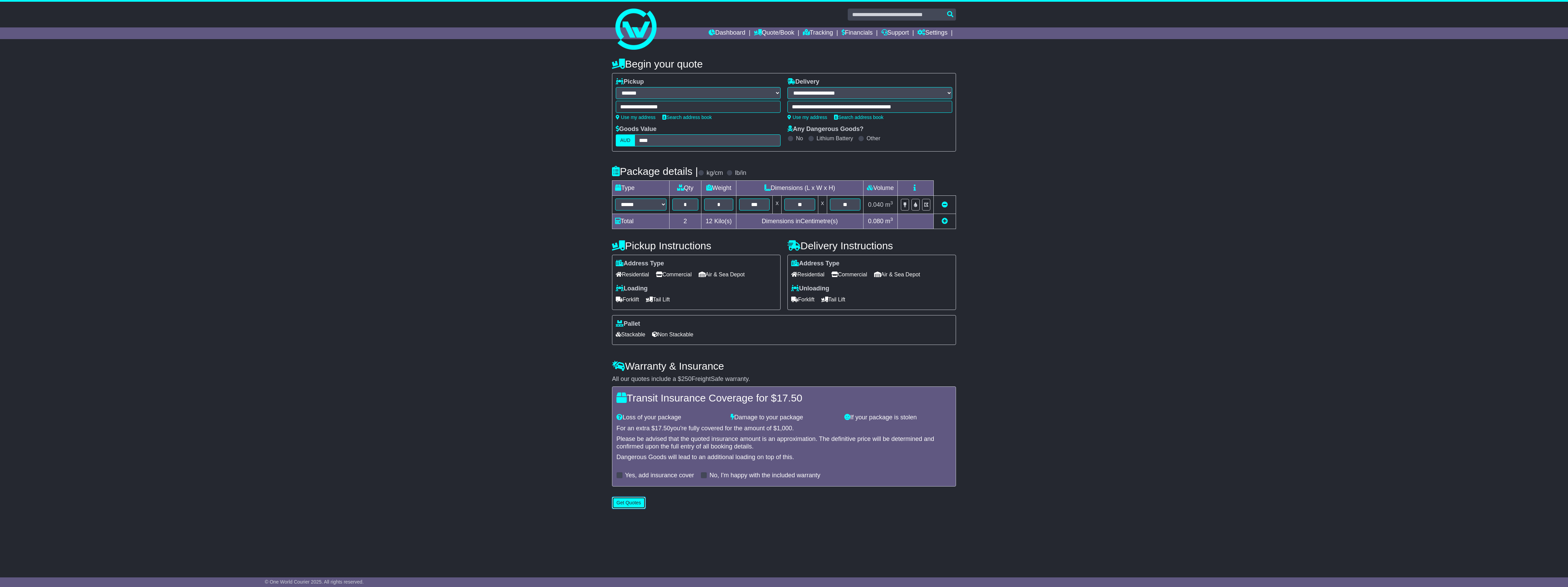
click at [632, 508] on button "Get Quotes" at bounding box center [628, 503] width 33 height 12
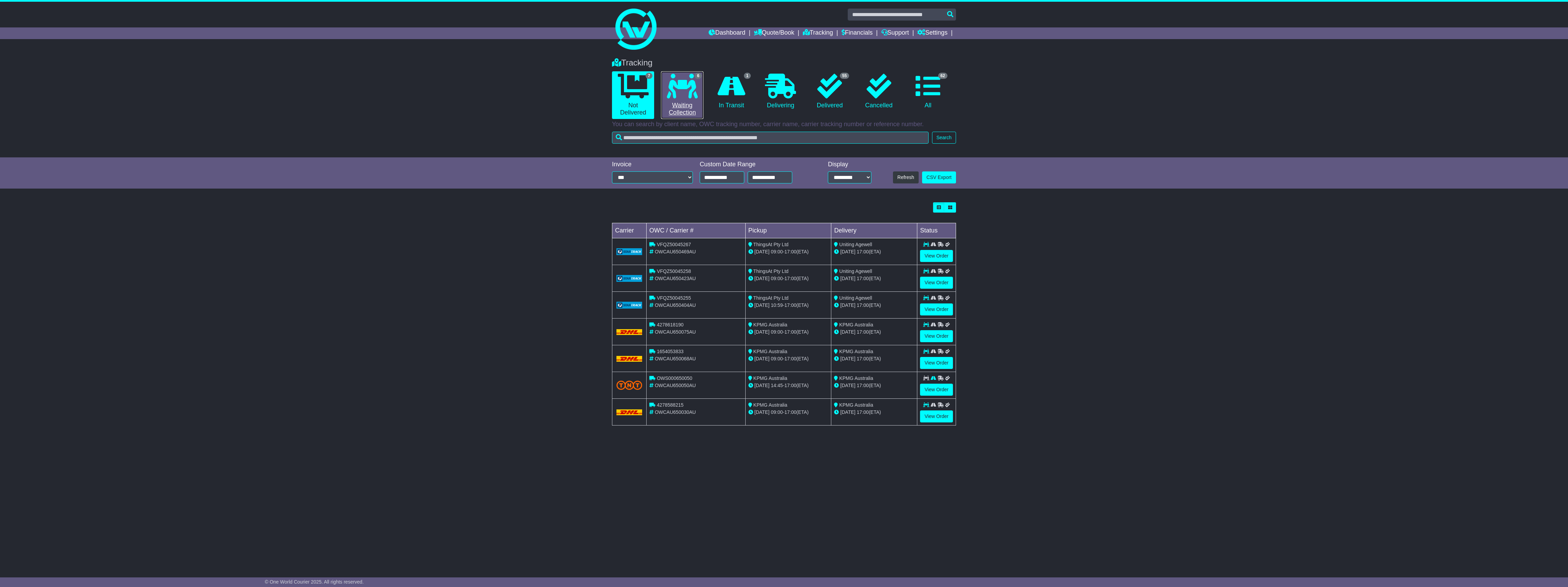
click at [682, 94] on icon at bounding box center [682, 86] width 31 height 25
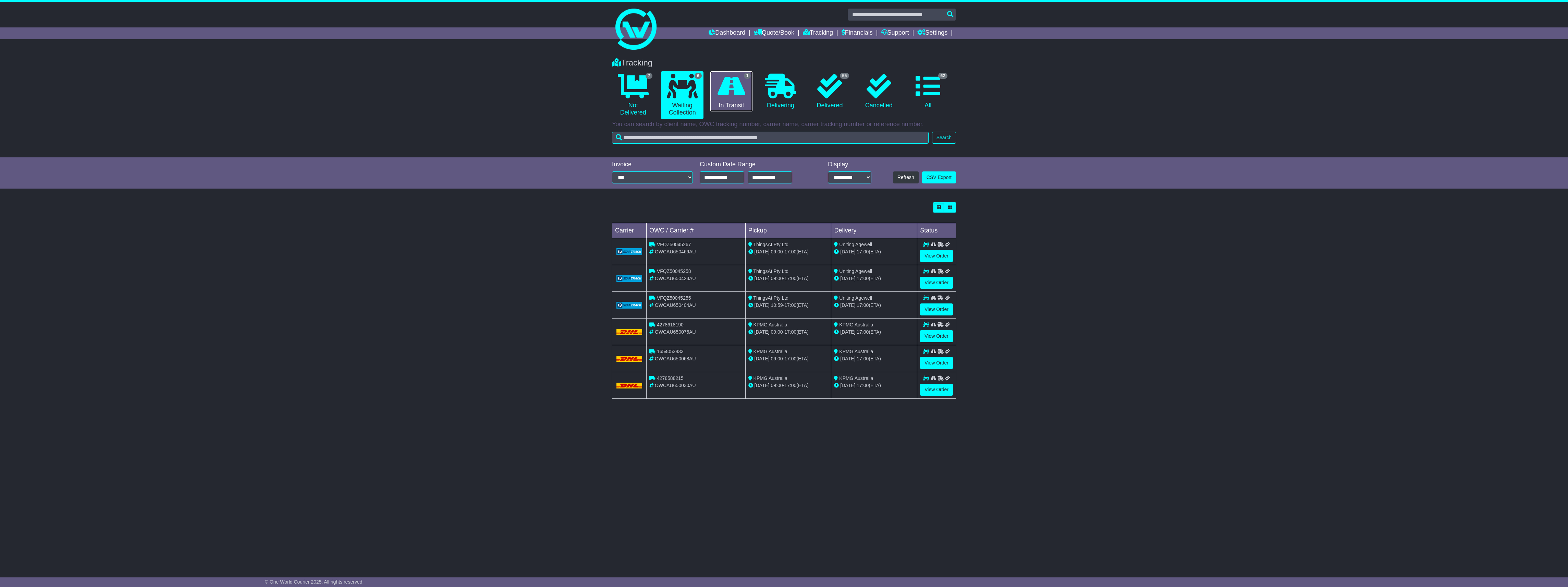
click at [738, 81] on icon at bounding box center [732, 86] width 28 height 25
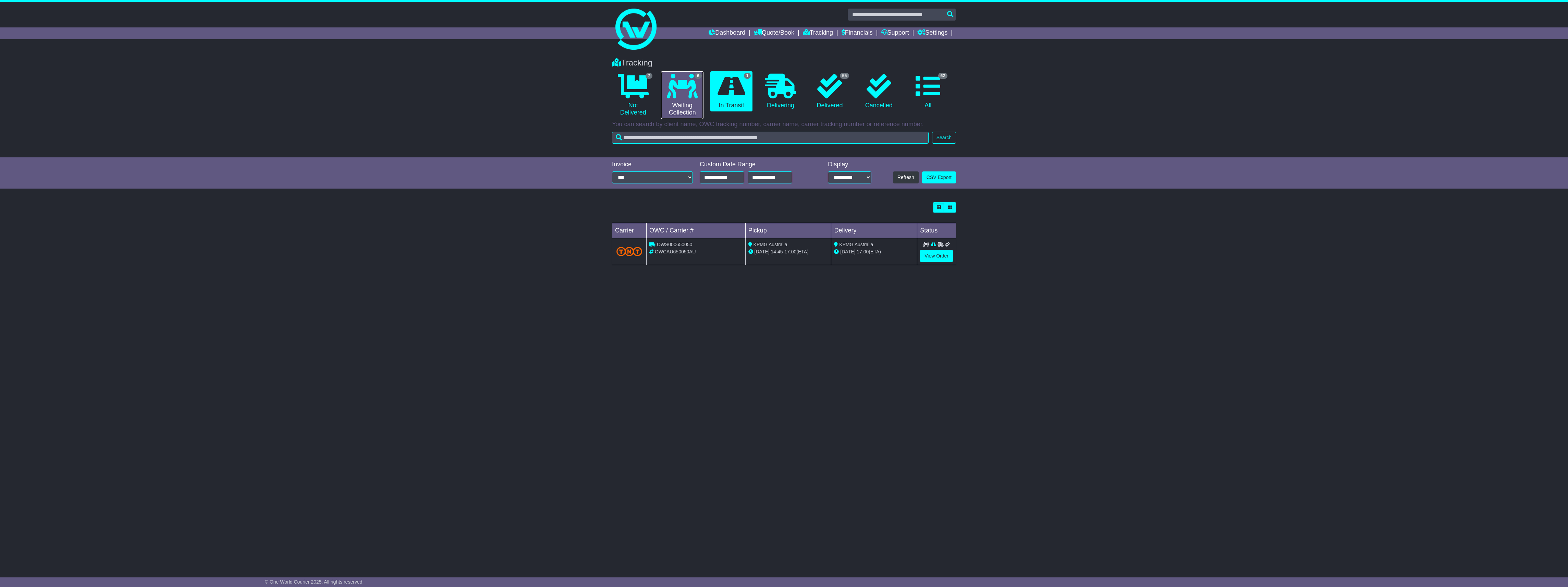
click at [682, 102] on link "6 Waiting Collection" at bounding box center [682, 95] width 42 height 47
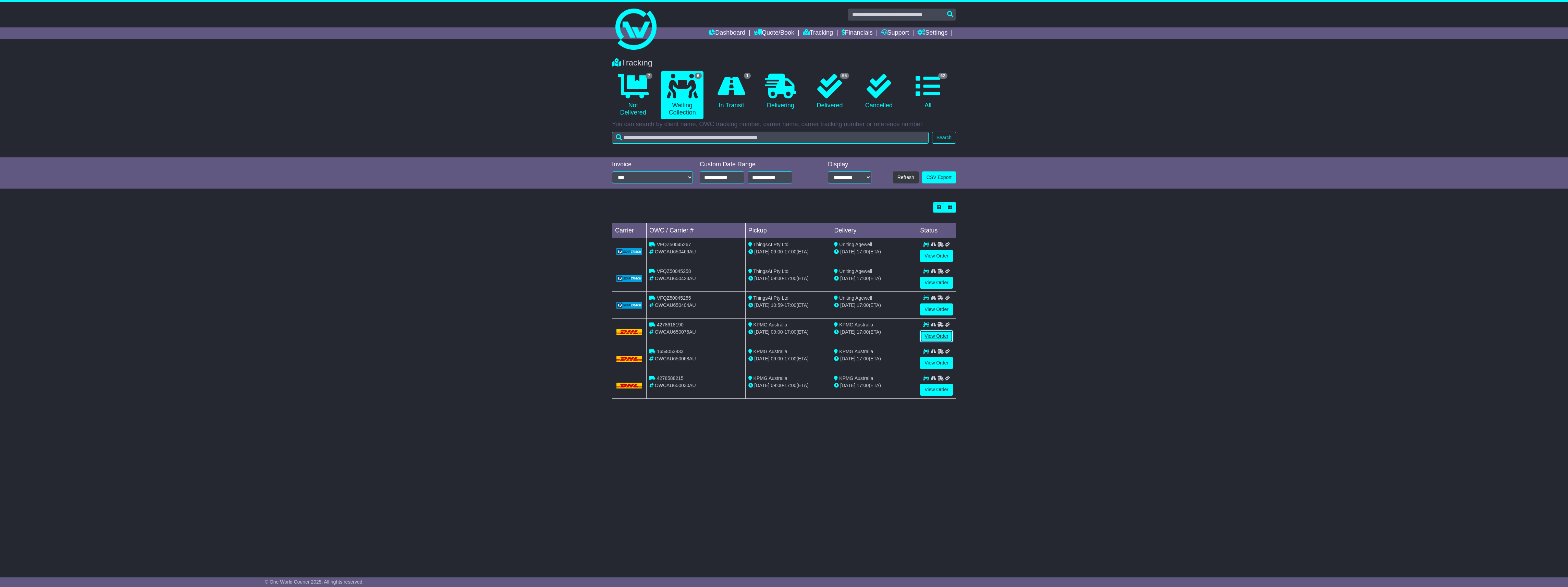
click at [931, 339] on link "View Order" at bounding box center [936, 336] width 33 height 12
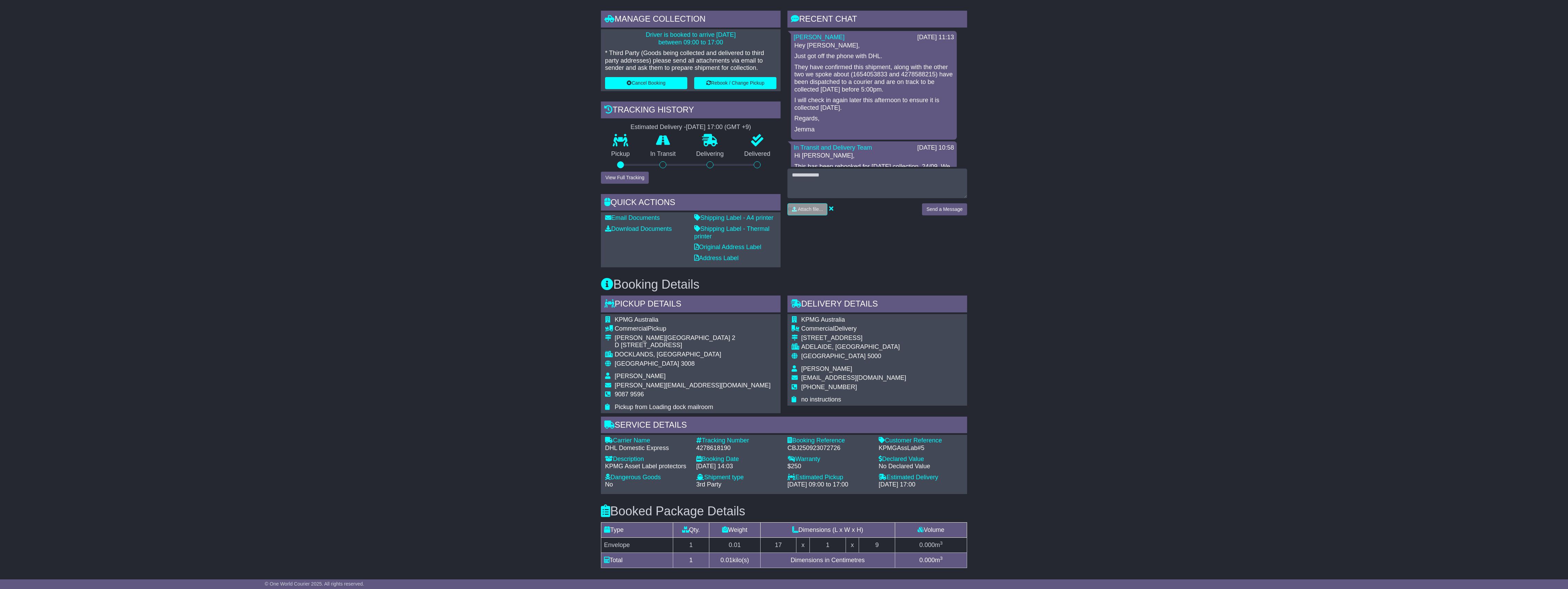
scroll to position [137, 0]
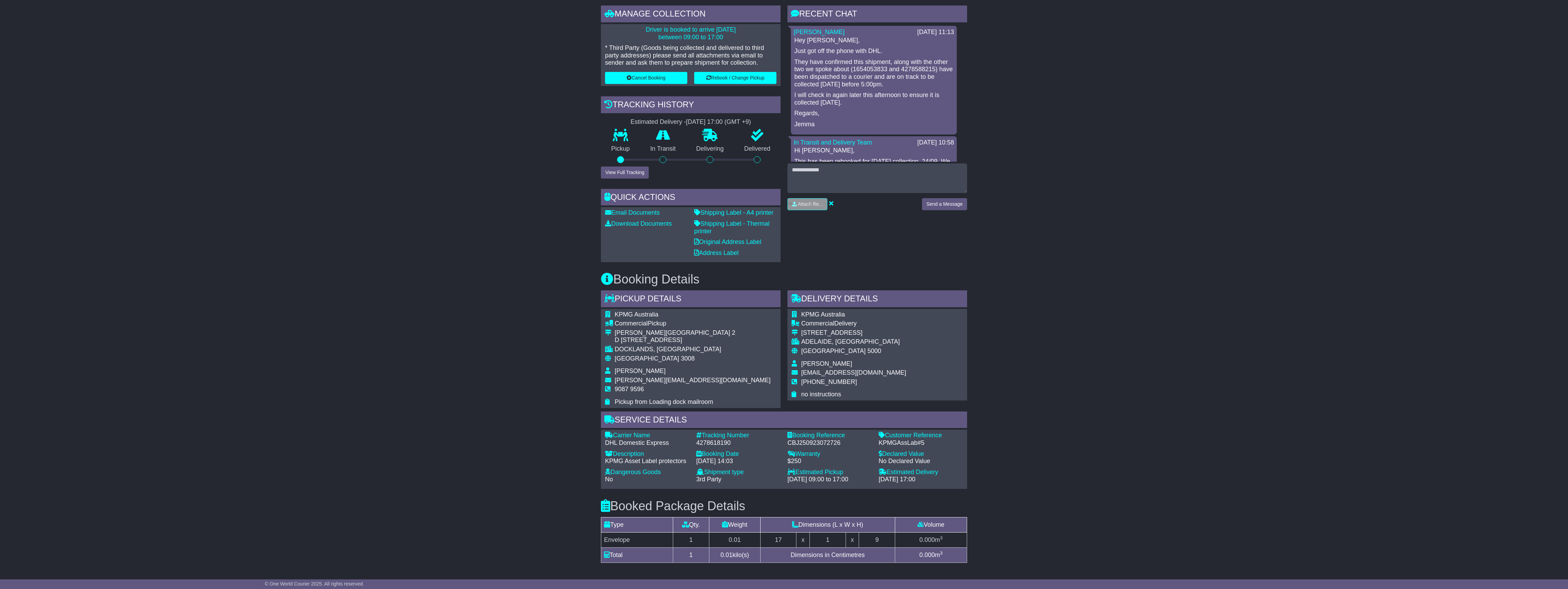
click at [712, 441] on div "4278618190" at bounding box center [738, 443] width 84 height 7
copy div "4278618190"
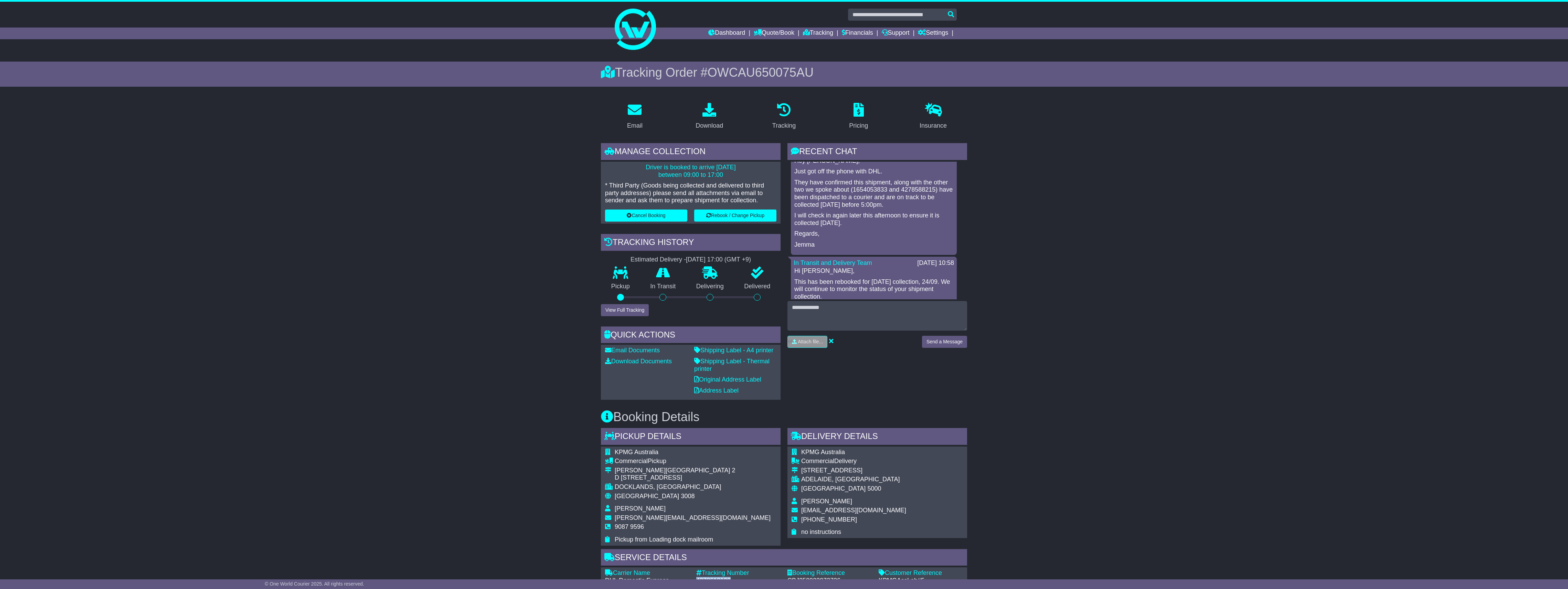
scroll to position [46, 0]
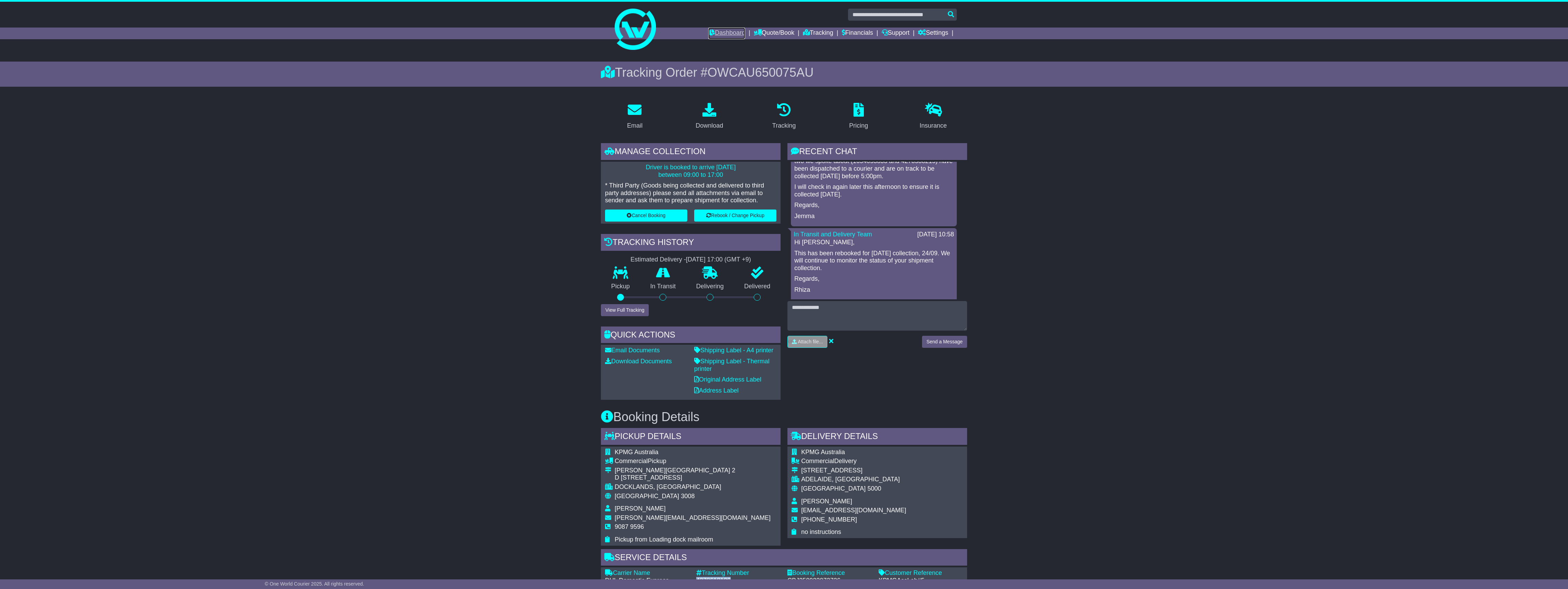
click at [710, 28] on link "Dashboard" at bounding box center [727, 33] width 37 height 12
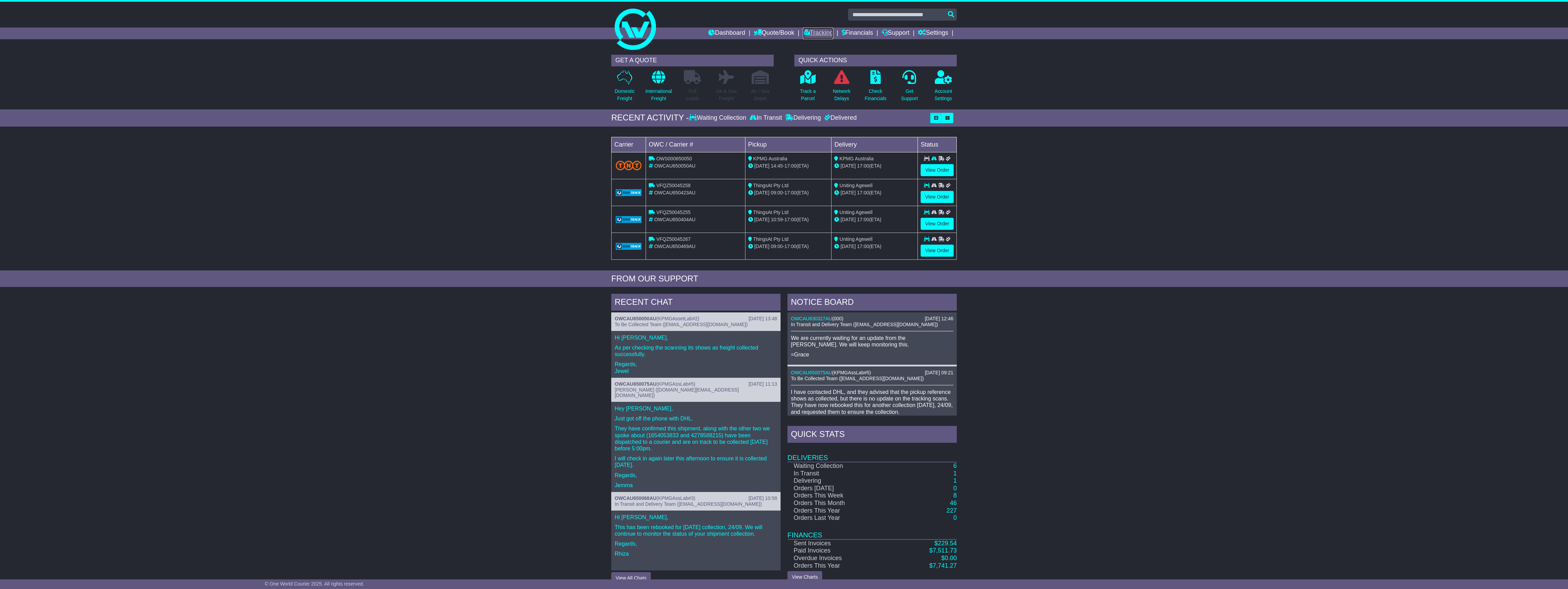
click at [813, 28] on link "Tracking" at bounding box center [818, 33] width 31 height 12
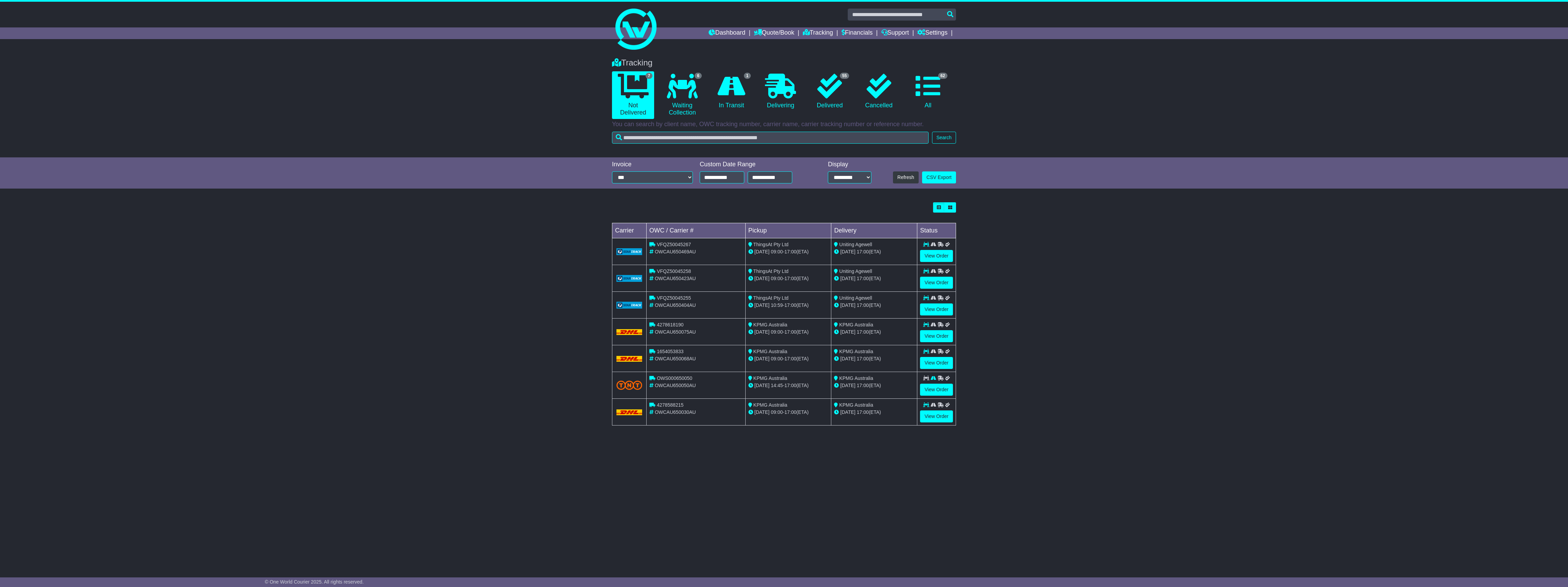
click at [679, 326] on span "4278618190" at bounding box center [670, 325] width 27 height 5
copy span "4278618190"
drag, startPoint x: 674, startPoint y: 357, endPoint x: 672, endPoint y: 354, distance: 3.6
click at [673, 357] on span "OWCAU650068AU" at bounding box center [676, 358] width 41 height 5
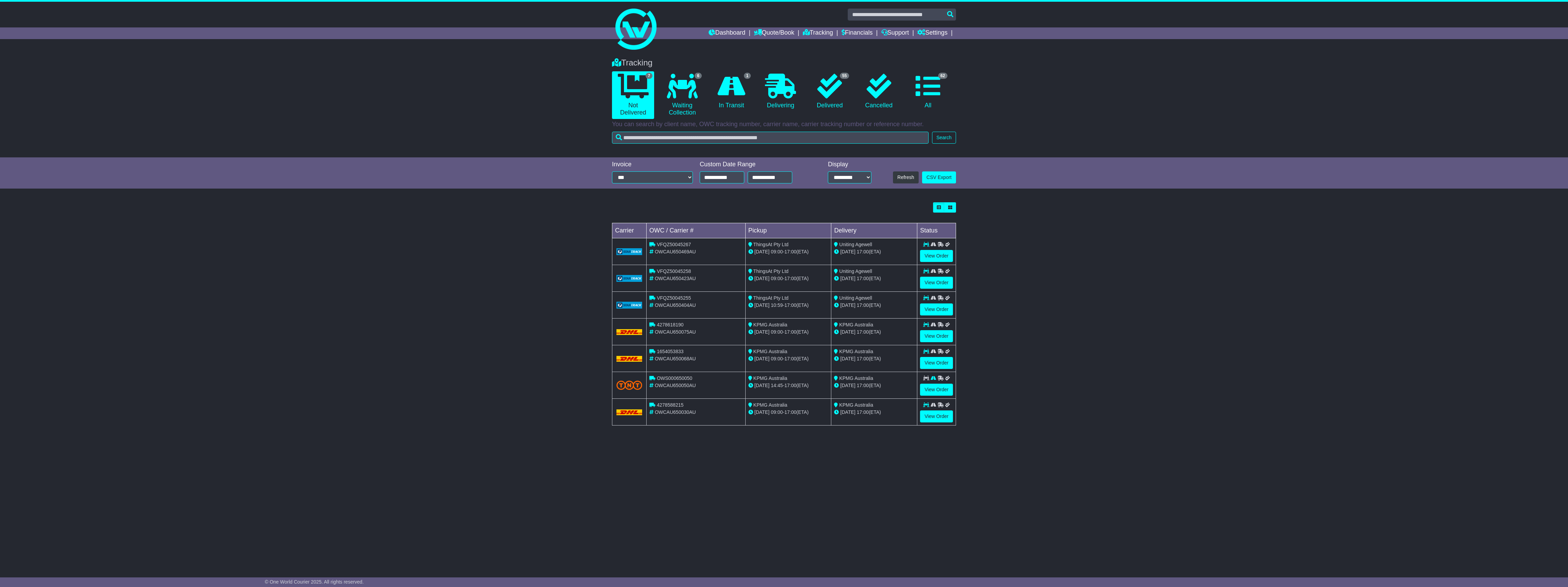
click at [672, 353] on span "1654053833" at bounding box center [670, 351] width 27 height 5
copy span "1654053833"
click at [702, 404] on div "4278588215" at bounding box center [696, 405] width 93 height 7
click at [890, 382] on div "KPMG Australia" at bounding box center [874, 378] width 80 height 7
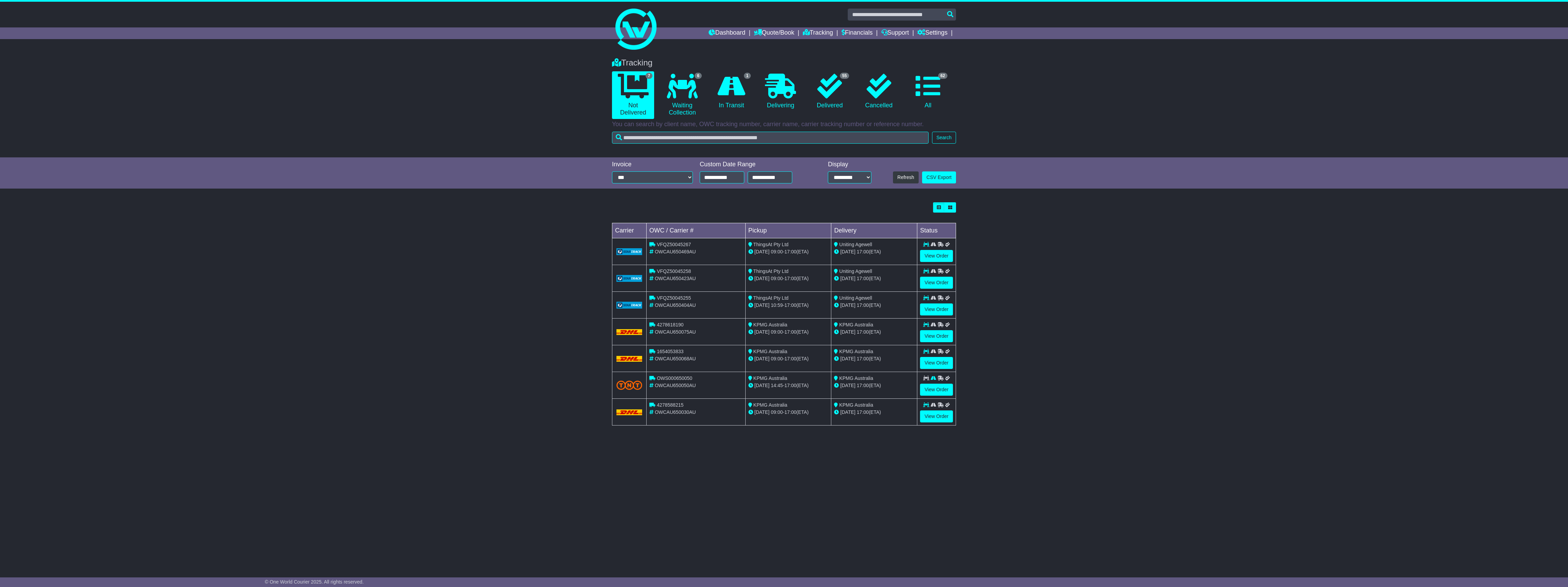
drag, startPoint x: 858, startPoint y: 329, endPoint x: 916, endPoint y: 328, distance: 58.0
click at [859, 329] on div "25 Sep 17:00 (ETA)" at bounding box center [874, 332] width 80 height 7
drag, startPoint x: 1154, startPoint y: 290, endPoint x: 1152, endPoint y: 300, distance: 10.2
click at [1152, 300] on div "Loading... No bookings found Carrier OWC / Carrier # Pickup Delivery Status VFQ…" at bounding box center [784, 318] width 1568 height 237
click at [692, 109] on link "6 Waiting Collection" at bounding box center [682, 95] width 42 height 47
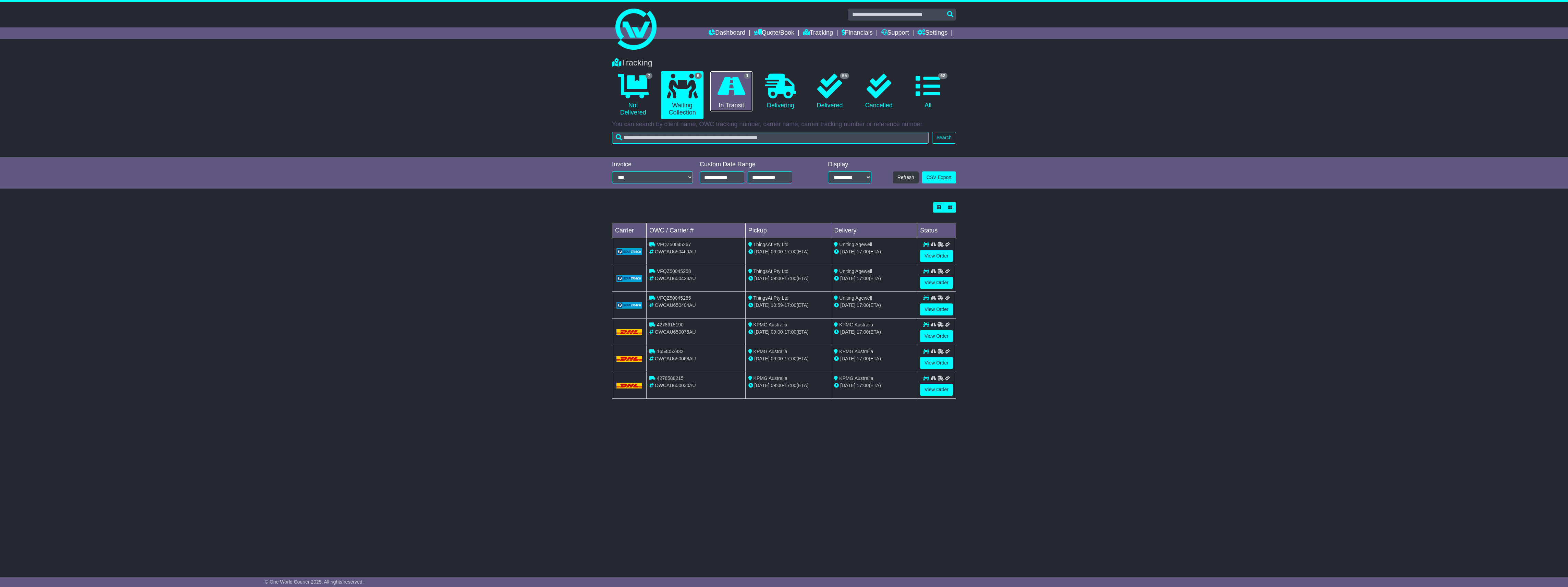
click at [724, 100] on link "1 In Transit" at bounding box center [731, 91] width 42 height 40
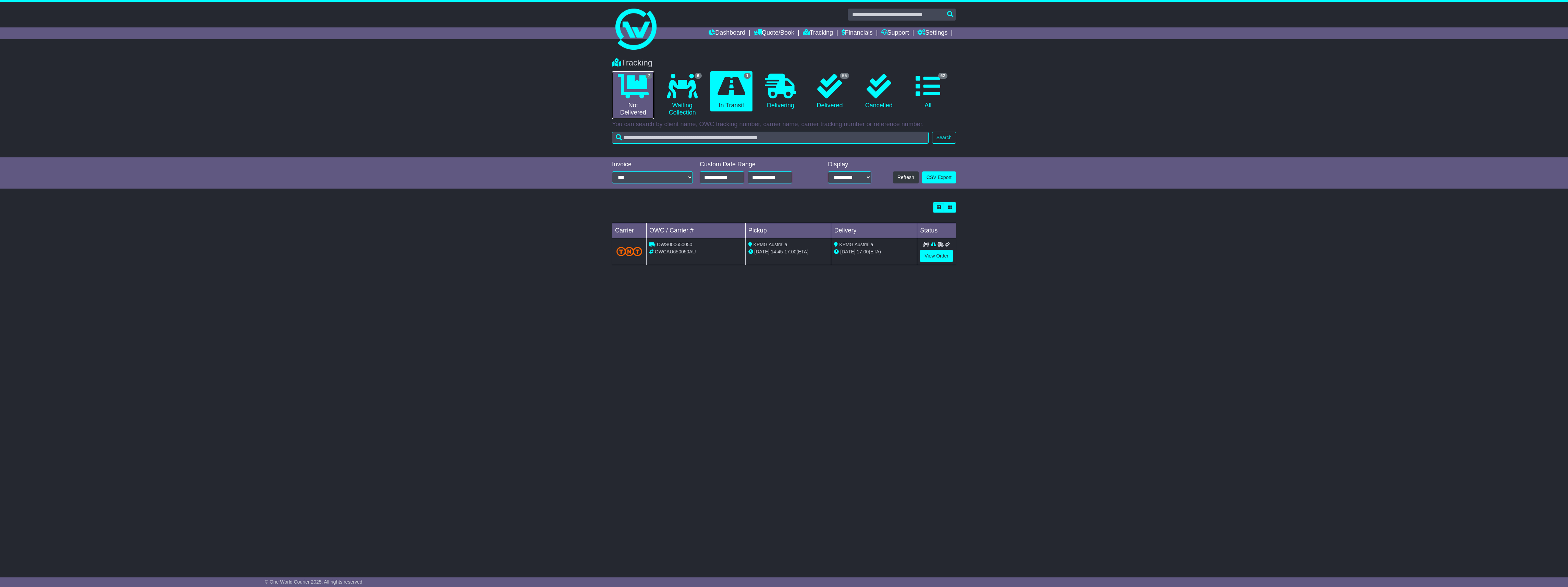
click at [646, 103] on link "7 Not Delivered" at bounding box center [632, 95] width 42 height 47
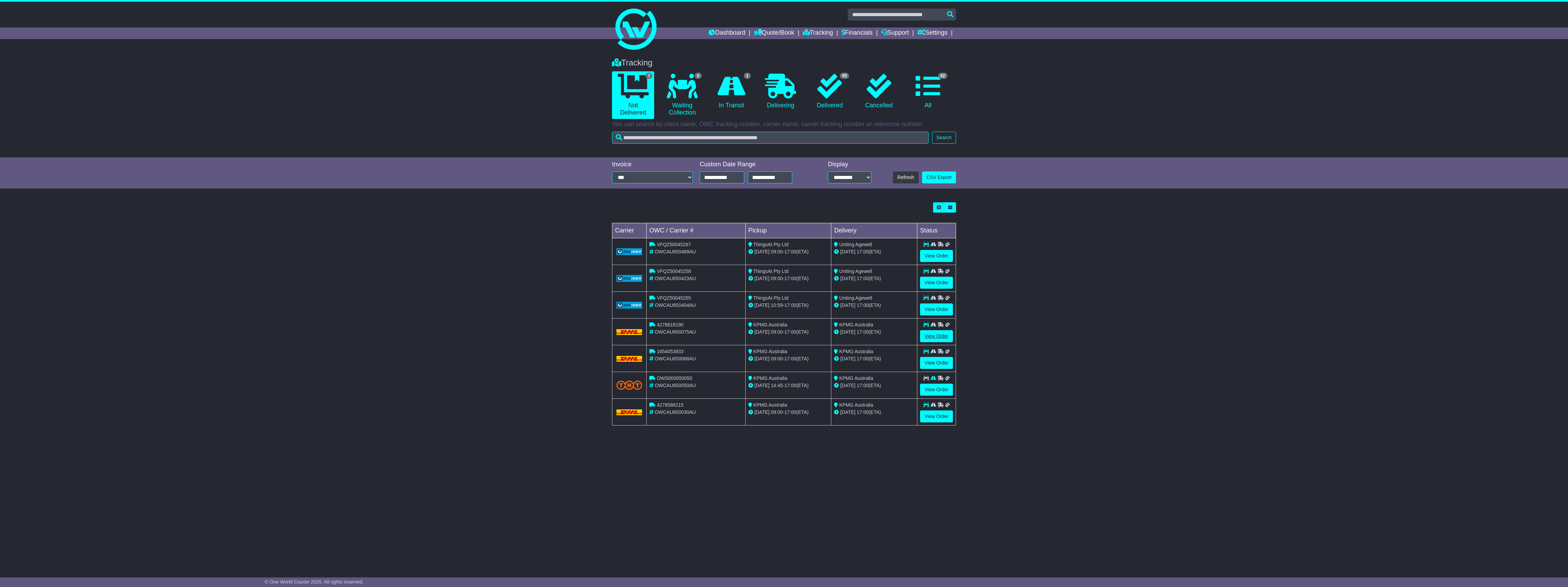
drag, startPoint x: 935, startPoint y: 329, endPoint x: 934, endPoint y: 334, distance: 5.1
click at [934, 334] on td "View Order" at bounding box center [937, 332] width 39 height 27
click at [934, 334] on link "View Order" at bounding box center [936, 336] width 33 height 12
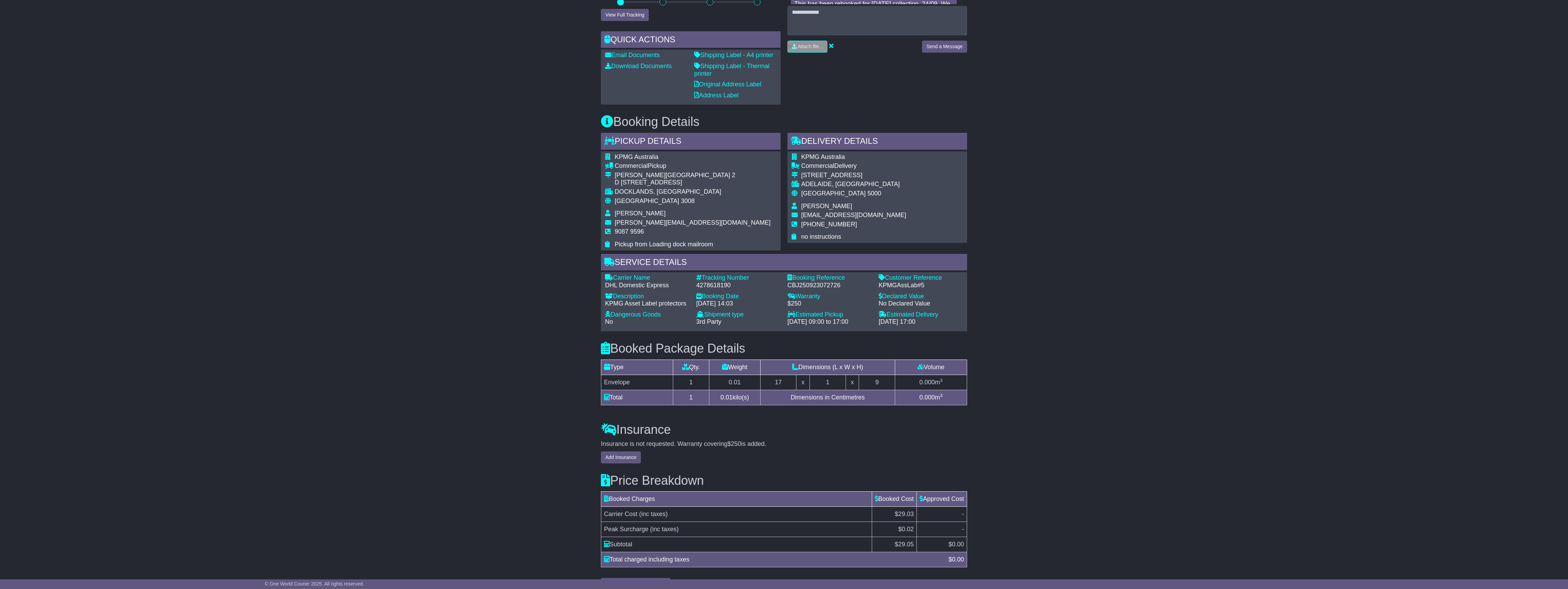
scroll to position [267, 0]
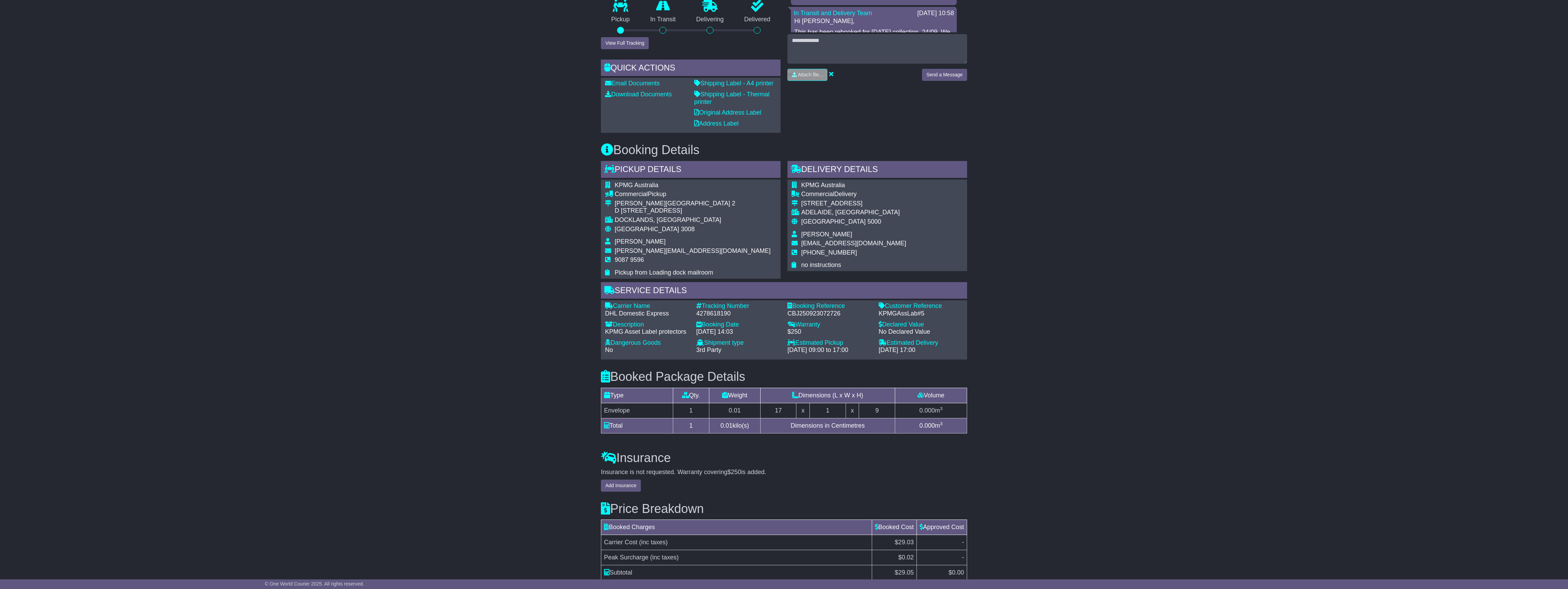
click at [867, 472] on div "Insurance is not requested. Warranty covering $250 is added." at bounding box center [784, 472] width 366 height 7
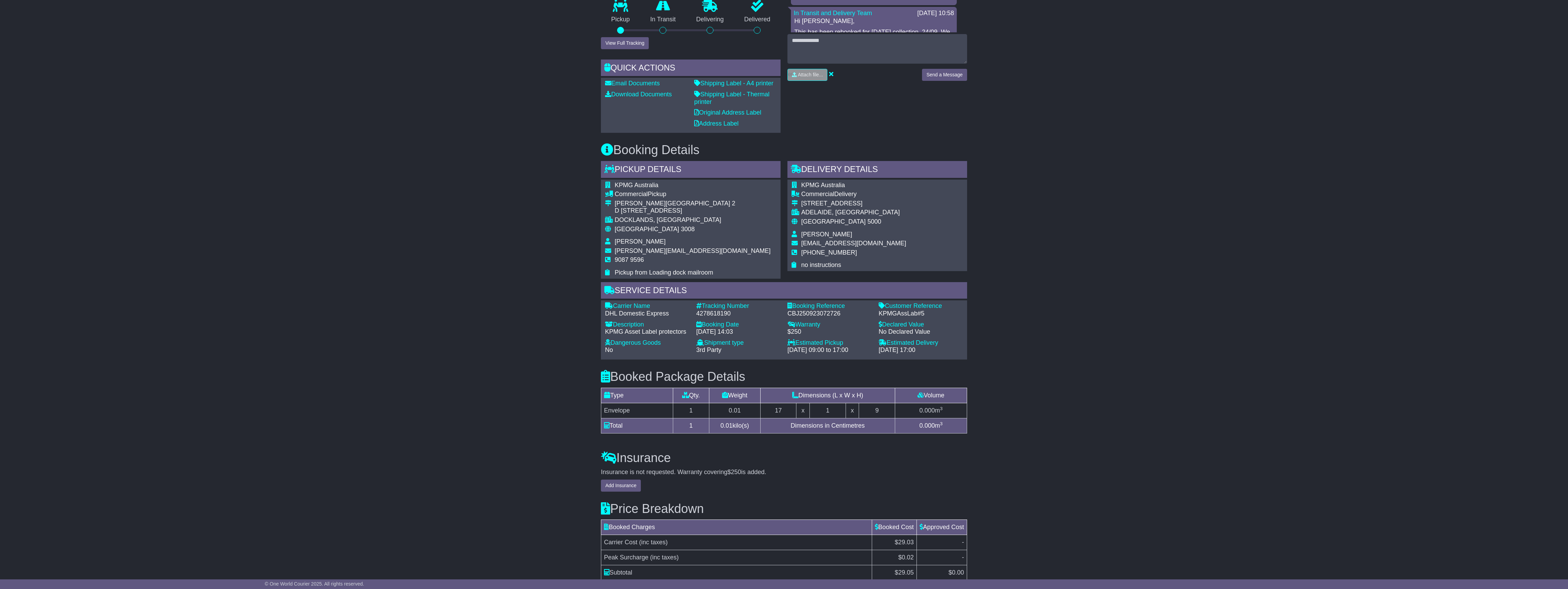
click at [867, 472] on div "Insurance is not requested. Warranty covering $250 is added." at bounding box center [784, 472] width 366 height 7
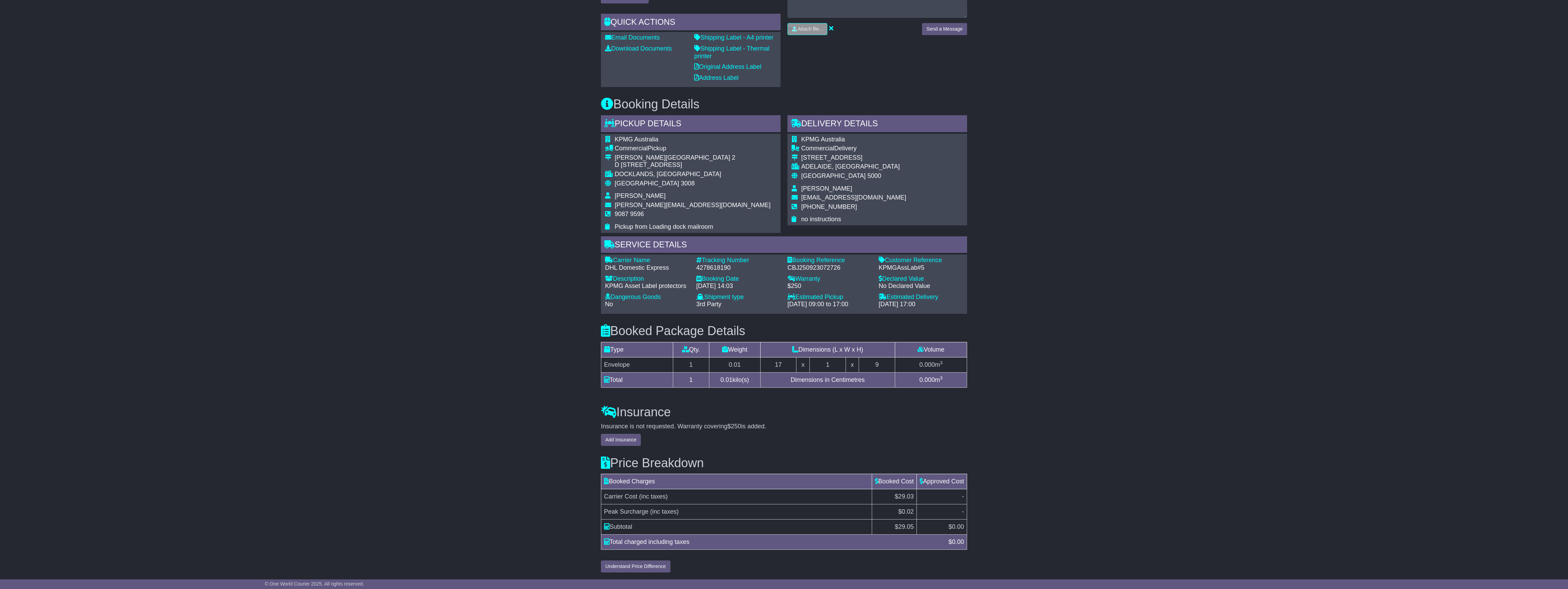
click at [745, 430] on div "Insurance is not requested. Warranty covering $250 is added. Add Insurance" at bounding box center [784, 434] width 366 height 23
click at [743, 433] on div "Insurance is not requested. Warranty covering $250 is added. Add Insurance" at bounding box center [784, 434] width 366 height 23
click at [742, 433] on div "Insurance is not requested. Warranty covering $250 is added. Add Insurance" at bounding box center [784, 434] width 366 height 23
click at [741, 435] on div "Insurance is not requested. Warranty covering $250 is added. Add Insurance" at bounding box center [784, 434] width 366 height 23
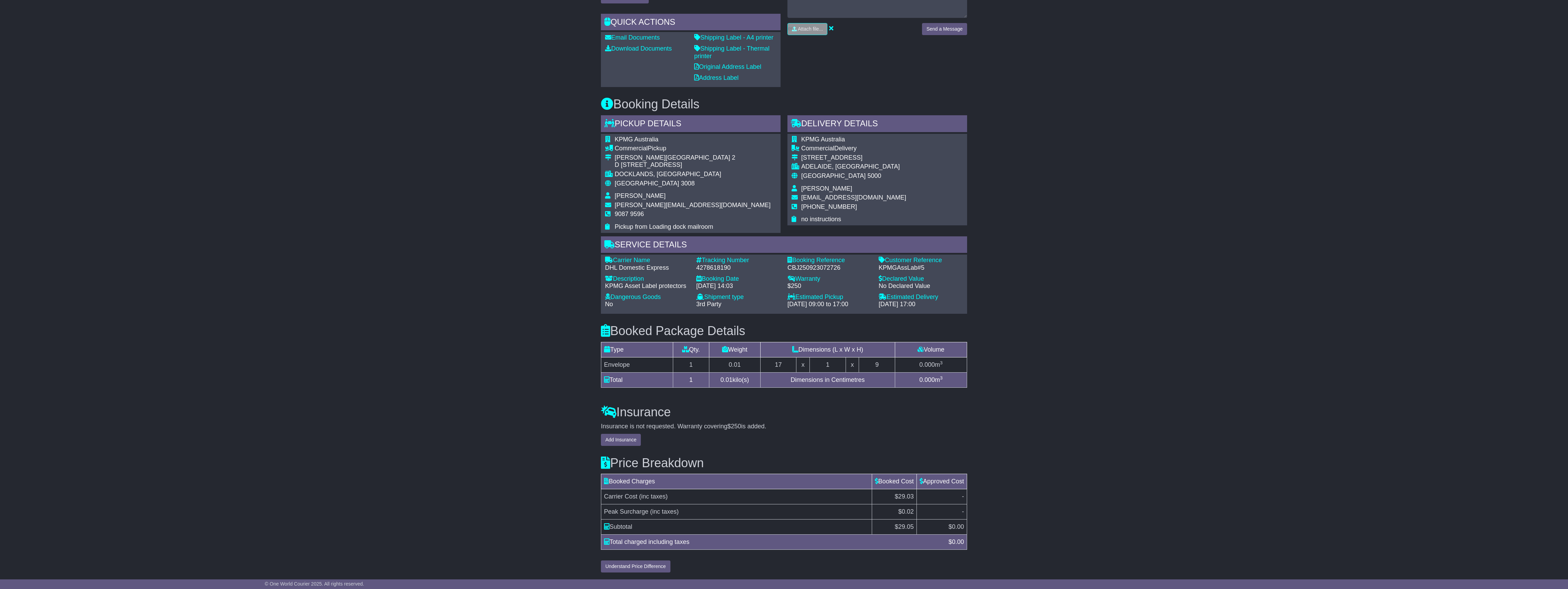
drag, startPoint x: 741, startPoint y: 435, endPoint x: 422, endPoint y: 375, distance: 324.6
click at [422, 375] on div "Email Download Tracking Pricing Insurance" at bounding box center [784, 180] width 1568 height 791
click at [421, 379] on div "Email Download Tracking Pricing Insurance" at bounding box center [784, 180] width 1568 height 791
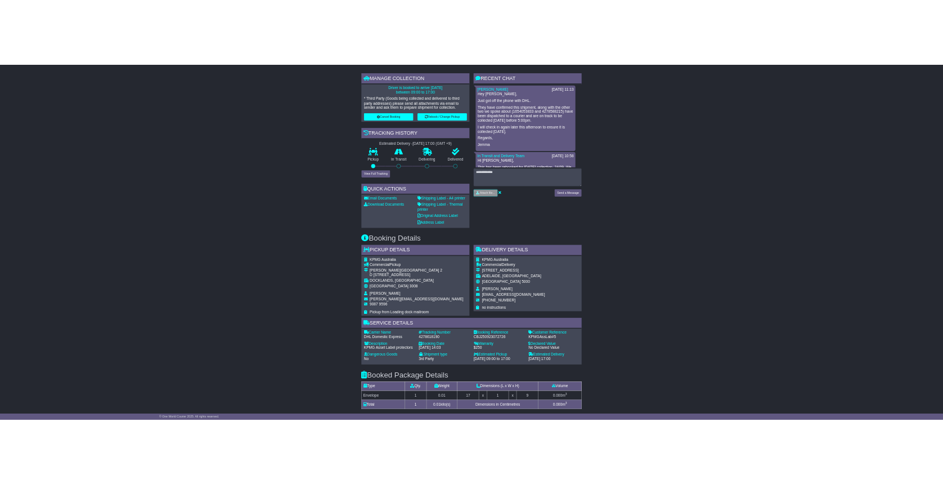
scroll to position [0, 0]
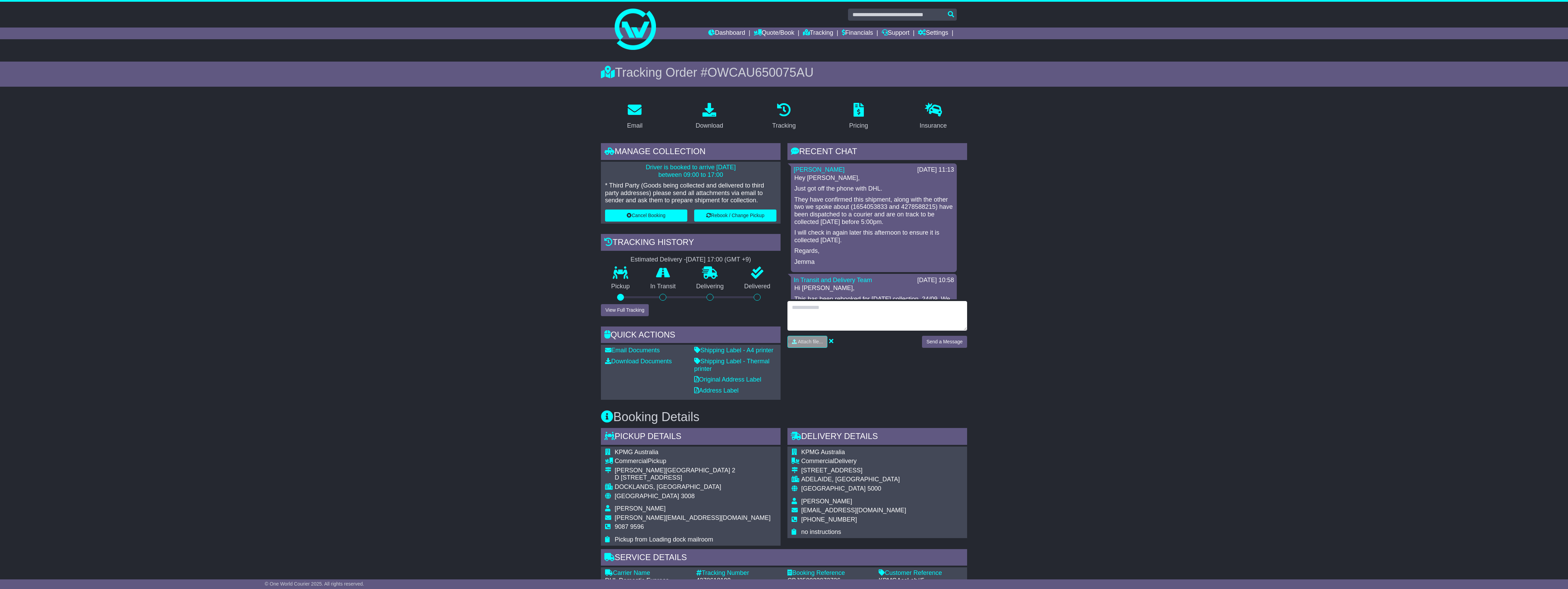
click at [870, 323] on textarea at bounding box center [877, 316] width 180 height 29
type textarea "**********"
click at [937, 342] on button "Send a Message" at bounding box center [944, 342] width 45 height 12
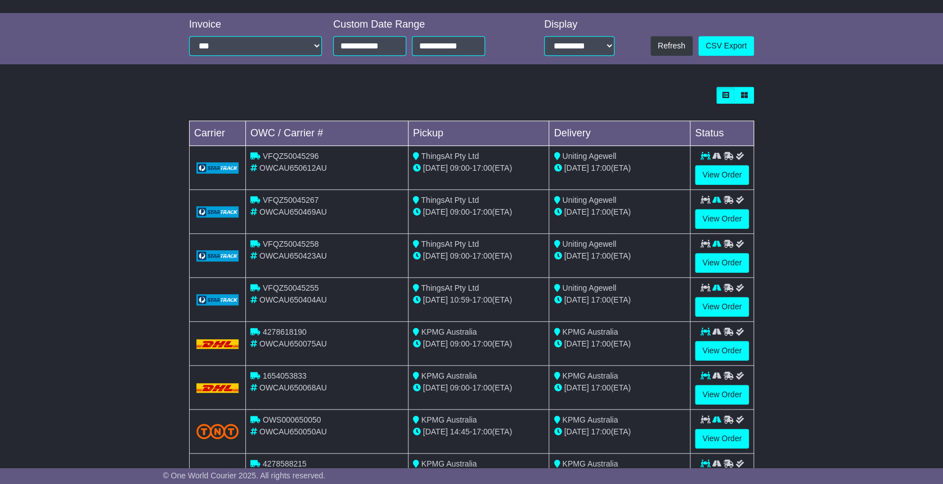
scroll to position [297, 0]
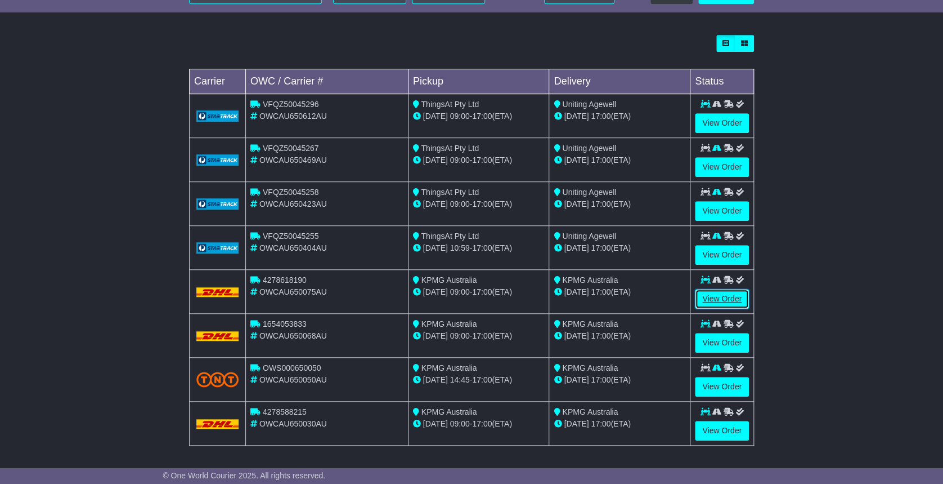
click at [716, 299] on link "View Order" at bounding box center [722, 299] width 54 height 20
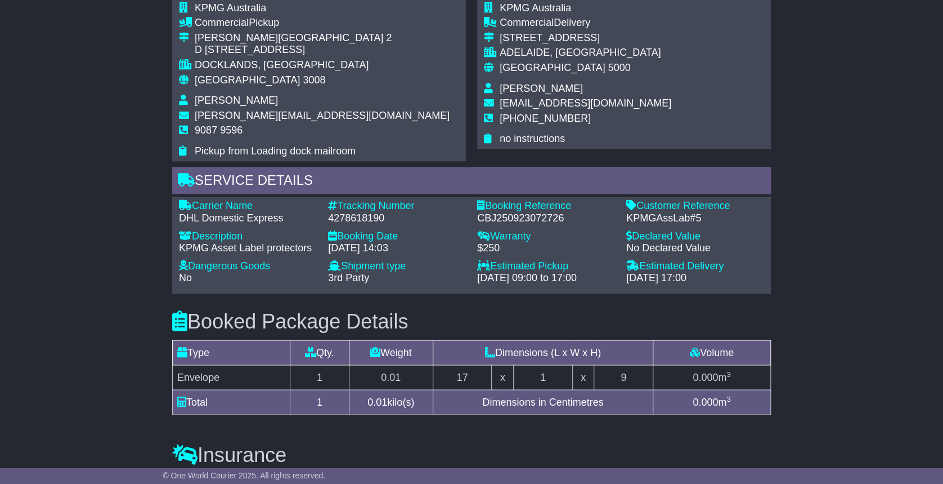
scroll to position [731, 0]
click at [356, 218] on div "4278618190" at bounding box center [397, 219] width 138 height 12
copy div "4278618190"
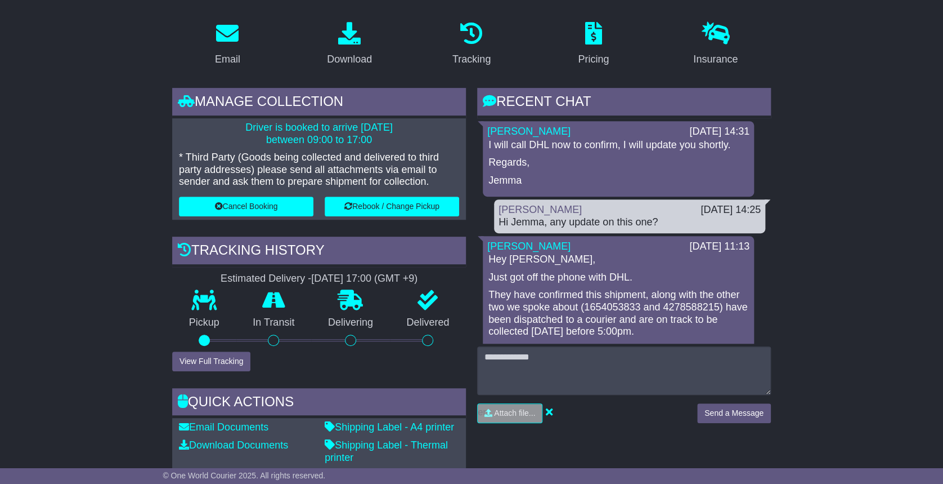
scroll to position [0, 0]
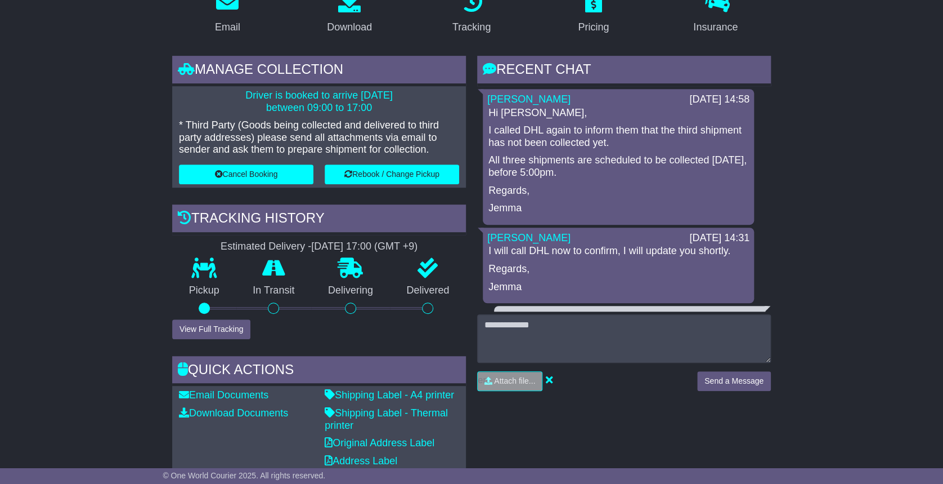
scroll to position [231, 0]
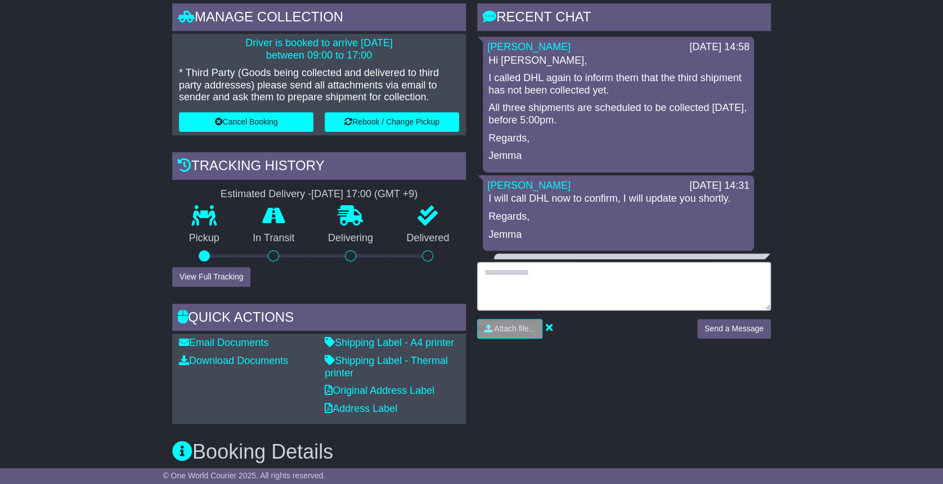
click at [566, 284] on textarea at bounding box center [624, 286] width 294 height 48
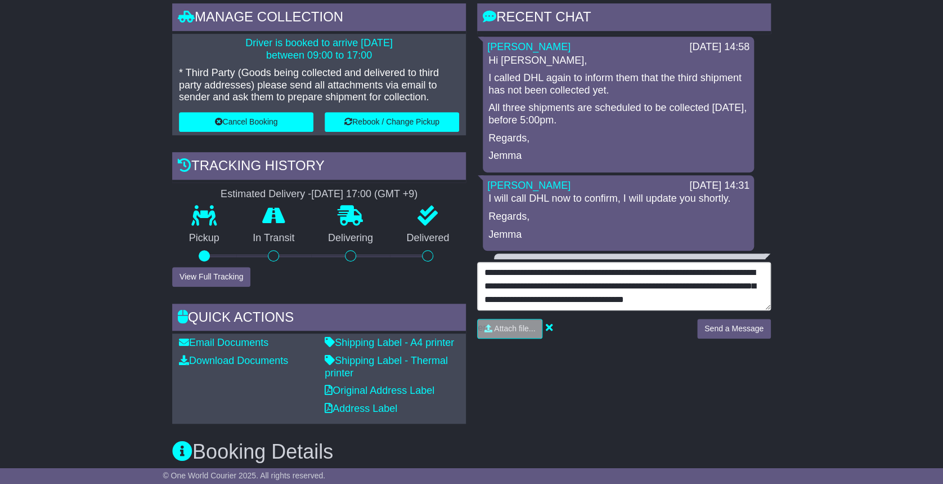
type textarea "**********"
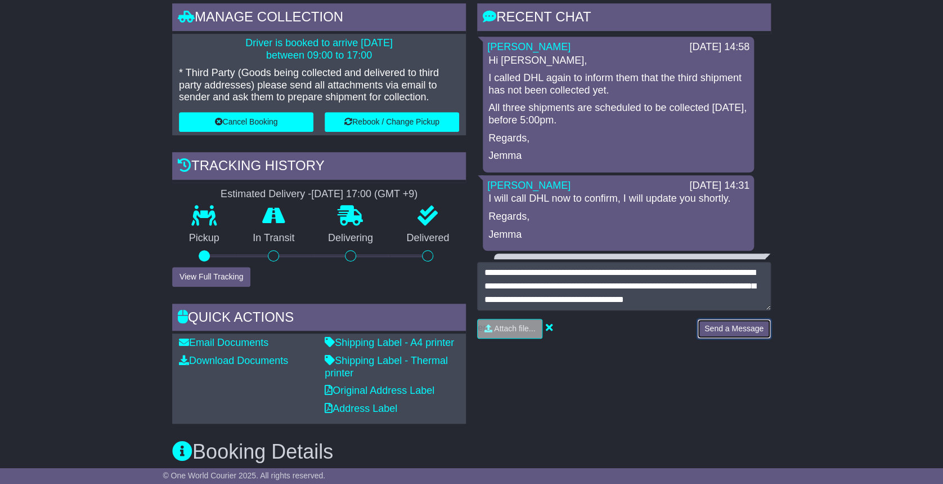
click at [744, 323] on button "Send a Message" at bounding box center [734, 329] width 74 height 20
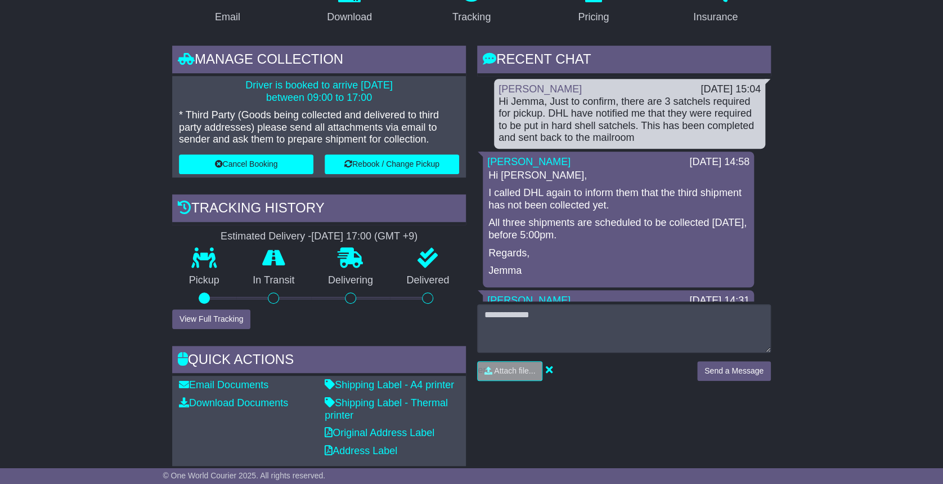
scroll to position [187, 0]
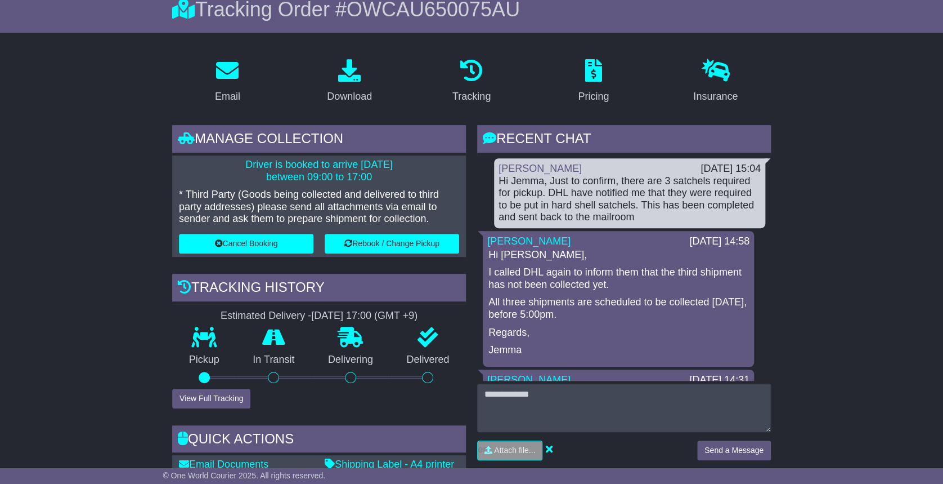
scroll to position [112, 0]
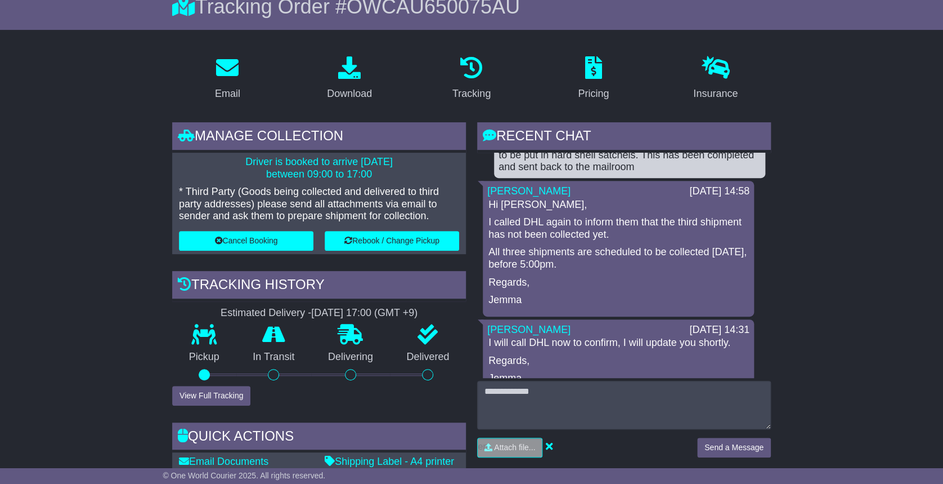
scroll to position [73, 0]
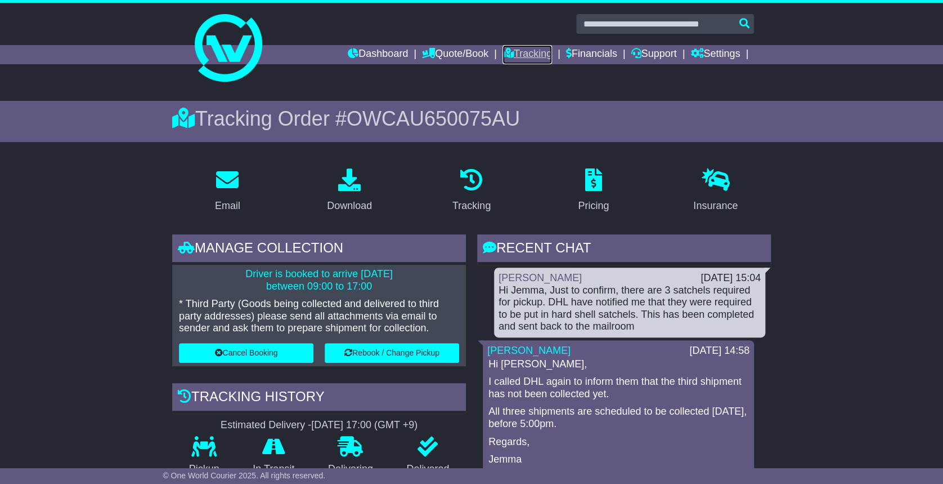
click at [518, 59] on link "Tracking" at bounding box center [528, 54] width 50 height 19
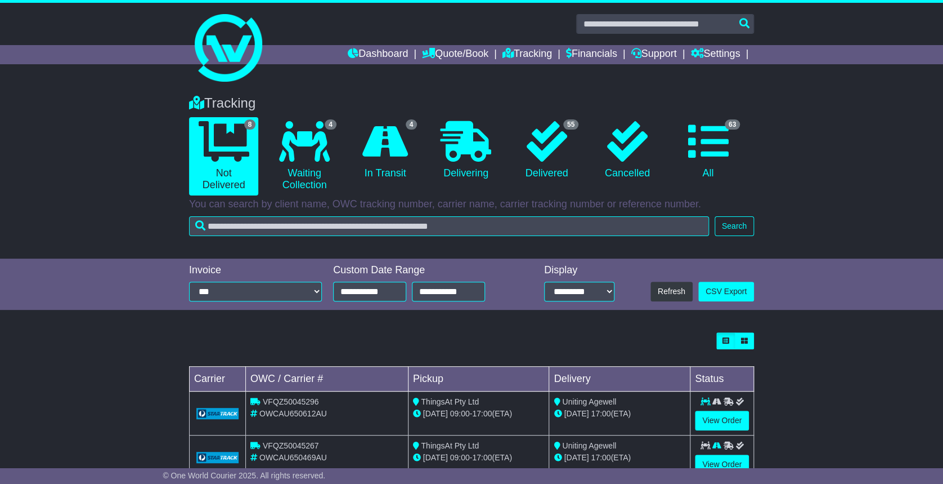
scroll to position [297, 0]
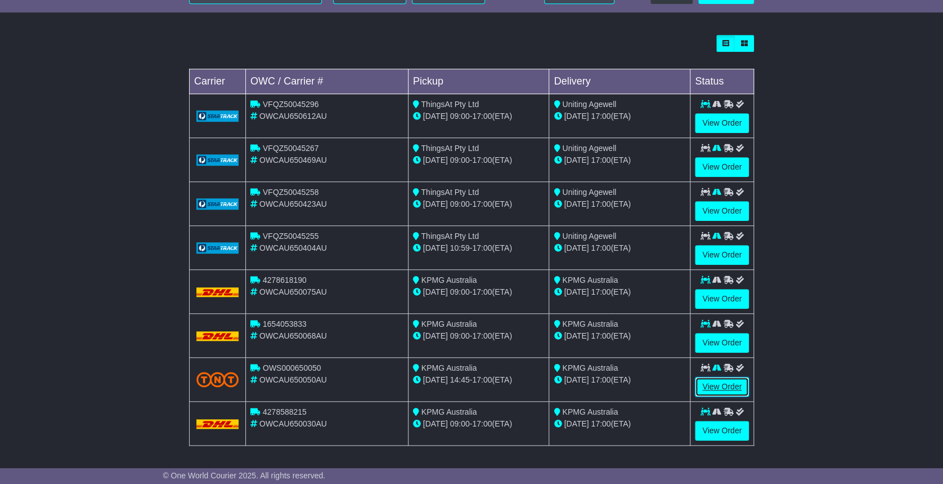
click at [729, 377] on link "View Order" at bounding box center [722, 387] width 54 height 20
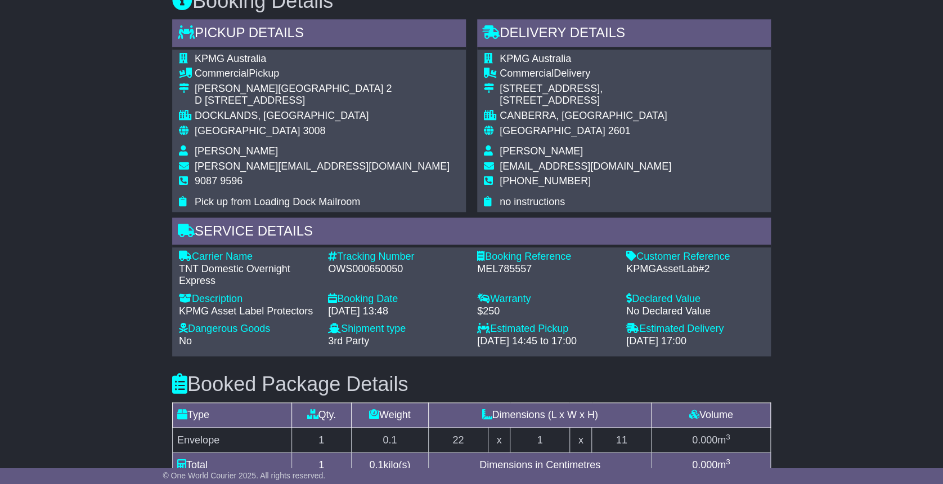
scroll to position [641, 0]
click at [361, 266] on div "OWS000650050" at bounding box center [397, 268] width 138 height 12
copy div "OWS000650050"
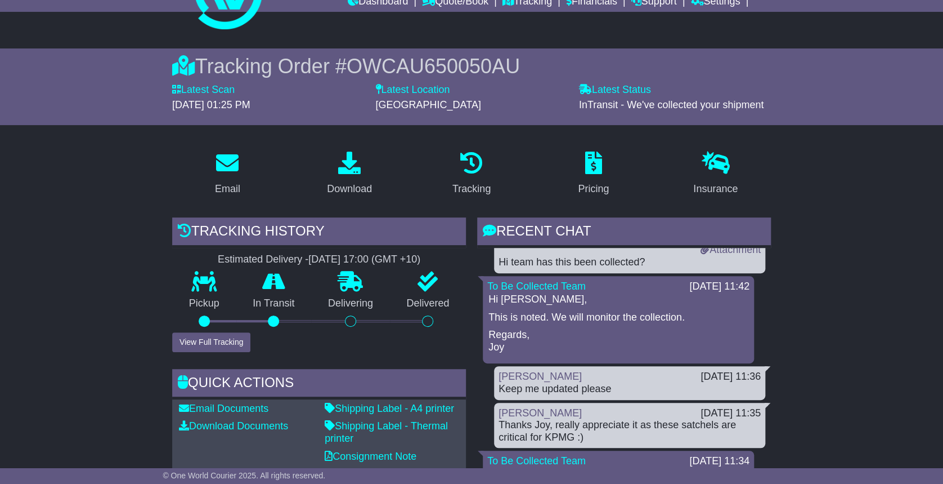
scroll to position [0, 0]
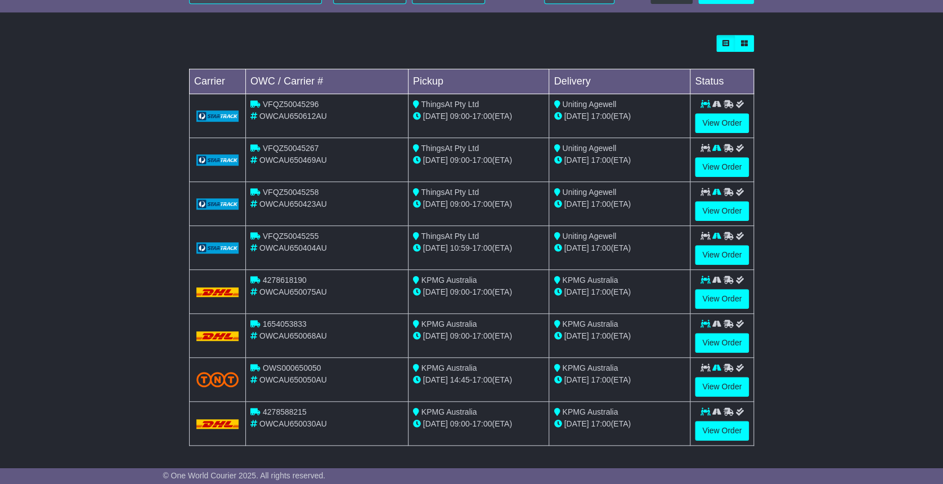
click at [280, 320] on span "1654053833" at bounding box center [285, 323] width 44 height 9
copy span "1654053833"
click at [297, 410] on span "4278588215" at bounding box center [285, 411] width 44 height 9
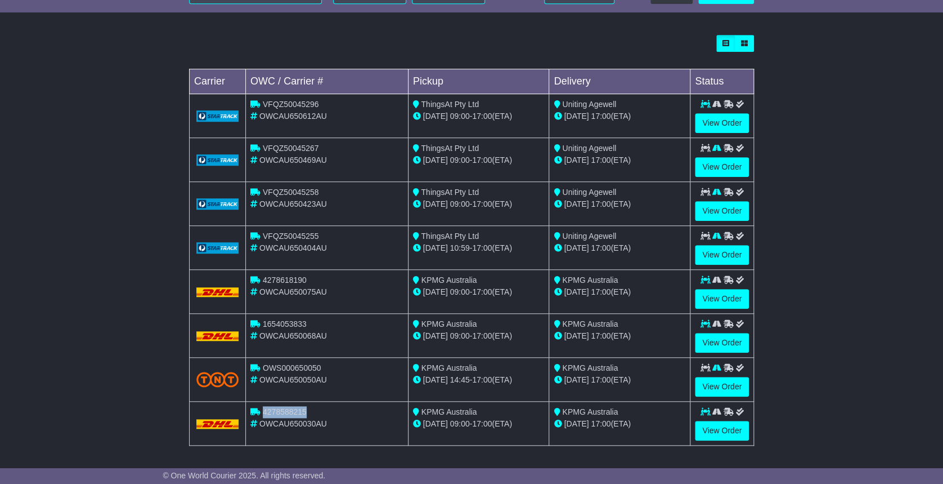
copy span "4278588215"
click at [290, 322] on span "1654053833" at bounding box center [285, 323] width 44 height 9
copy span "1654053833"
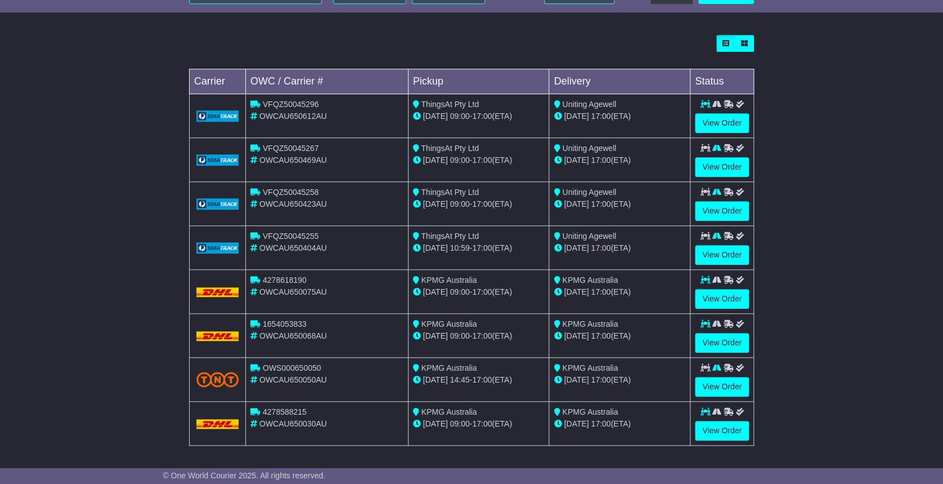
click at [290, 275] on span "4278618190" at bounding box center [285, 279] width 44 height 9
copy span "4278618190"
